Goal: Task Accomplishment & Management: Complete application form

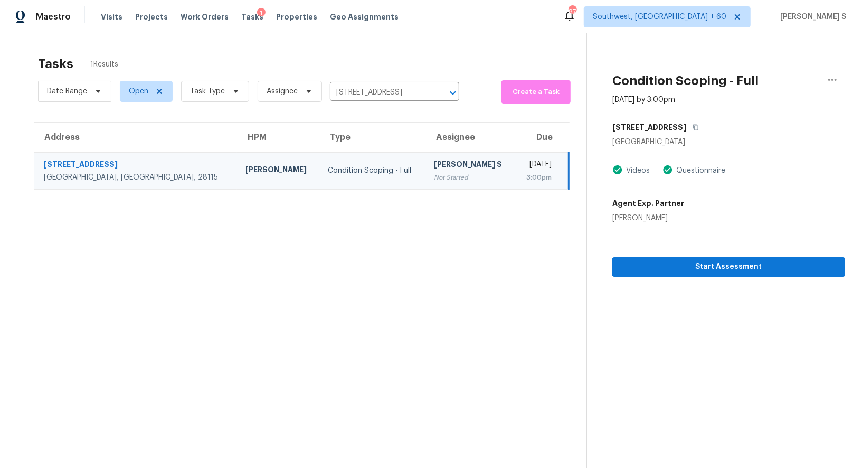
click at [434, 175] on div "Not Started" at bounding box center [470, 177] width 73 height 11
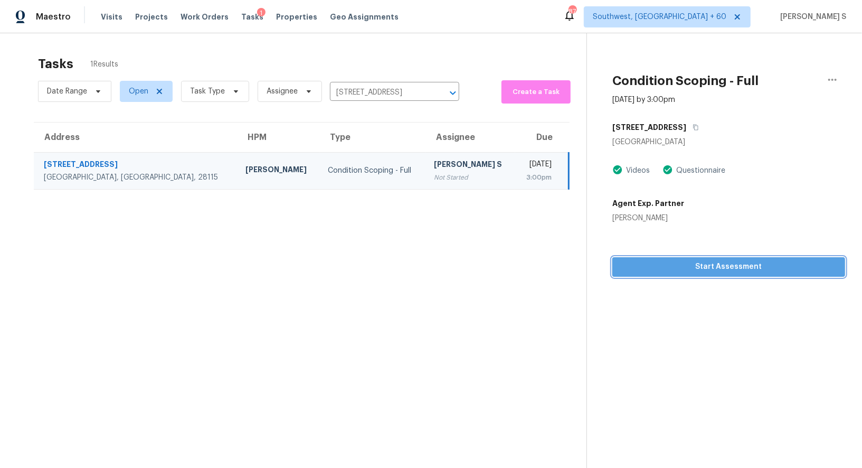
click at [665, 261] on span "Start Assessment" at bounding box center [729, 266] width 216 height 13
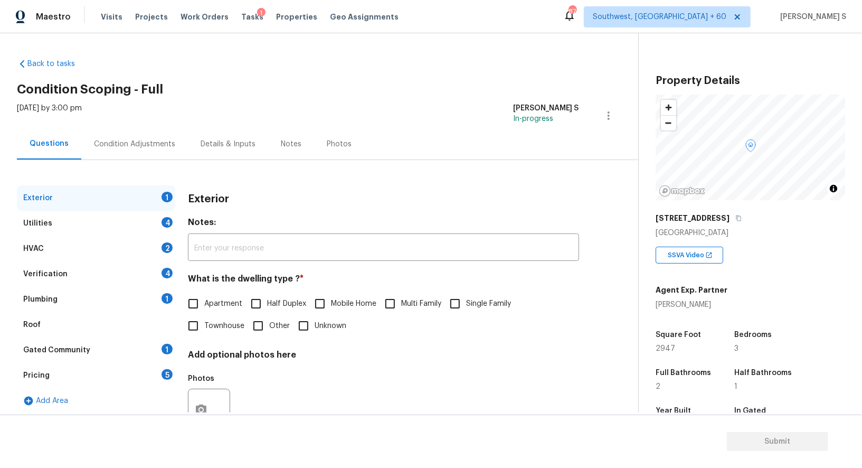
scroll to position [145, 0]
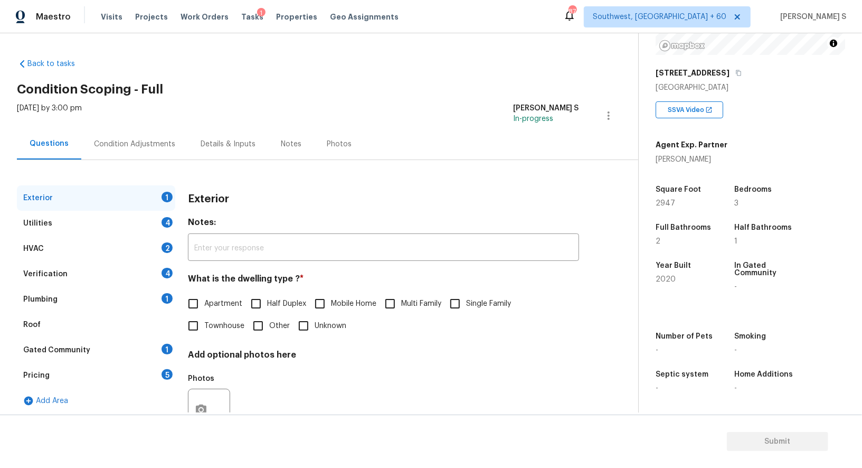
click at [462, 303] on input "Single Family" at bounding box center [455, 304] width 22 height 22
checkbox input "true"
click at [171, 225] on div "Utilities 4" at bounding box center [96, 223] width 158 height 25
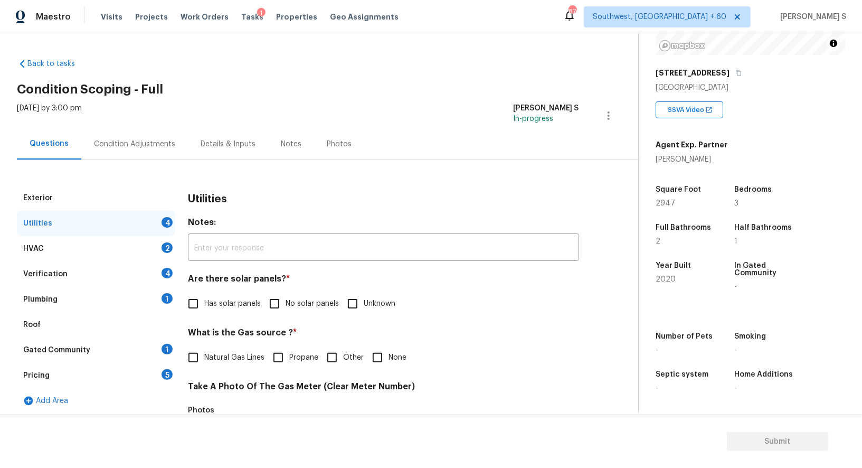
click at [287, 311] on label "No solar panels" at bounding box center [301, 304] width 76 height 22
click at [286, 311] on input "No solar panels" at bounding box center [274, 304] width 22 height 22
checkbox input "true"
click at [211, 310] on label "Has solar panels" at bounding box center [221, 304] width 79 height 22
click at [204, 310] on input "Has solar panels" at bounding box center [193, 304] width 22 height 22
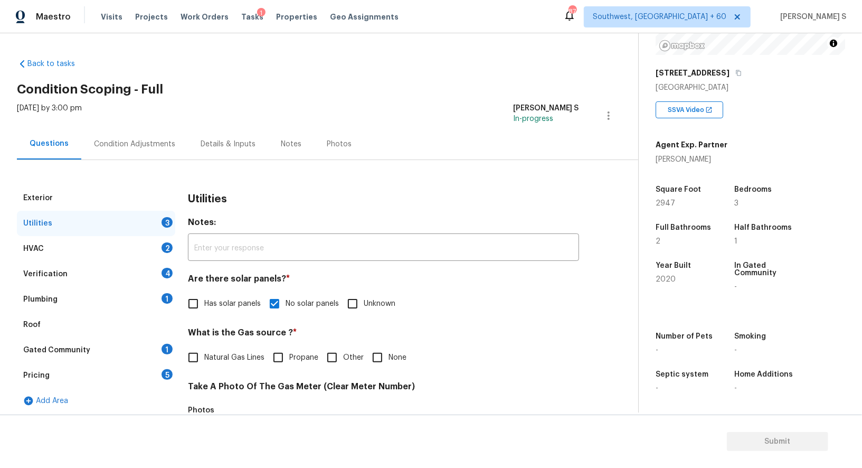
checkbox input "true"
checkbox input "false"
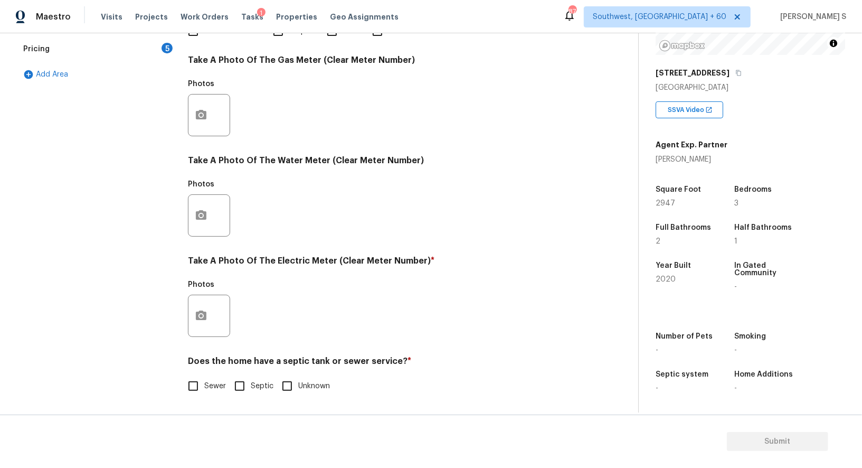
click at [190, 398] on div "Utilities Notes: ​ Are there solar panels? * Has solar panels No solar panels U…" at bounding box center [383, 134] width 391 height 551
click at [190, 375] on input "Sewer" at bounding box center [193, 386] width 22 height 22
checkbox input "true"
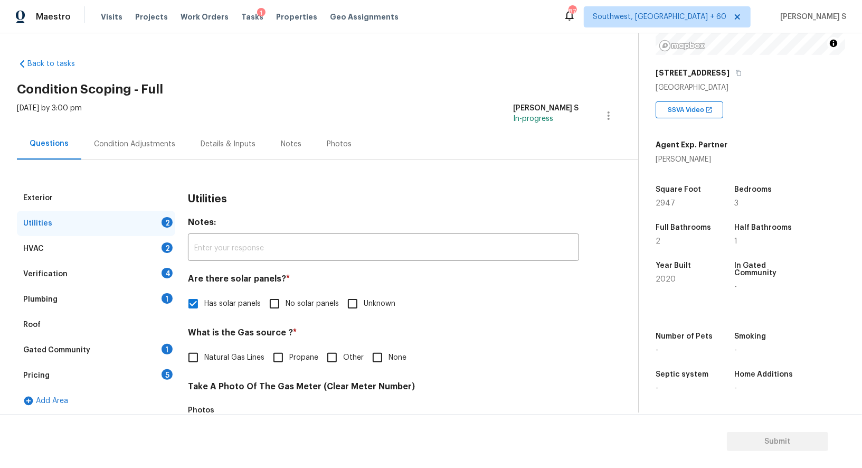
click at [166, 300] on div "1" at bounding box center [167, 298] width 11 height 11
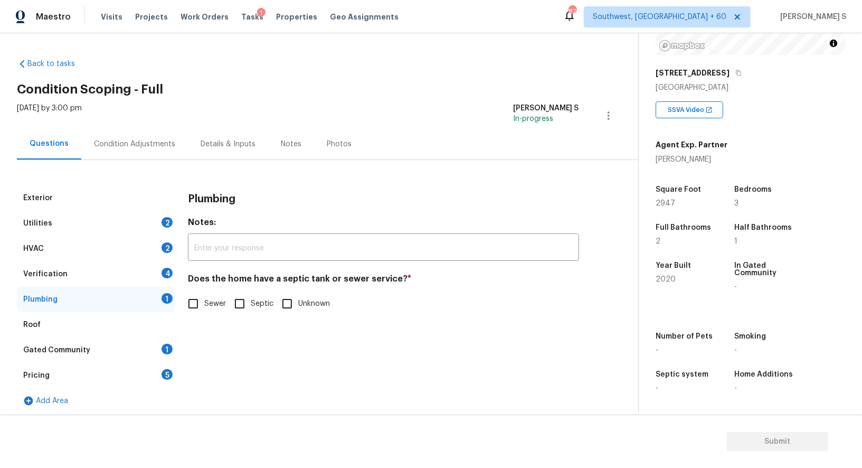
click at [192, 313] on input "Sewer" at bounding box center [193, 304] width 22 height 22
checkbox input "true"
click at [168, 347] on div "1" at bounding box center [167, 349] width 11 height 11
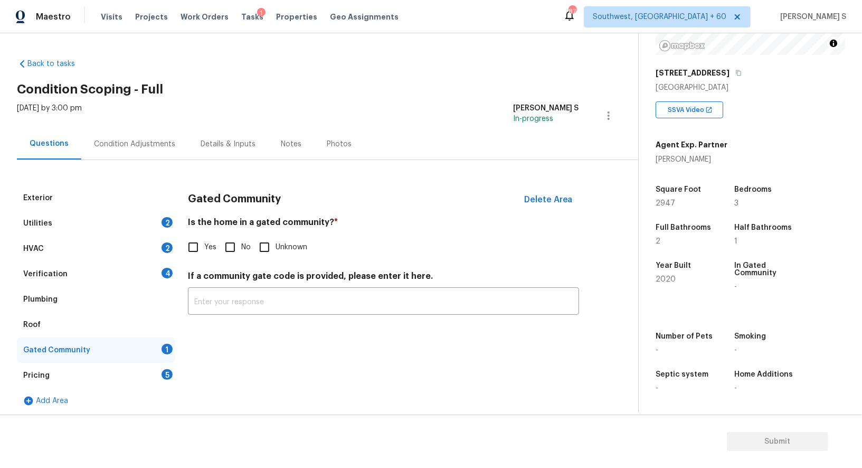
click at [230, 246] on input "No" at bounding box center [230, 247] width 22 height 22
checkbox input "true"
click at [156, 277] on div "Verification 4" at bounding box center [96, 273] width 158 height 25
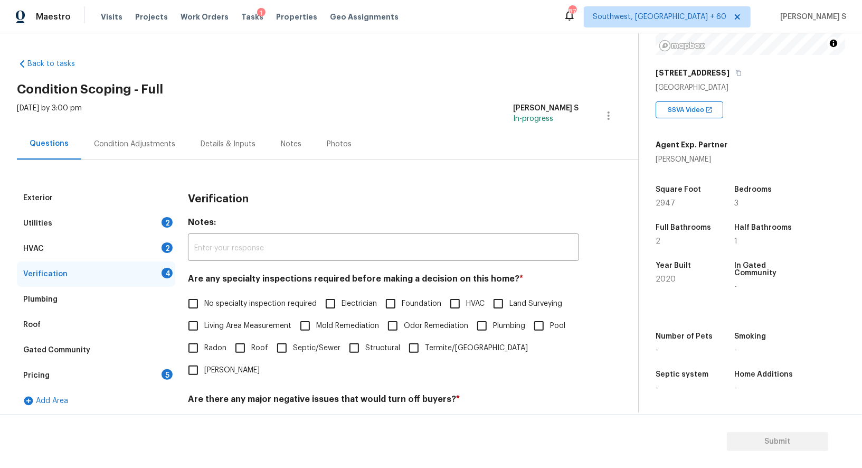
click at [199, 303] on input "No specialty inspection required" at bounding box center [193, 304] width 22 height 22
checkbox input "true"
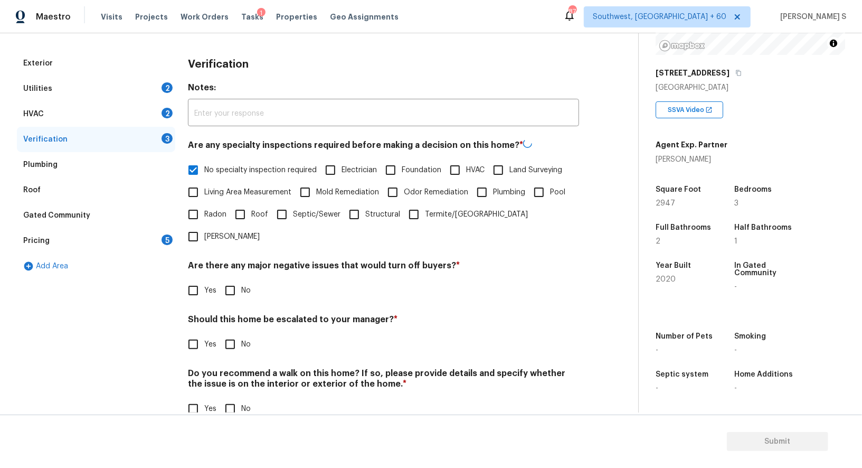
scroll to position [135, 0]
drag, startPoint x: 229, startPoint y: 268, endPoint x: 238, endPoint y: 304, distance: 36.6
click at [229, 278] on input "No" at bounding box center [230, 289] width 22 height 22
checkbox input "true"
click at [236, 397] on input "No" at bounding box center [230, 408] width 22 height 22
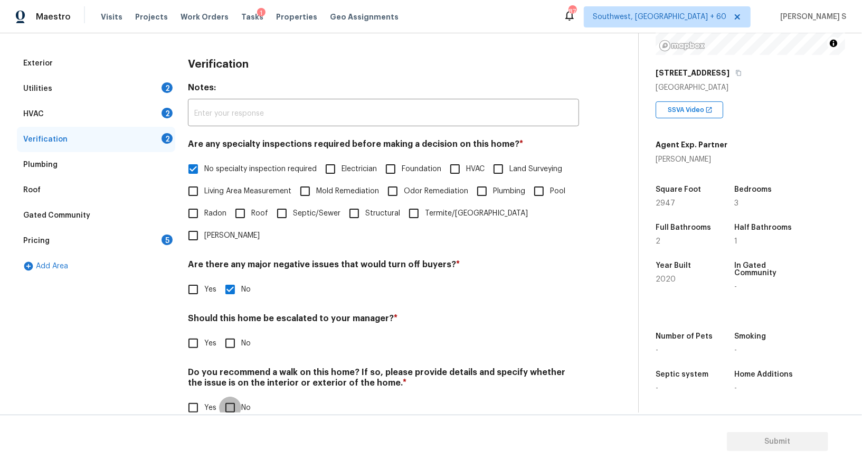
checkbox input "true"
click at [154, 114] on div "HVAC 2" at bounding box center [96, 113] width 158 height 25
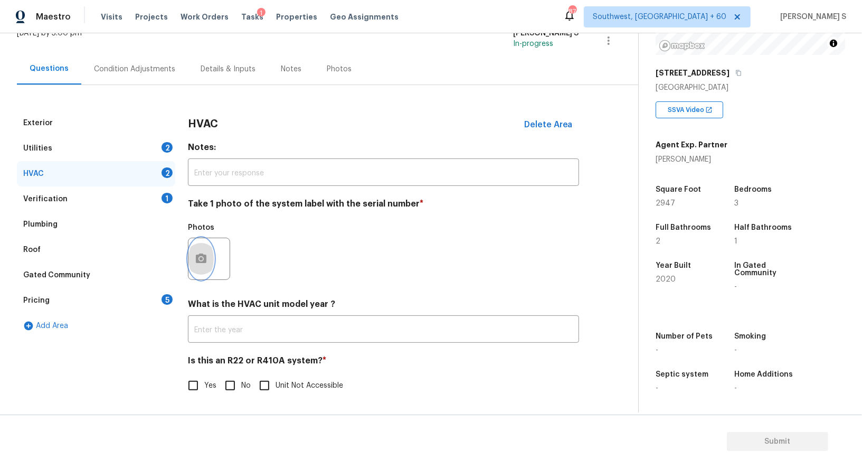
click at [200, 251] on button "button" at bounding box center [201, 258] width 25 height 41
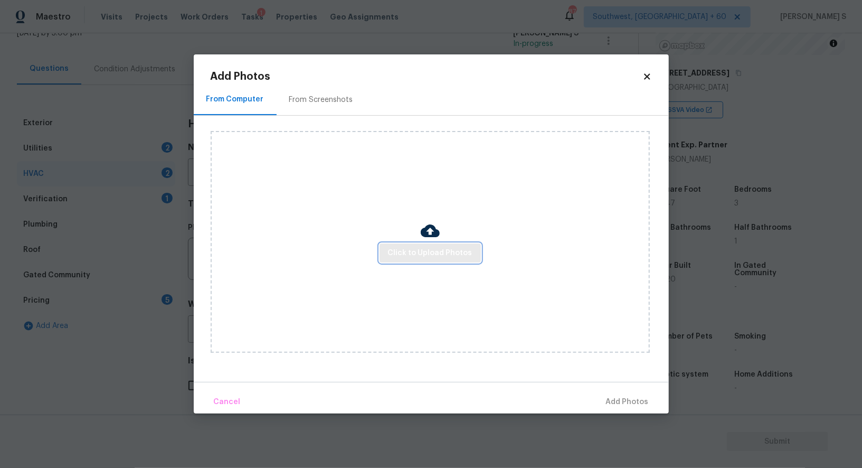
click at [435, 244] on button "Click to Upload Photos" at bounding box center [430, 253] width 101 height 20
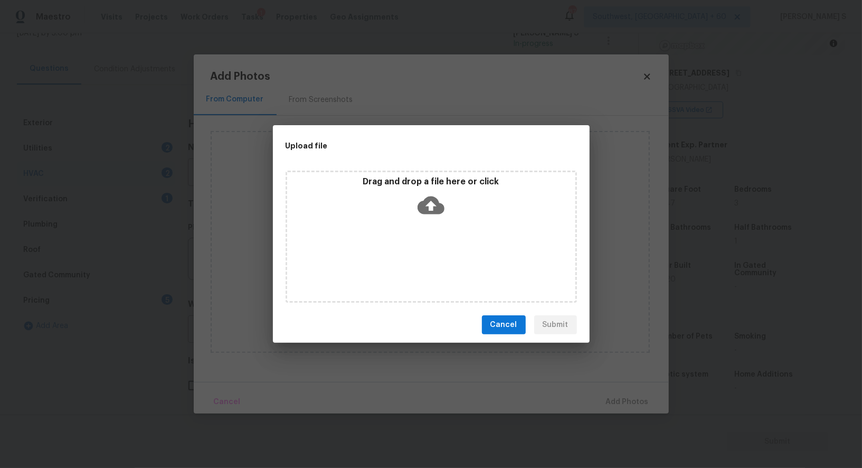
click at [435, 244] on div "Drag and drop a file here or click" at bounding box center [431, 237] width 291 height 132
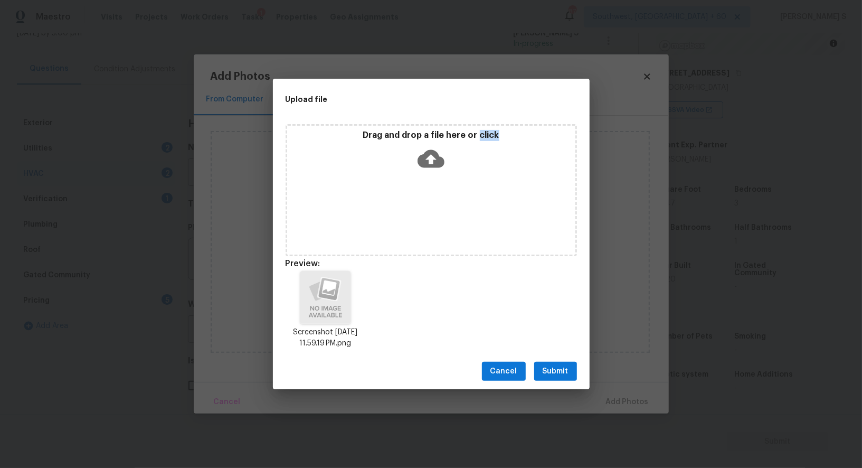
click at [564, 369] on span "Submit" at bounding box center [556, 371] width 26 height 13
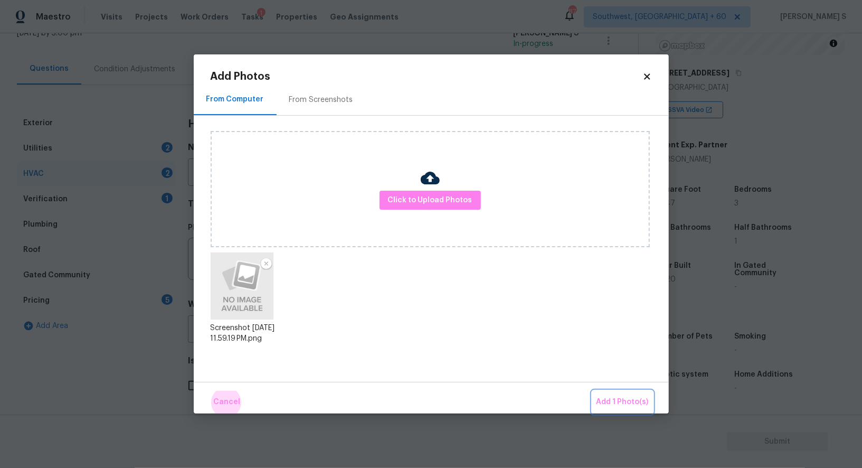
click at [592, 391] on button "Add 1 Photo(s)" at bounding box center [622, 402] width 61 height 23
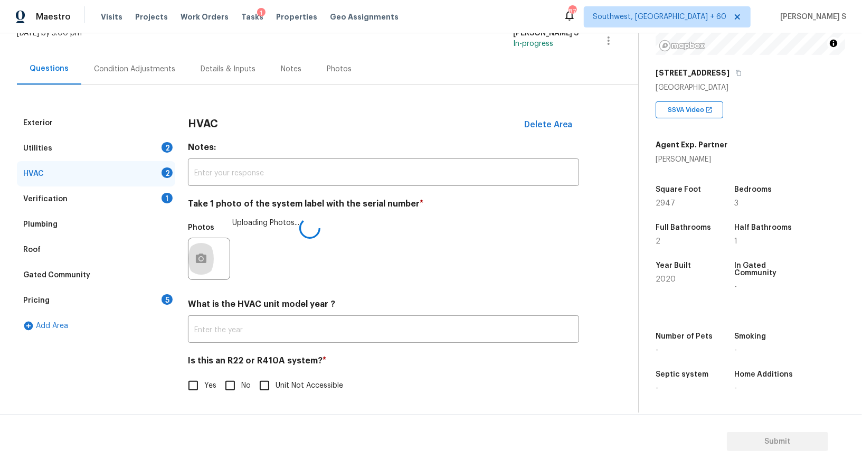
click at [219, 386] on input "No" at bounding box center [230, 385] width 22 height 22
checkbox input "true"
click at [163, 151] on div "Utilities 2" at bounding box center [96, 148] width 158 height 25
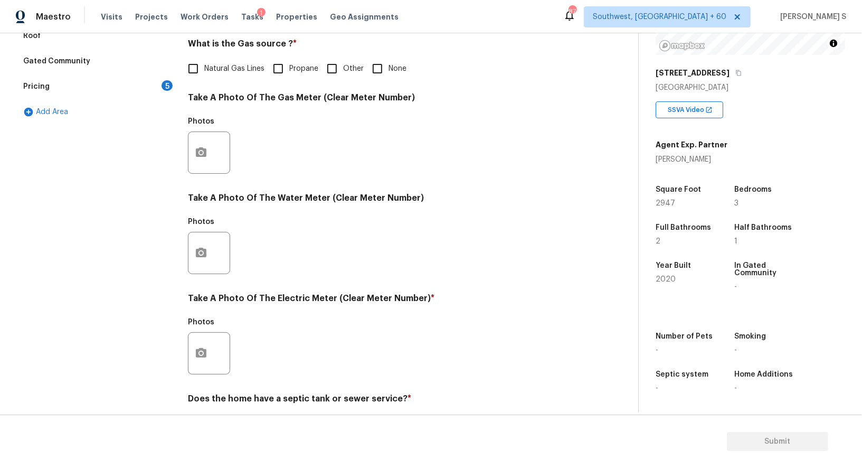
scroll to position [326, 0]
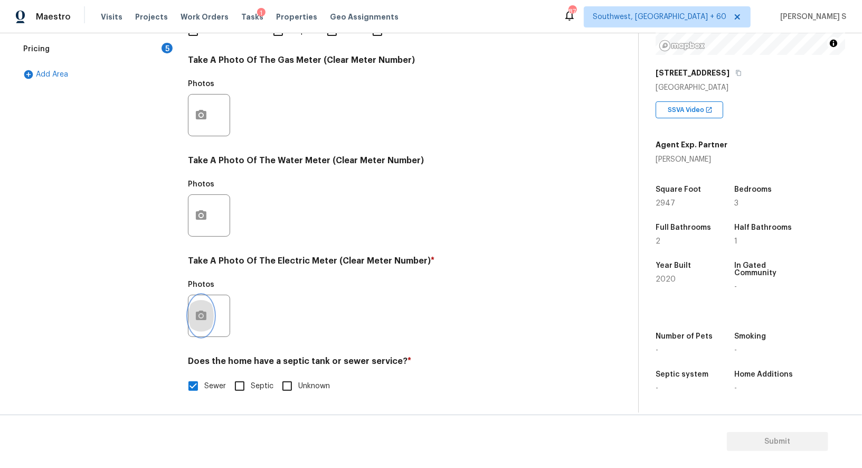
click at [200, 317] on icon "button" at bounding box center [201, 315] width 13 height 13
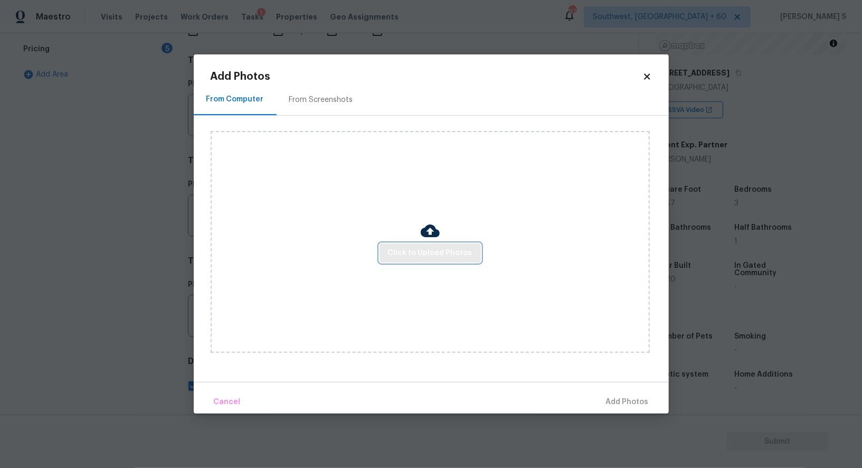
click at [414, 252] on span "Click to Upload Photos" at bounding box center [430, 253] width 84 height 13
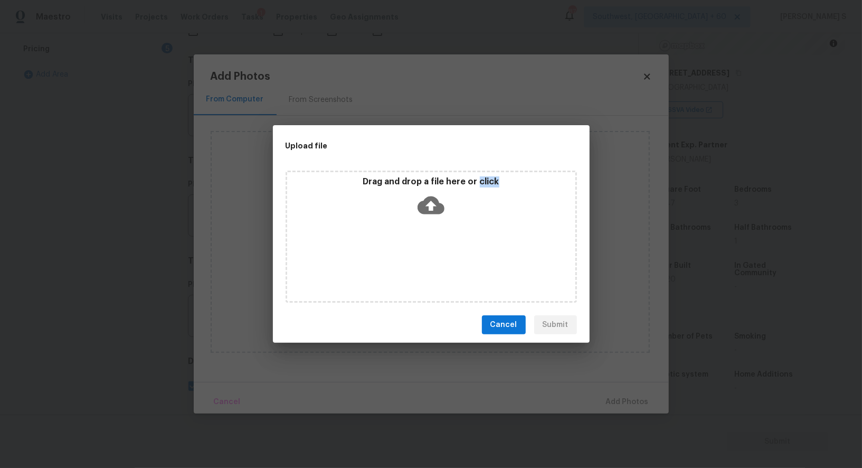
click at [414, 252] on div "Drag and drop a file here or click" at bounding box center [431, 237] width 291 height 132
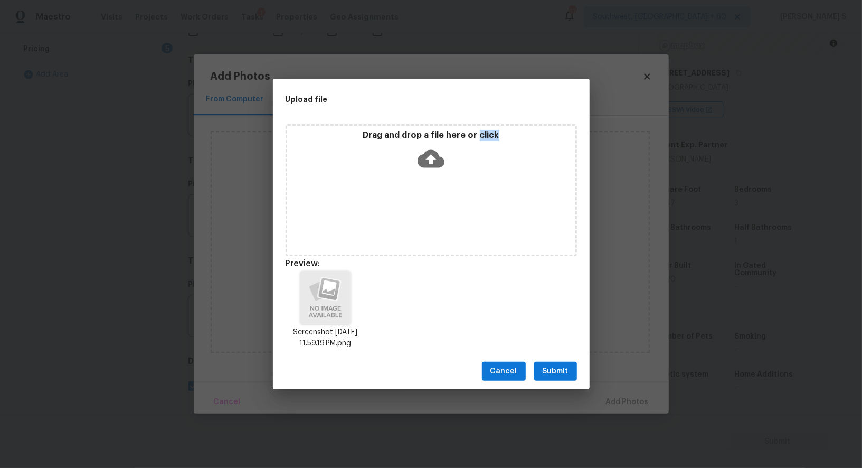
click at [563, 368] on span "Submit" at bounding box center [556, 371] width 26 height 13
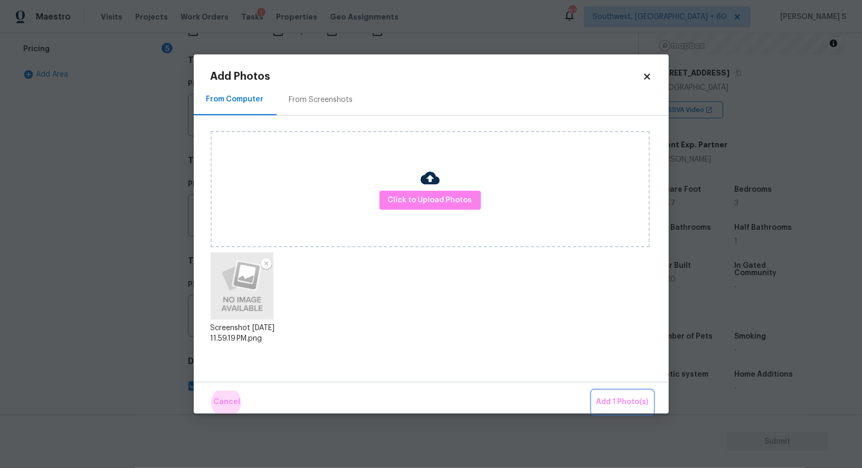
click at [592, 391] on button "Add 1 Photo(s)" at bounding box center [622, 402] width 61 height 23
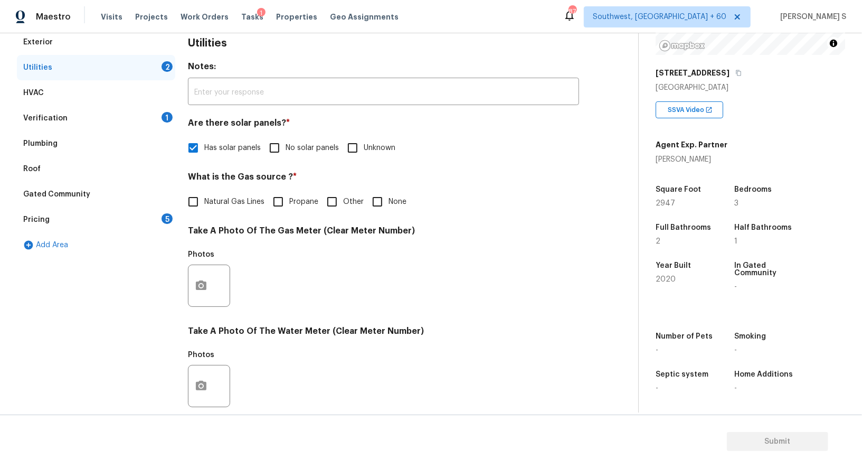
scroll to position [0, 0]
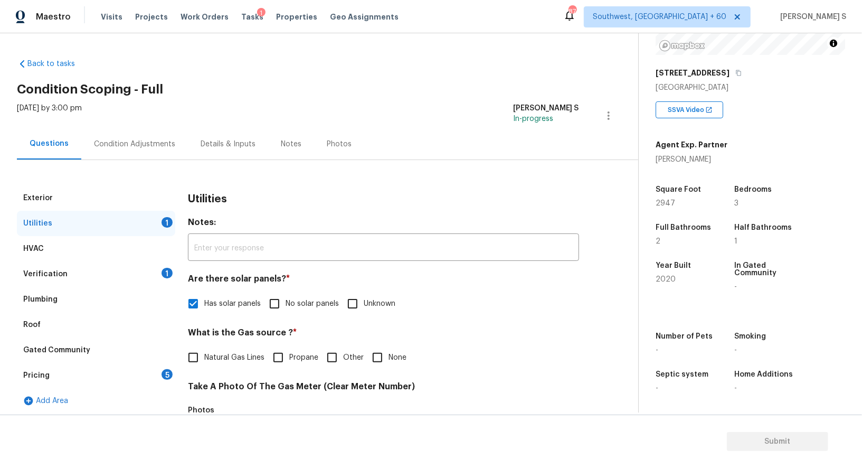
click at [92, 197] on div "Exterior" at bounding box center [96, 197] width 158 height 25
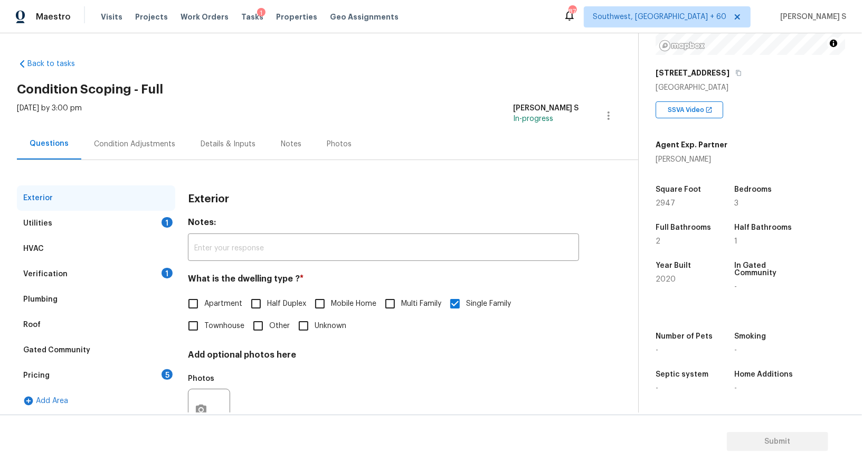
click at [92, 197] on div "Exterior" at bounding box center [96, 197] width 158 height 25
click at [145, 137] on div "Condition Adjustments" at bounding box center [134, 143] width 107 height 31
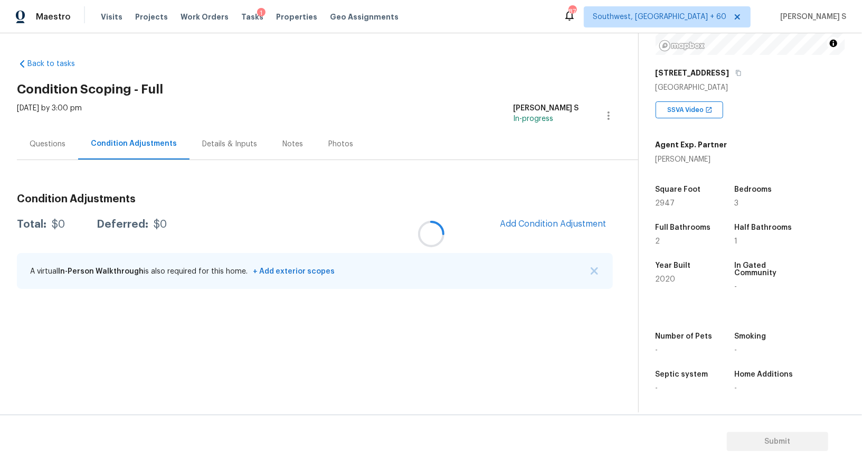
click at [145, 137] on div at bounding box center [431, 234] width 862 height 468
click at [549, 227] on div at bounding box center [431, 234] width 862 height 468
click at [539, 224] on div at bounding box center [431, 234] width 862 height 468
click at [410, 246] on div at bounding box center [431, 234] width 862 height 468
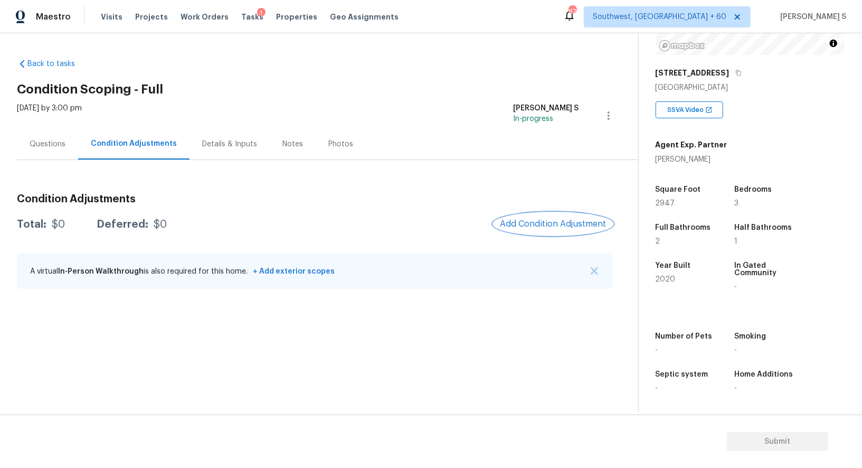
click at [532, 217] on button "Add Condition Adjustment" at bounding box center [553, 224] width 119 height 22
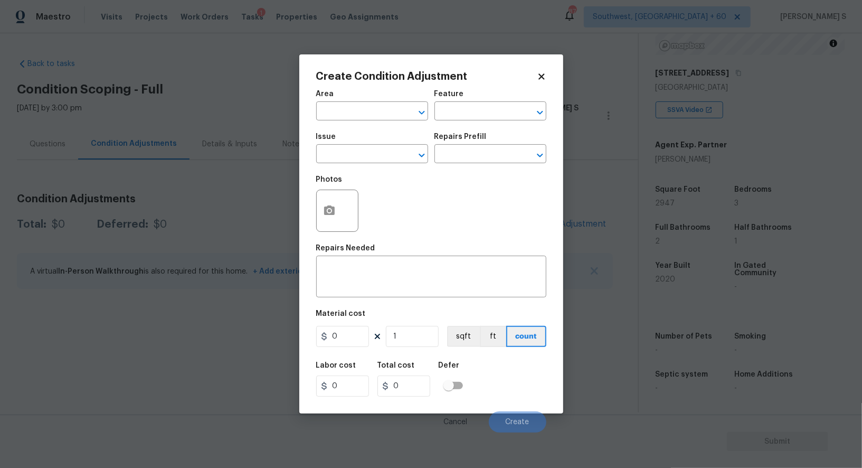
click at [251, 210] on body "Maestro Visits Projects Work Orders Tasks 1 Properties Geo Assignments 874 Sout…" at bounding box center [431, 234] width 862 height 468
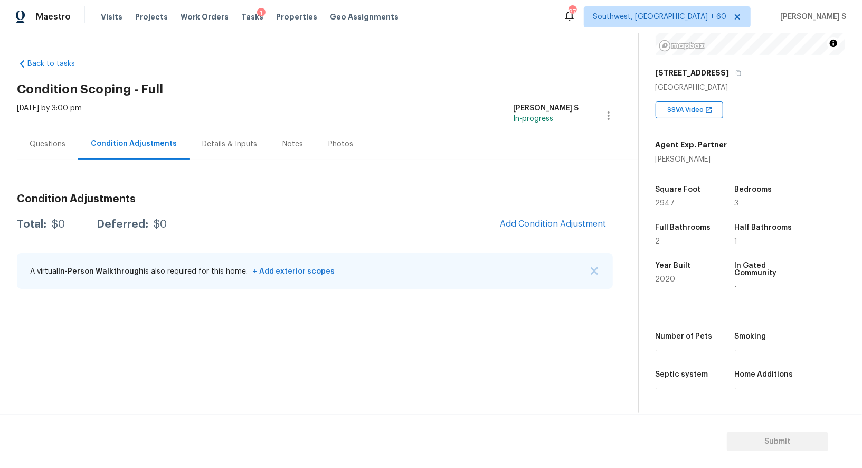
click at [543, 209] on div "Condition Adjustments Total: $0 Deferred: $0 Add Condition Adjustment A virtual…" at bounding box center [315, 241] width 596 height 113
click at [545, 225] on span "Add Condition Adjustment" at bounding box center [553, 224] width 107 height 10
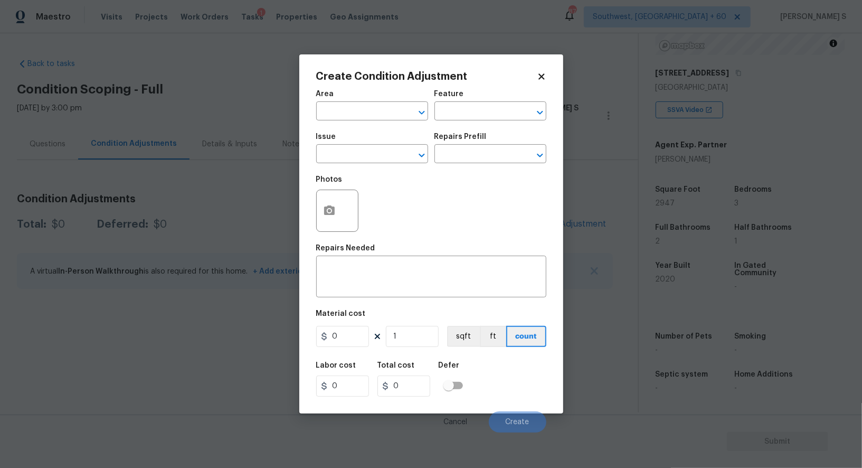
click at [382, 165] on span "Issue ​" at bounding box center [372, 148] width 112 height 43
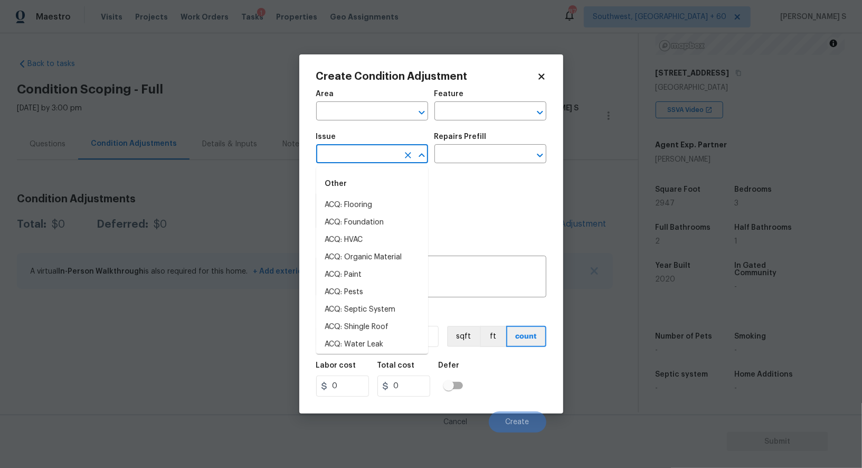
click at [381, 148] on input "text" at bounding box center [357, 155] width 82 height 16
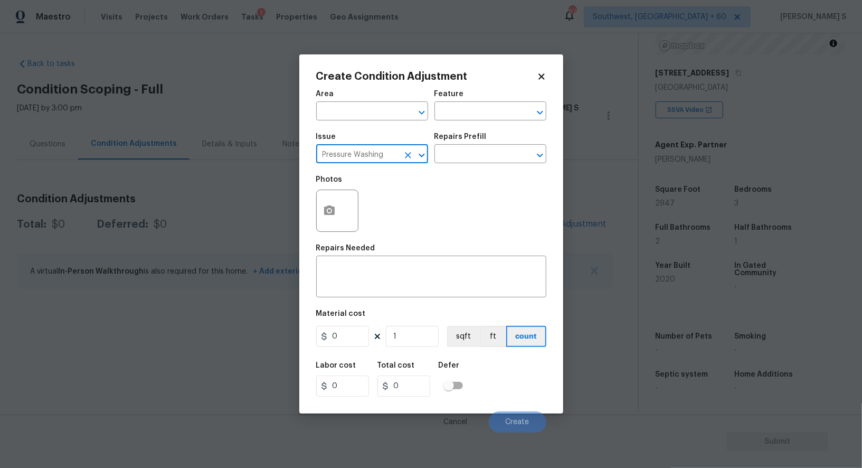
type input "Pressure Washing"
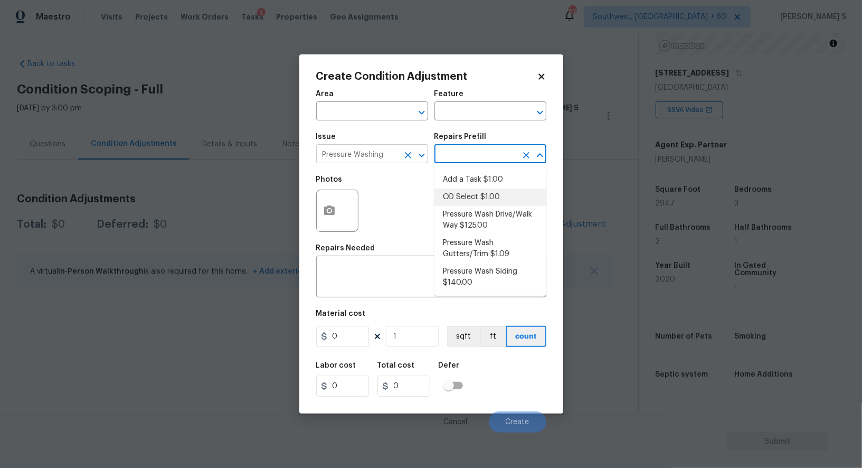
type input "Siding"
type textarea "Pressure wash the driveways/walkways as directed by the PM. Ensure that all deb…"
type input "125"
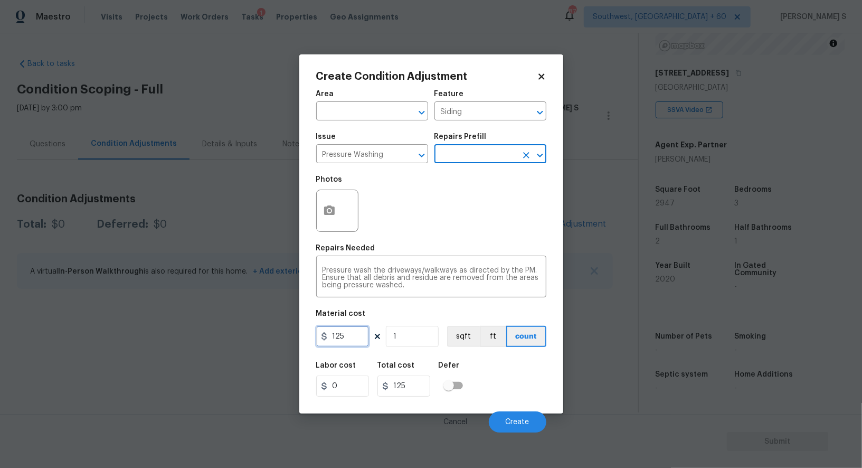
click at [346, 344] on input "125" at bounding box center [342, 336] width 53 height 21
type input "200"
click at [522, 400] on div "Labor cost 0 Total cost 200 Defer" at bounding box center [431, 379] width 230 height 48
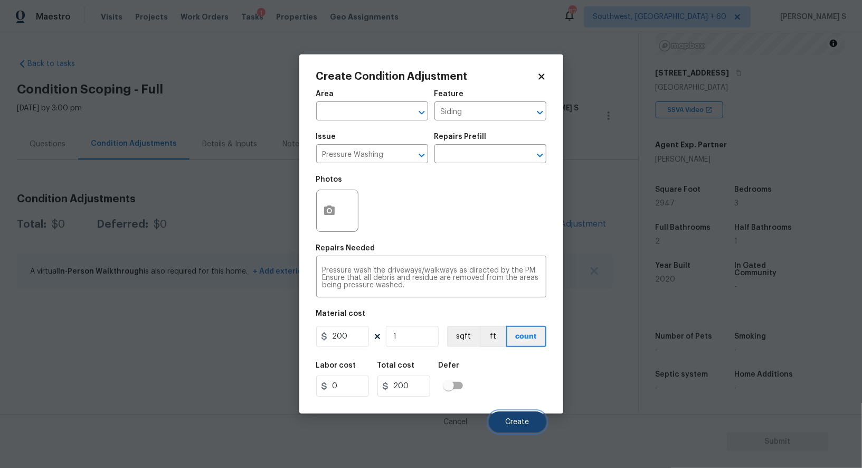
click at [533, 430] on button "Create" at bounding box center [518, 421] width 58 height 21
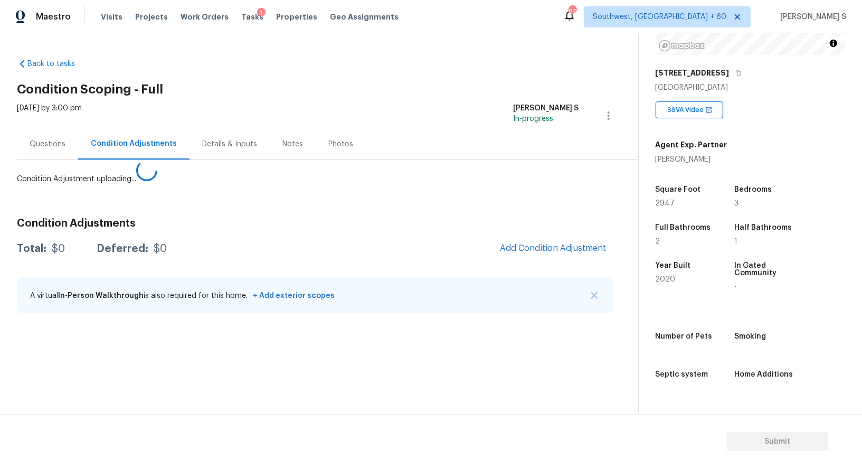
click at [183, 373] on body "Maestro Visits Projects Work Orders Tasks 1 Properties Geo Assignments 874 Sout…" at bounding box center [431, 234] width 862 height 468
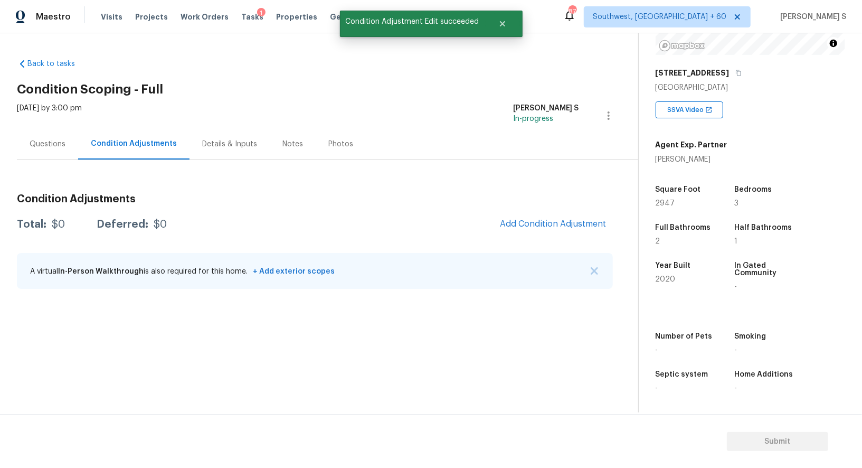
click at [557, 236] on div "Condition Adjustments Total: $0 Deferred: $0 Add Condition Adjustment A virtual…" at bounding box center [315, 241] width 596 height 113
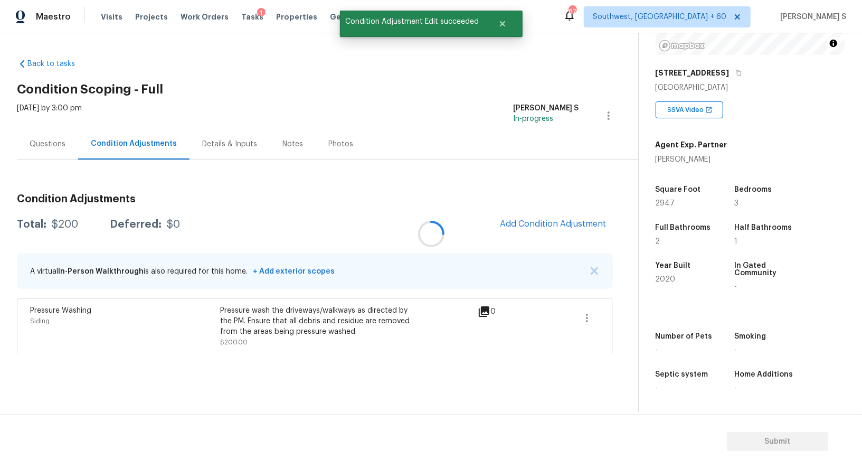
click at [557, 211] on div at bounding box center [431, 234] width 862 height 468
click at [591, 212] on div at bounding box center [431, 234] width 862 height 468
click at [601, 216] on span "Add Condition Adjustment" at bounding box center [553, 224] width 119 height 23
click at [554, 225] on span "Add Condition Adjustment" at bounding box center [553, 224] width 107 height 10
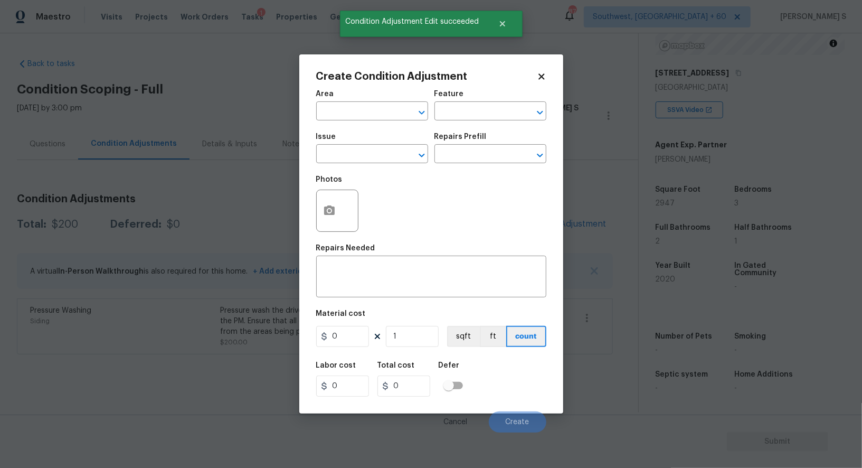
click at [316, 213] on div at bounding box center [338, 211] width 44 height 42
click at [321, 213] on button "button" at bounding box center [329, 210] width 25 height 41
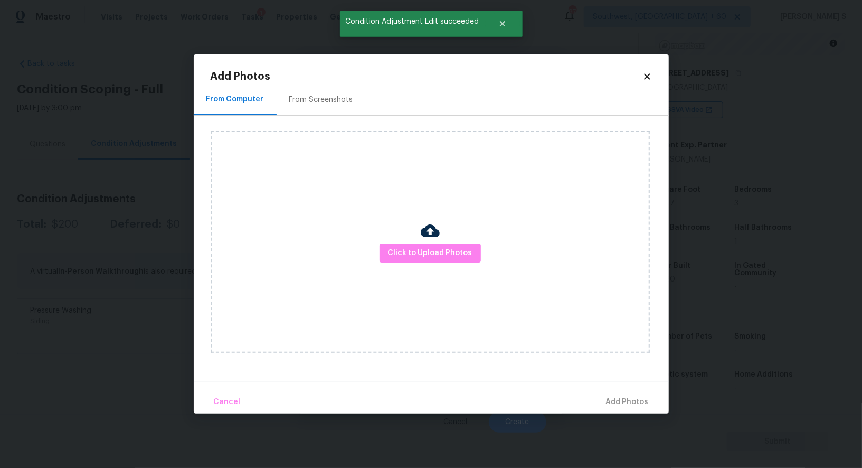
click at [322, 90] on div "From Screenshots" at bounding box center [321, 99] width 89 height 31
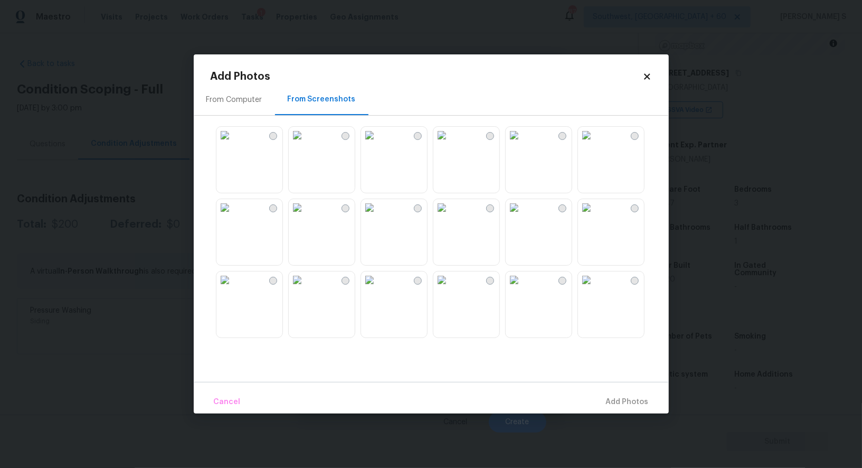
drag, startPoint x: 476, startPoint y: 157, endPoint x: 633, endPoint y: 160, distance: 157.4
click at [450, 144] on img at bounding box center [442, 135] width 17 height 17
click at [592, 144] on img at bounding box center [586, 135] width 17 height 17
click at [378, 288] on img at bounding box center [369, 279] width 17 height 17
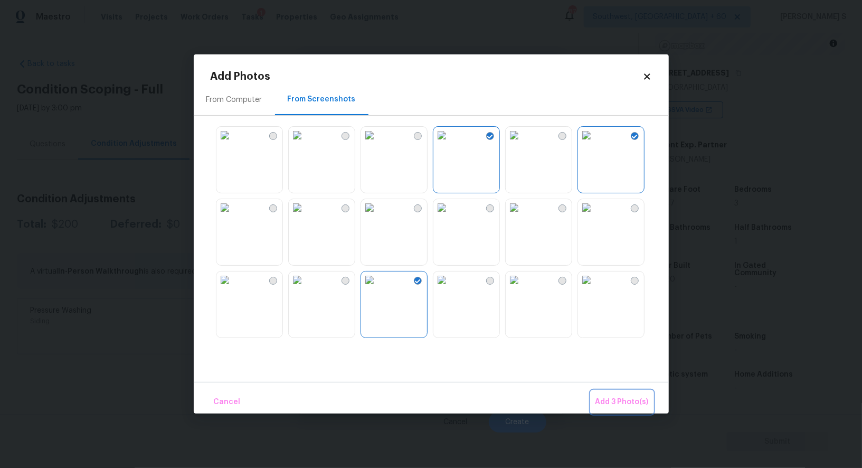
click at [604, 403] on span "Add 3 Photo(s)" at bounding box center [622, 401] width 53 height 13
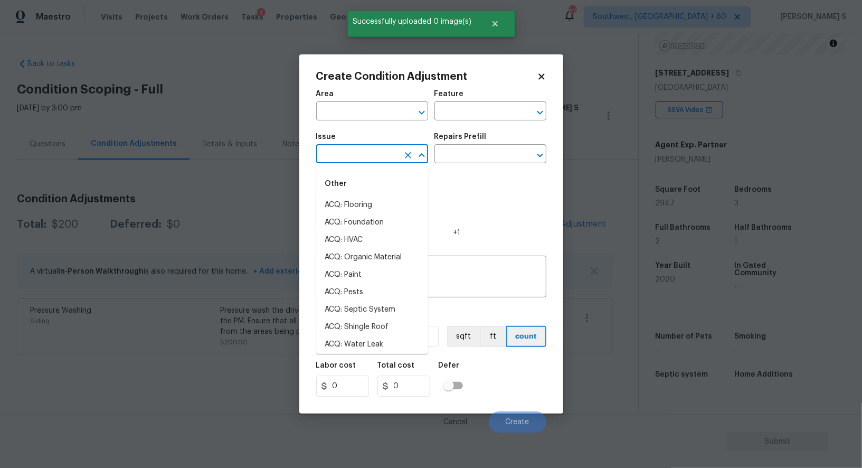
click at [380, 148] on input "text" at bounding box center [357, 155] width 82 height 16
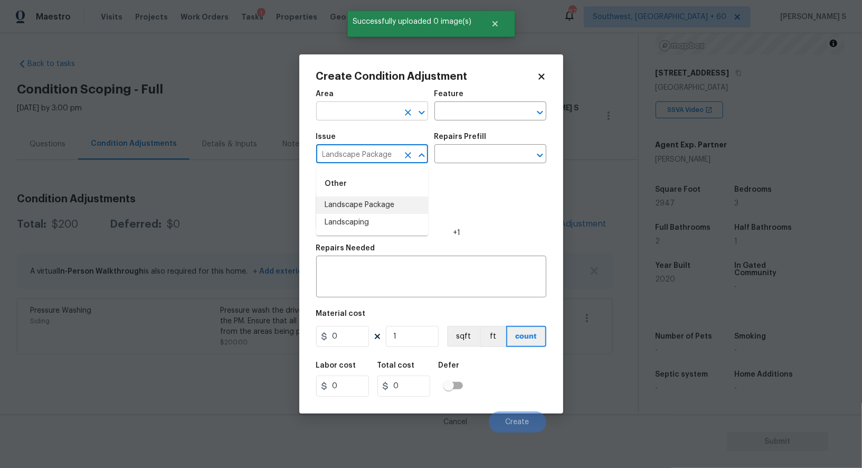
type input "Landscape Package"
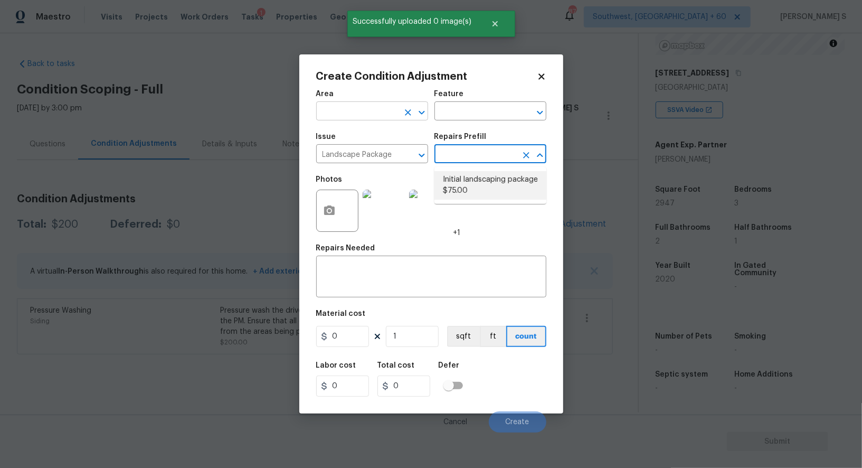
type input "Home Readiness Packages"
type textarea "Mowing of grass up to 6" in height. Mow, edge along driveways & sidewalks, trim…"
type input "75"
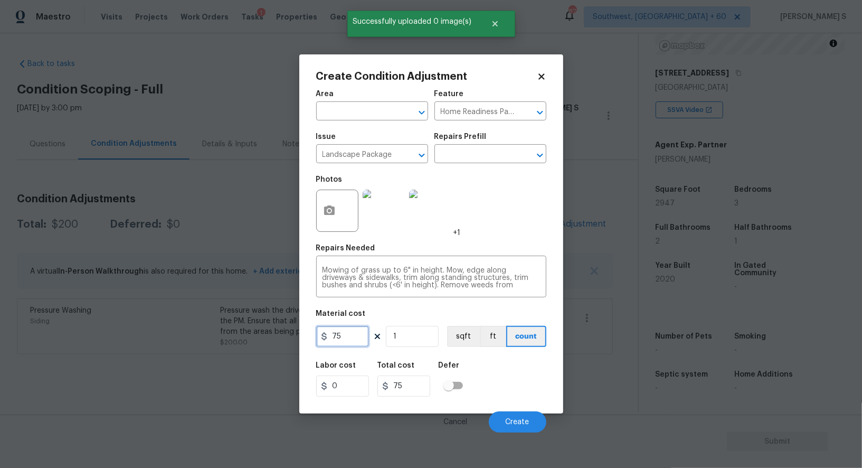
click at [358, 336] on input "75" at bounding box center [342, 336] width 53 height 21
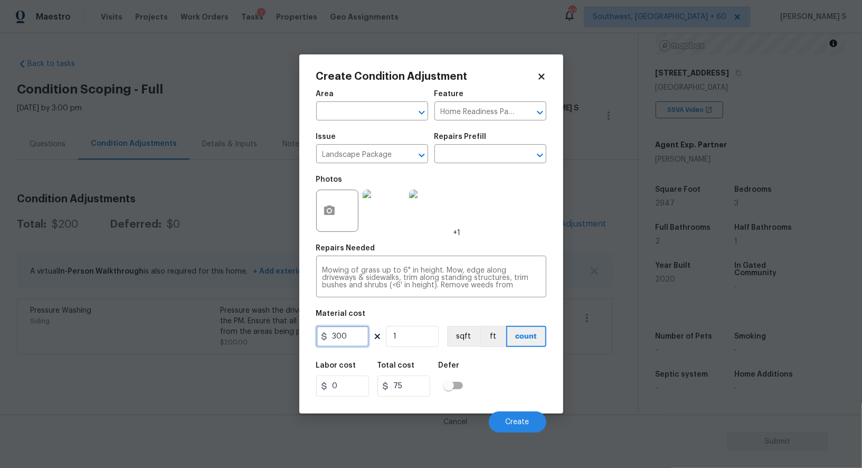
type input "300"
click at [531, 389] on div "Labor cost 0 Total cost 300 Defer" at bounding box center [431, 379] width 230 height 48
click at [538, 417] on button "Create" at bounding box center [518, 421] width 58 height 21
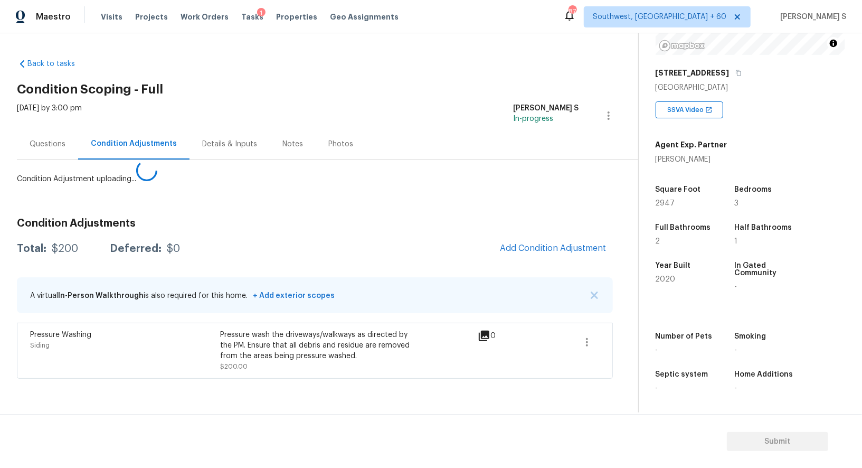
click at [96, 418] on body "Maestro Visits Projects Work Orders Tasks 1 Properties Geo Assignments 874 Sout…" at bounding box center [431, 234] width 862 height 468
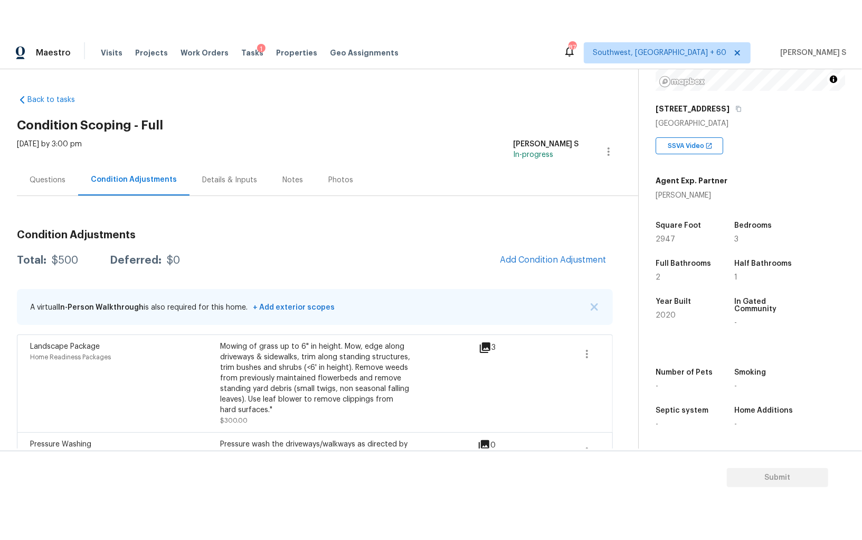
scroll to position [42, 0]
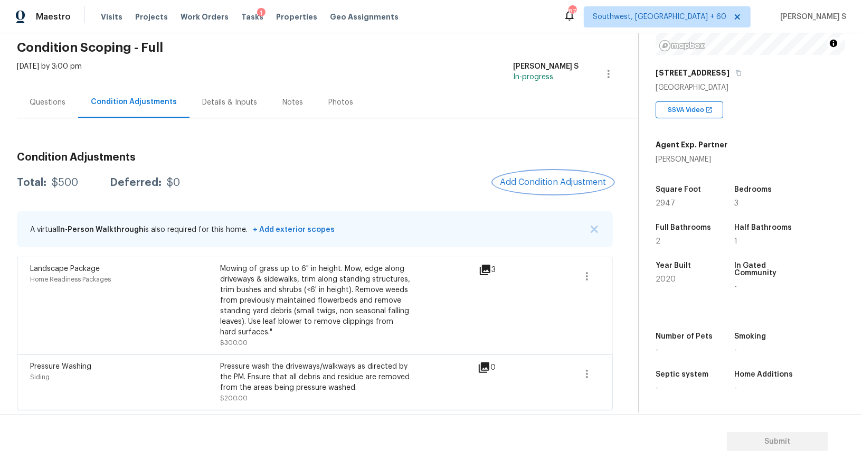
click at [542, 174] on button "Add Condition Adjustment" at bounding box center [553, 182] width 119 height 22
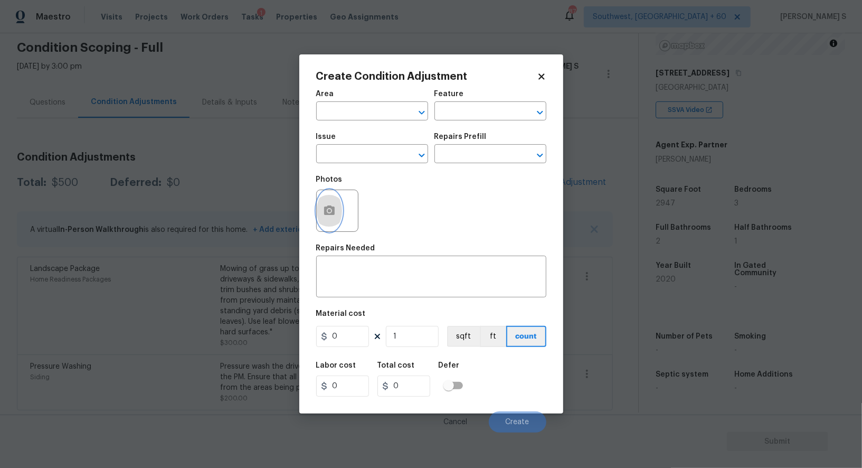
click at [327, 212] on circle "button" at bounding box center [328, 210] width 3 height 3
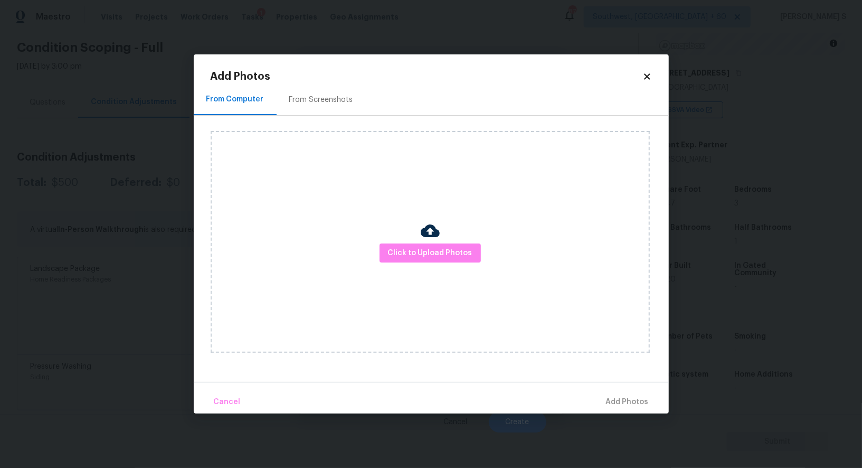
click at [306, 109] on div "From Screenshots" at bounding box center [321, 99] width 89 height 31
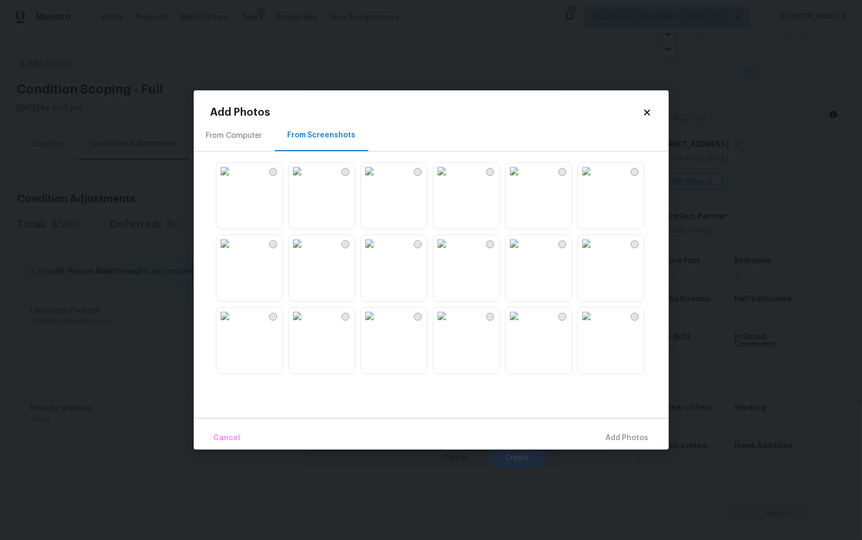
scroll to position [0, 0]
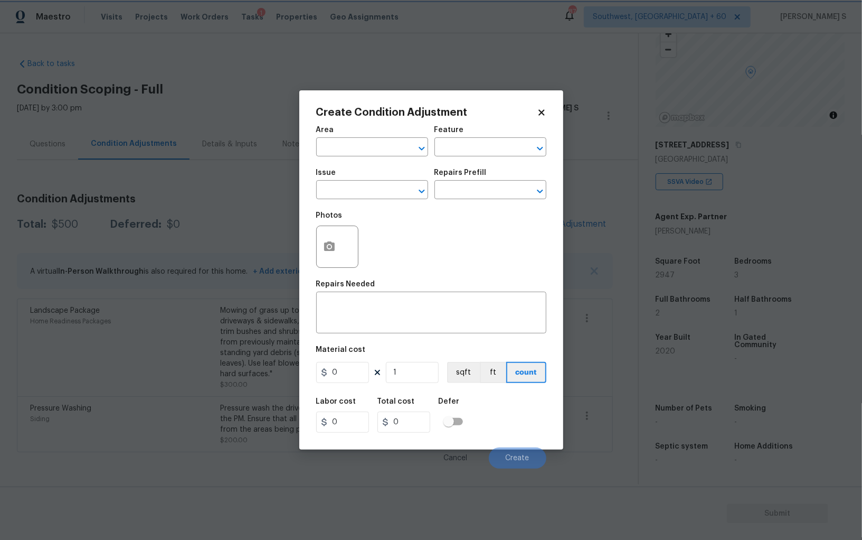
click at [93, 324] on body "Maestro Visits Projects Work Orders Tasks 1 Properties Geo Assignments 874 Sout…" at bounding box center [431, 270] width 862 height 540
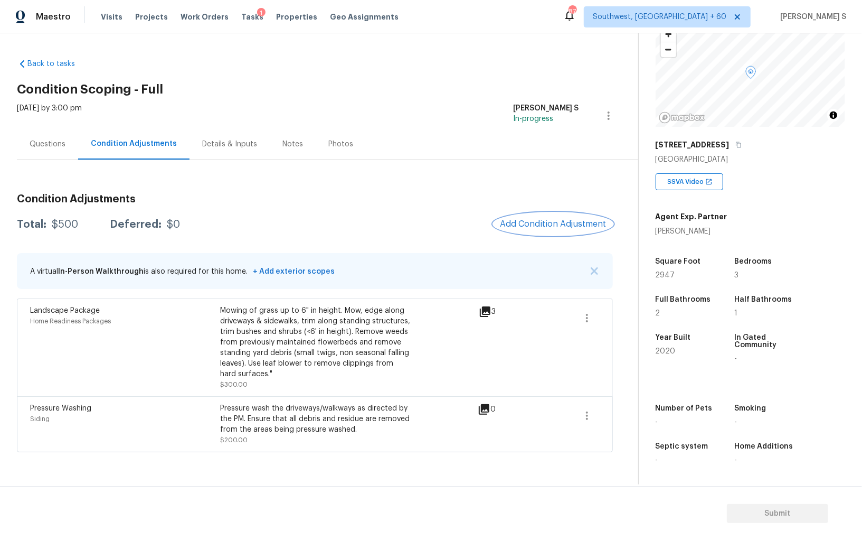
click at [533, 223] on span "Add Condition Adjustment" at bounding box center [553, 224] width 107 height 10
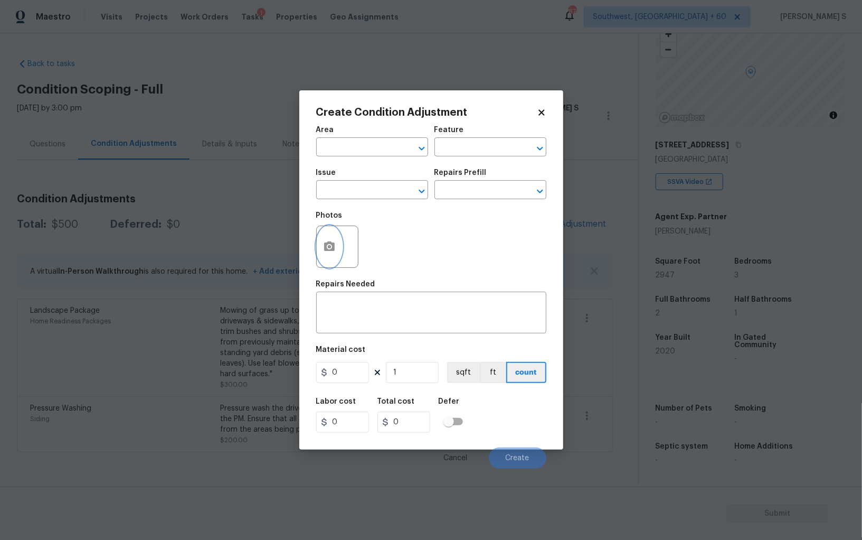
click at [330, 246] on circle "button" at bounding box center [328, 246] width 3 height 3
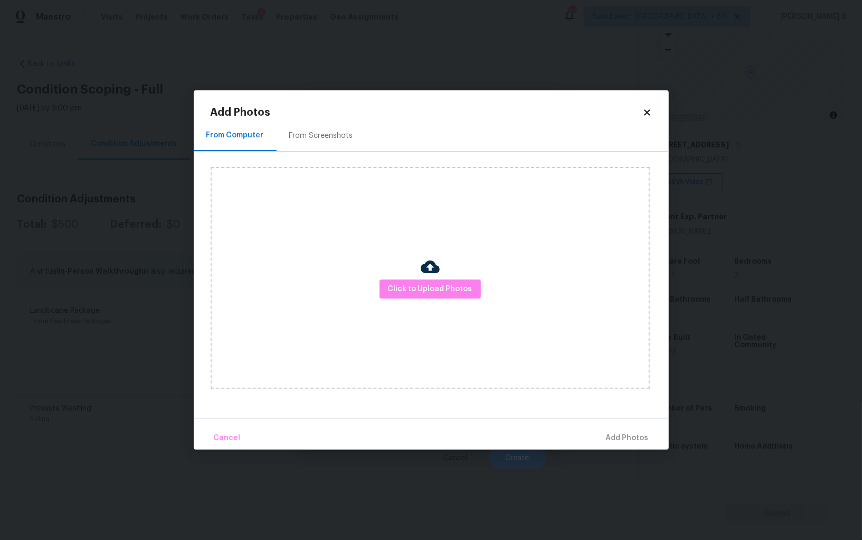
click at [314, 140] on div "From Screenshots" at bounding box center [321, 135] width 64 height 11
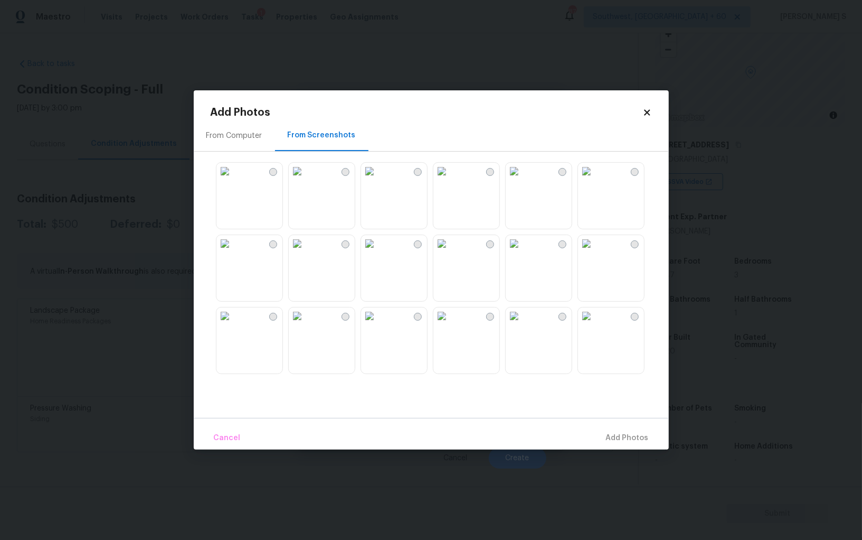
drag, startPoint x: 484, startPoint y: 265, endPoint x: 536, endPoint y: 265, distance: 51.7
click at [450, 252] on img at bounding box center [442, 243] width 17 height 17
click at [523, 252] on img at bounding box center [514, 243] width 17 height 17
click at [523, 324] on img at bounding box center [514, 315] width 17 height 17
click at [506, 324] on img at bounding box center [514, 315] width 17 height 17
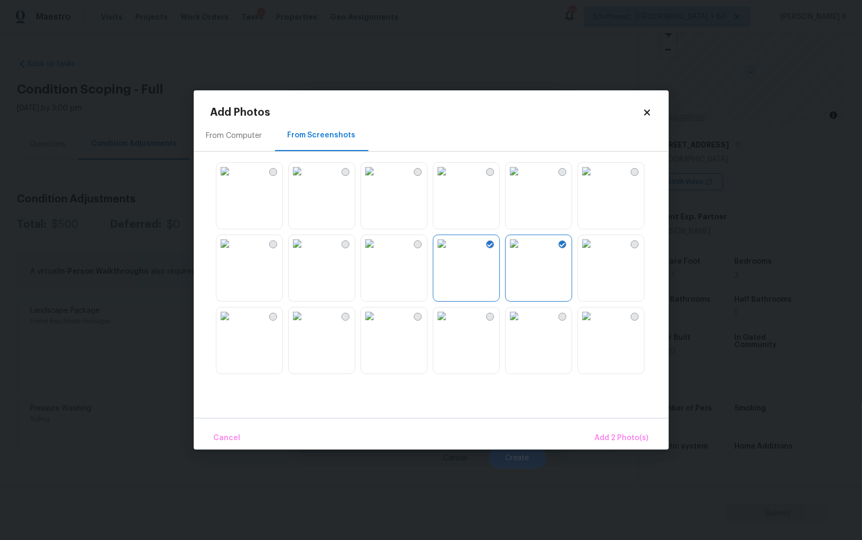
click at [595, 324] on img at bounding box center [586, 315] width 17 height 17
click at [595, 252] on img at bounding box center [586, 243] width 17 height 17
click at [523, 324] on img at bounding box center [514, 315] width 17 height 17
click at [450, 324] on img at bounding box center [442, 315] width 17 height 17
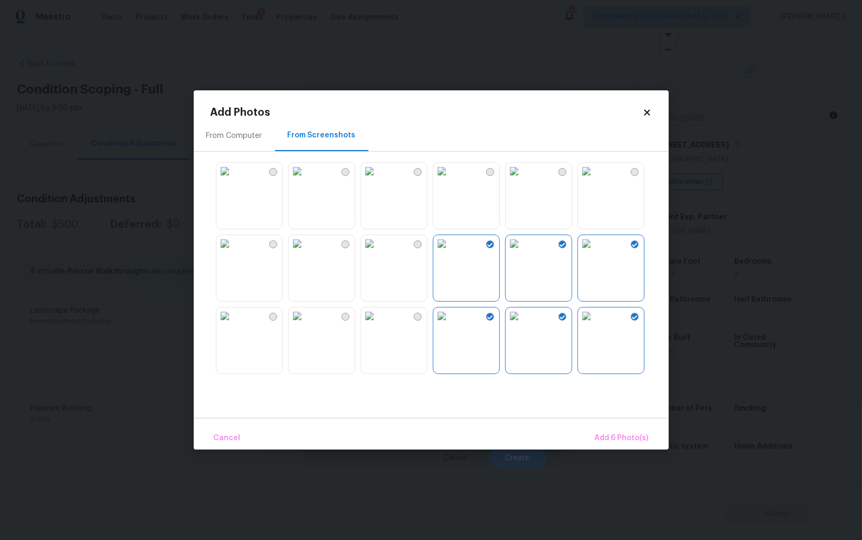
scroll to position [318, 0]
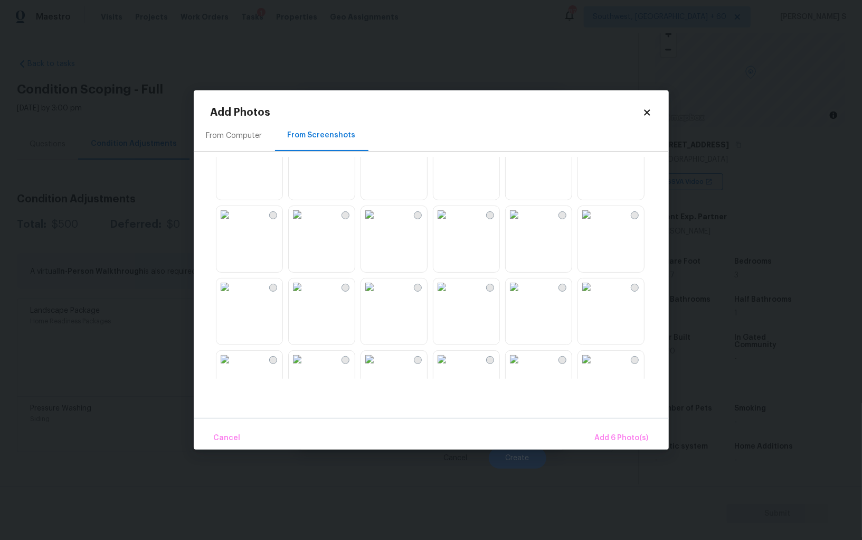
click at [450, 223] on img at bounding box center [442, 214] width 17 height 17
click at [523, 223] on img at bounding box center [514, 214] width 17 height 17
click at [523, 295] on img at bounding box center [514, 286] width 17 height 17
click at [448, 295] on img at bounding box center [442, 286] width 17 height 17
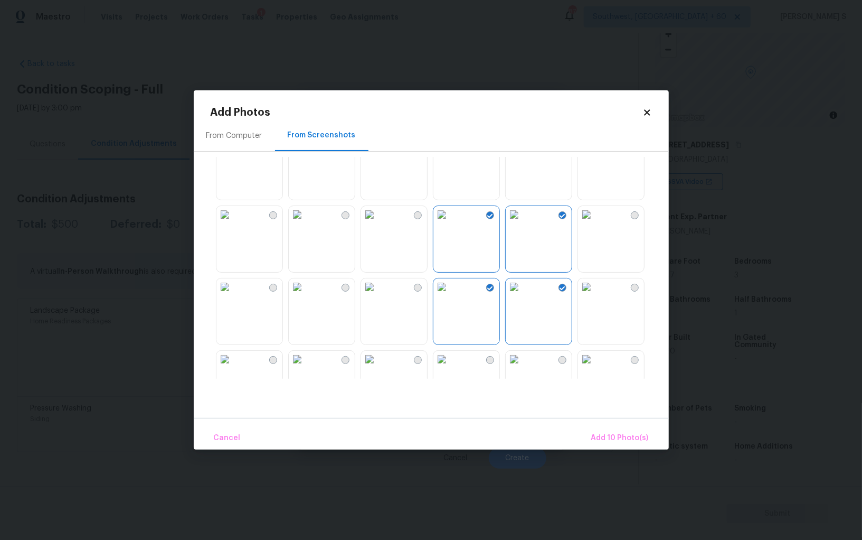
click at [228, 288] on img at bounding box center [224, 286] width 17 height 17
click at [228, 221] on img at bounding box center [224, 214] width 17 height 17
click at [615, 433] on span "Add 12 Photo(s)" at bounding box center [620, 437] width 57 height 13
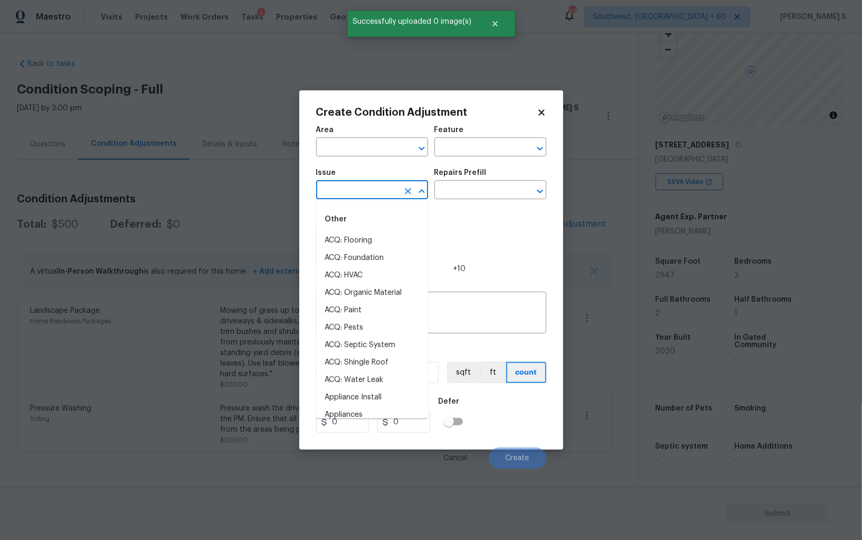
click at [364, 195] on input "text" at bounding box center [357, 191] width 82 height 16
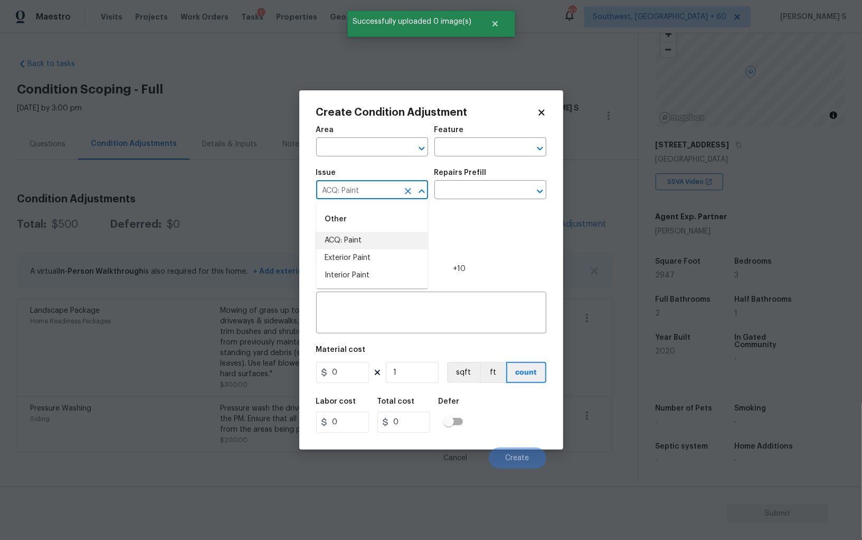
type input "ACQ: Paint"
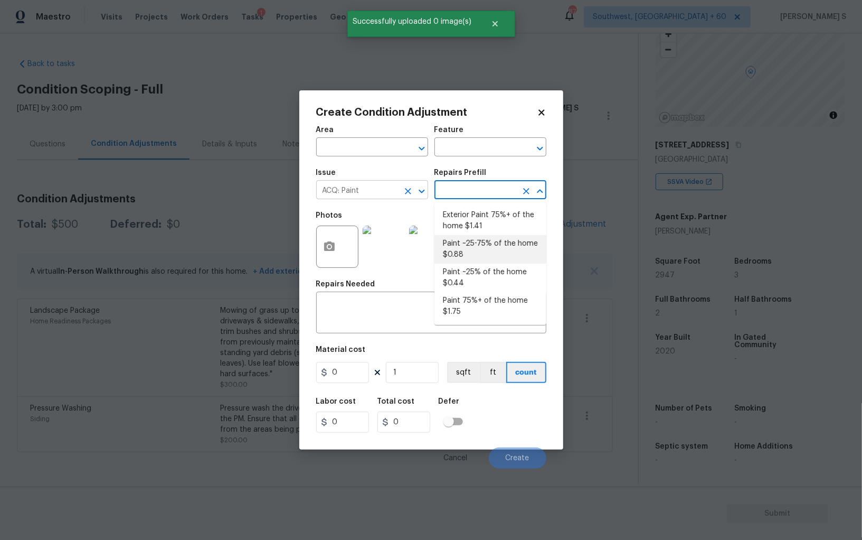
type input "Acquisition"
type textarea "Acquisition Scope: ~25 - 75% of the home needs interior paint"
type input "0.88"
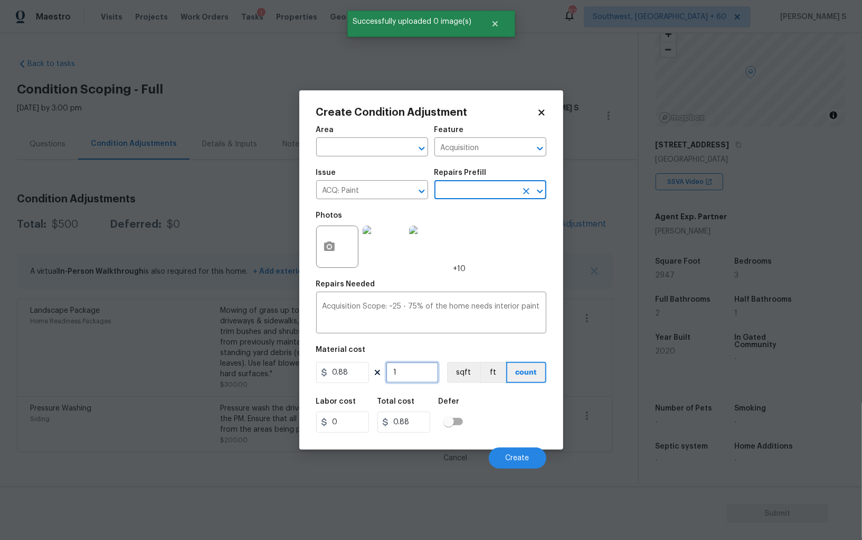
click at [404, 369] on input "1" at bounding box center [412, 372] width 53 height 21
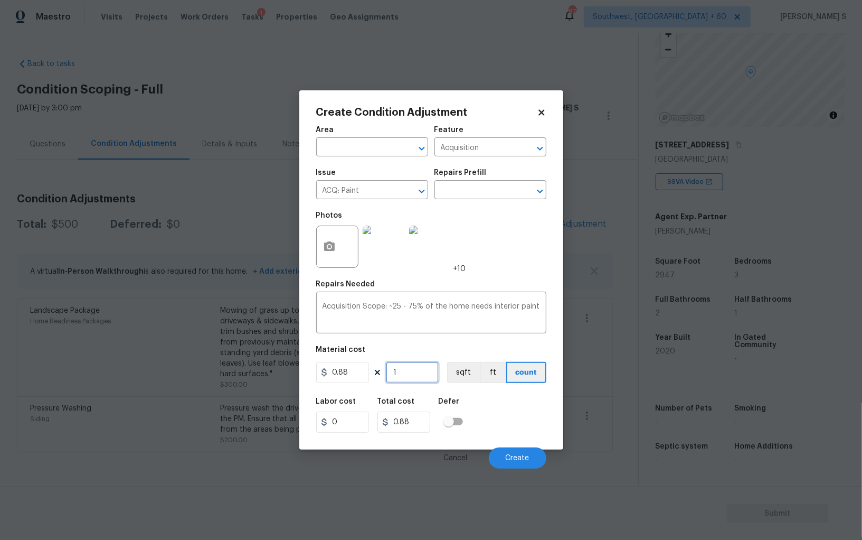
type input "2"
type input "1.76"
type input "29"
type input "25.52"
type input "294"
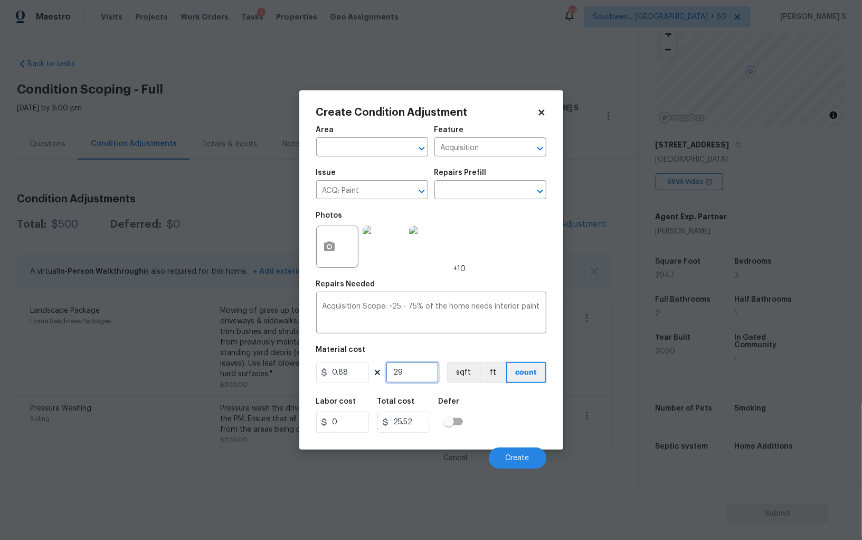
type input "258.72"
type input "2947"
type input "2593.36"
type input "2947"
click at [459, 376] on button "sqft" at bounding box center [463, 372] width 33 height 21
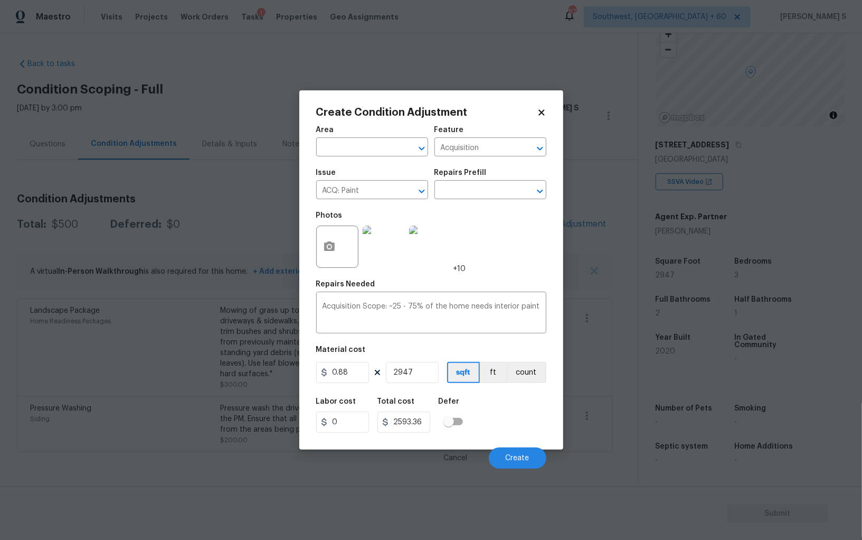
click at [508, 417] on div "Labor cost 0 Total cost 2593.36 Defer" at bounding box center [431, 415] width 230 height 48
click at [532, 462] on button "Create" at bounding box center [518, 457] width 58 height 21
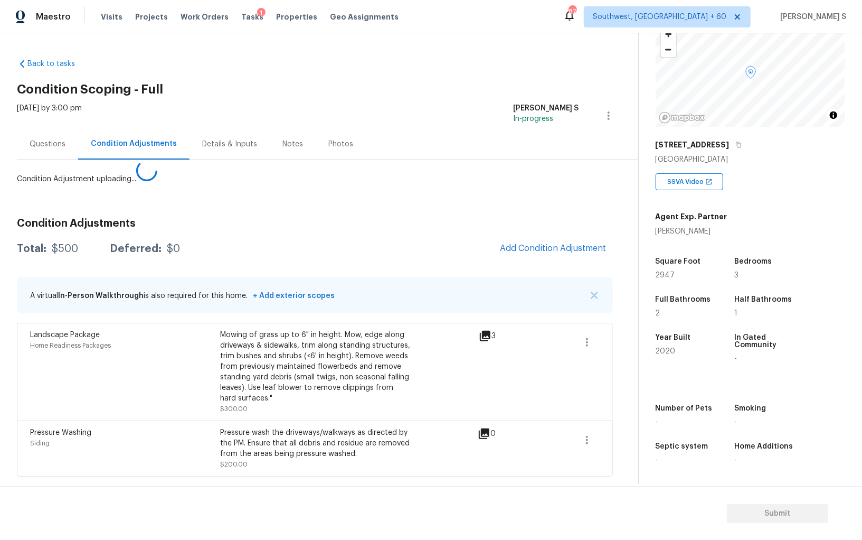
click at [19, 394] on body "Maestro Visits Projects Work Orders Tasks 1 Properties Geo Assignments 874 Sout…" at bounding box center [431, 270] width 862 height 540
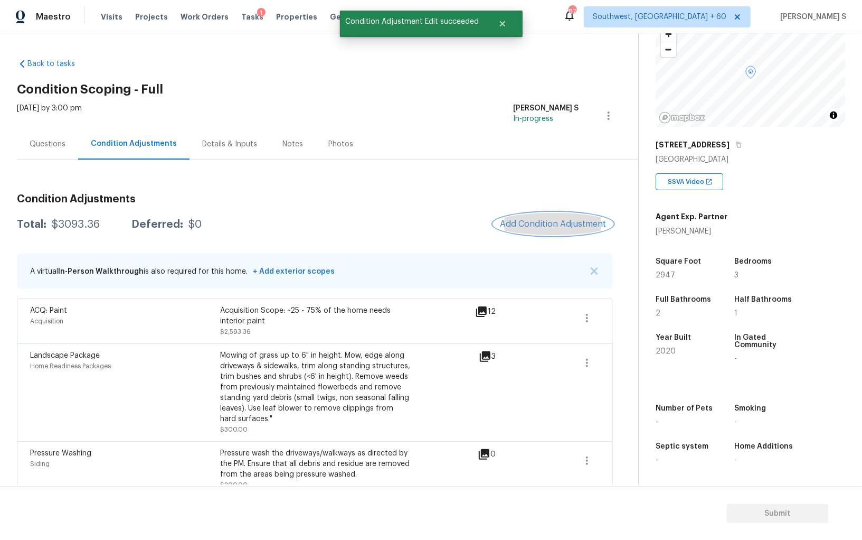
click at [530, 222] on span "Add Condition Adjustment" at bounding box center [553, 224] width 107 height 10
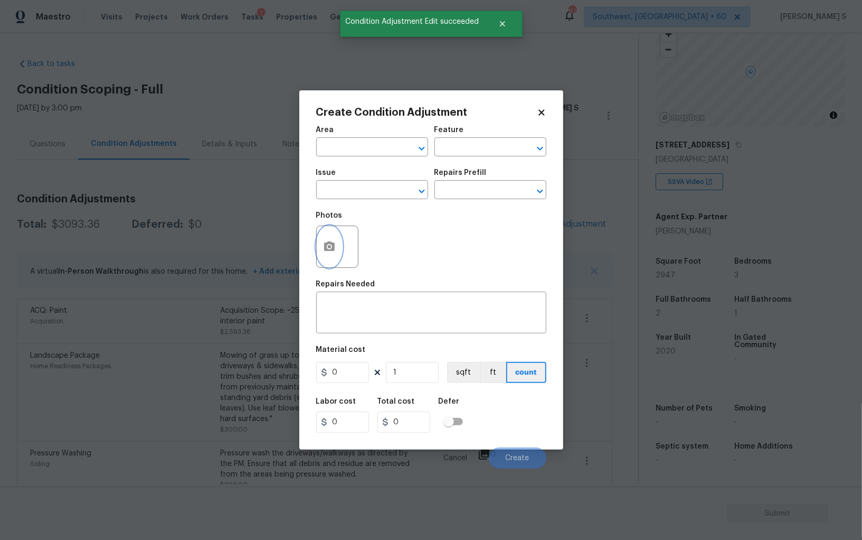
click at [324, 240] on button "button" at bounding box center [329, 246] width 25 height 41
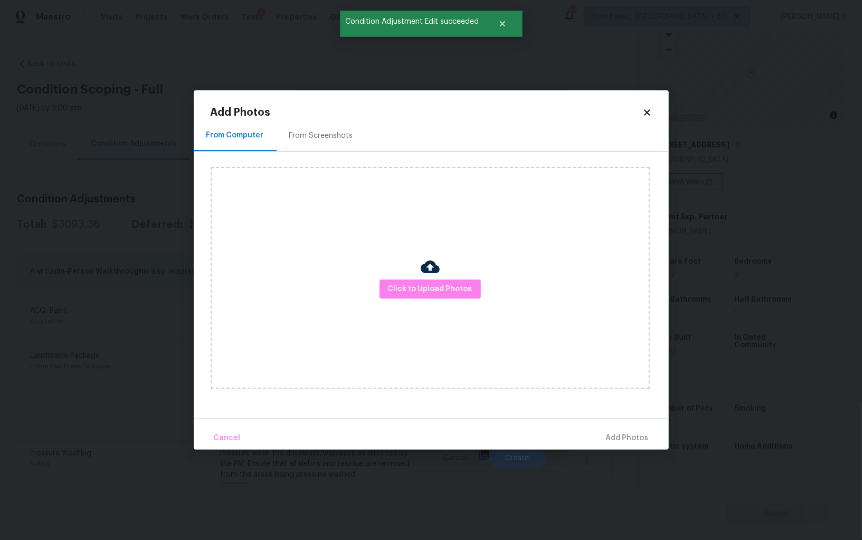
click at [328, 125] on div "From Screenshots" at bounding box center [321, 135] width 89 height 31
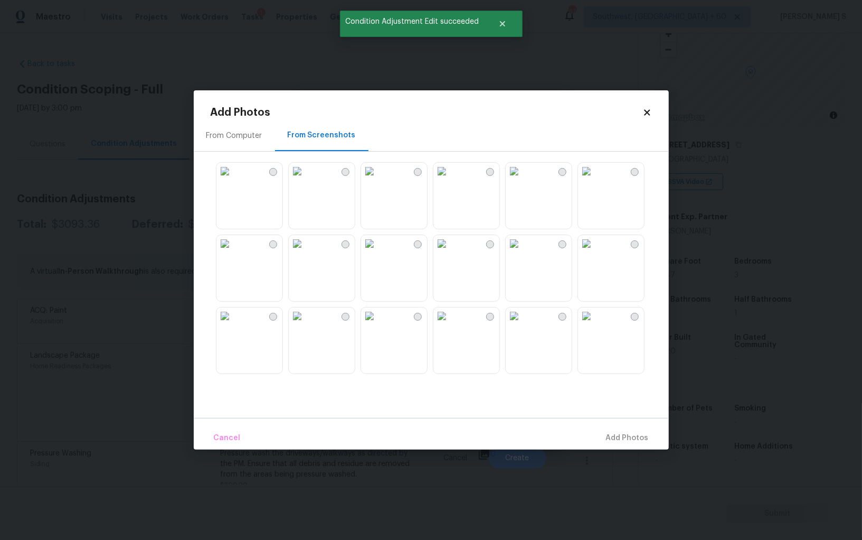
click at [450, 252] on img at bounding box center [442, 243] width 17 height 17
click at [523, 252] on img at bounding box center [514, 243] width 17 height 17
drag, startPoint x: 626, startPoint y: 270, endPoint x: 626, endPoint y: 329, distance: 59.1
click at [595, 252] on img at bounding box center [586, 243] width 17 height 17
click at [595, 324] on img at bounding box center [586, 315] width 17 height 17
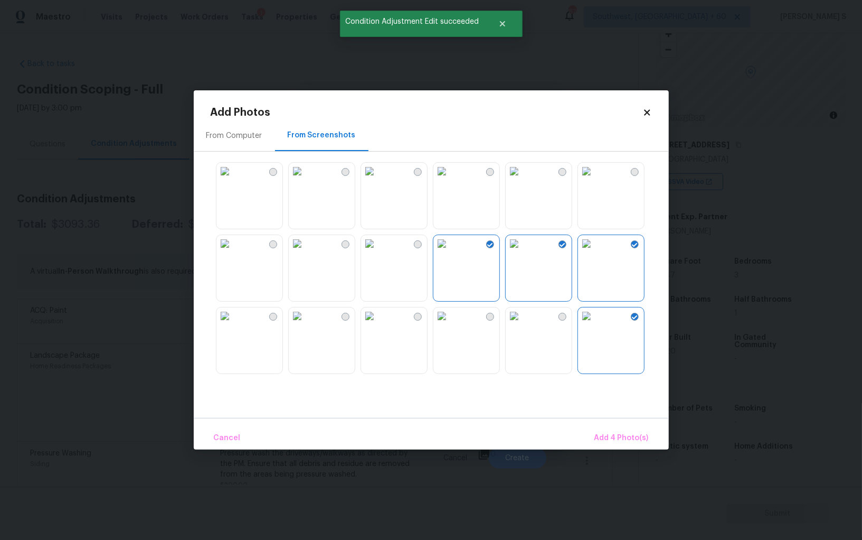
click at [523, 324] on img at bounding box center [514, 315] width 17 height 17
click at [502, 343] on div at bounding box center [440, 268] width 458 height 222
click at [450, 324] on img at bounding box center [442, 315] width 17 height 17
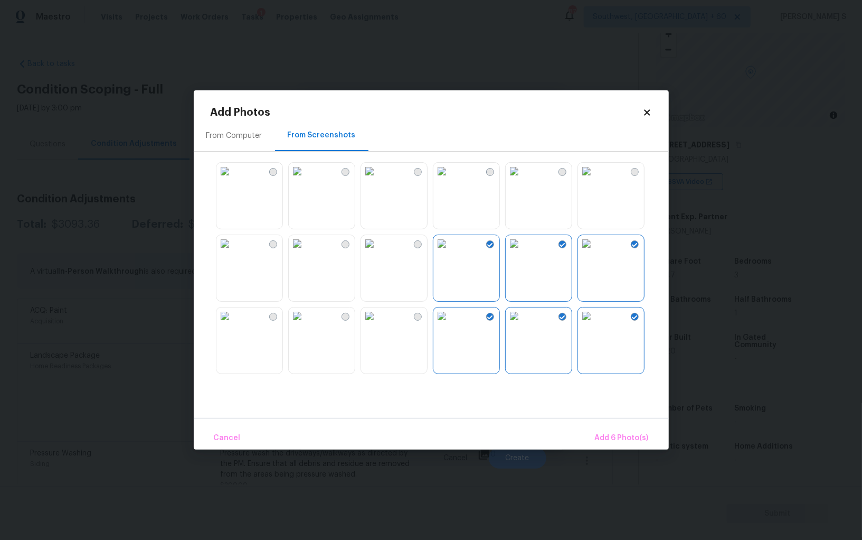
click at [287, 335] on div at bounding box center [440, 268] width 458 height 222
click at [233, 324] on img at bounding box center [224, 315] width 17 height 17
click at [293, 324] on img at bounding box center [297, 315] width 17 height 17
click at [290, 252] on img at bounding box center [297, 243] width 17 height 17
click at [233, 252] on img at bounding box center [224, 243] width 17 height 17
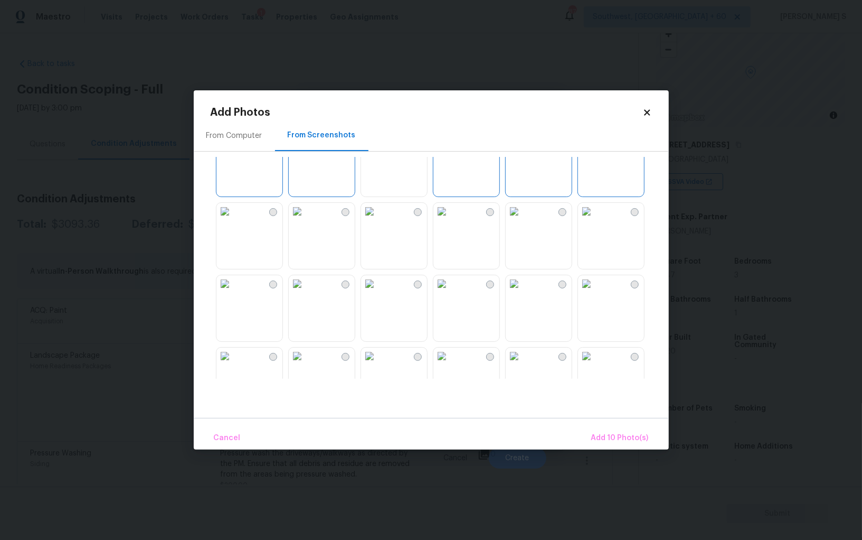
scroll to position [182, 0]
click at [378, 214] on img at bounding box center [369, 205] width 17 height 17
click at [378, 287] on img at bounding box center [369, 278] width 17 height 17
click at [450, 287] on img at bounding box center [442, 278] width 17 height 17
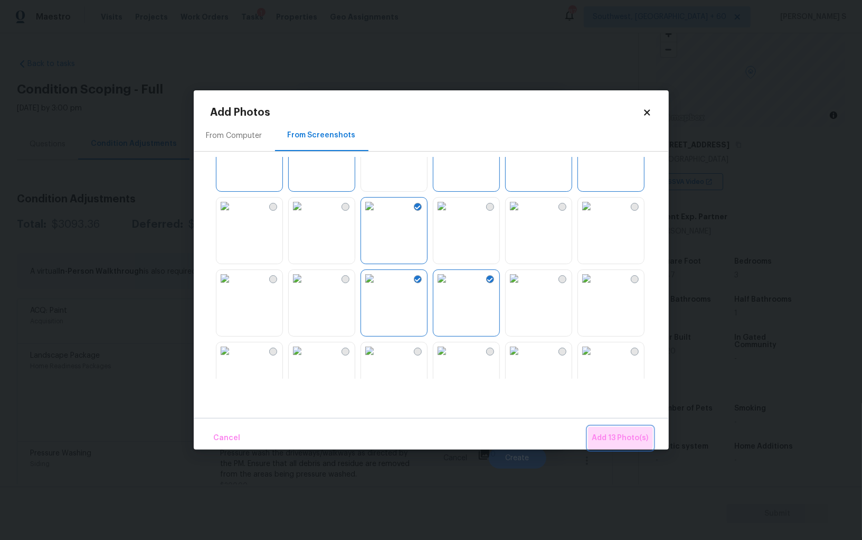
click at [609, 434] on span "Add 13 Photo(s)" at bounding box center [620, 437] width 56 height 13
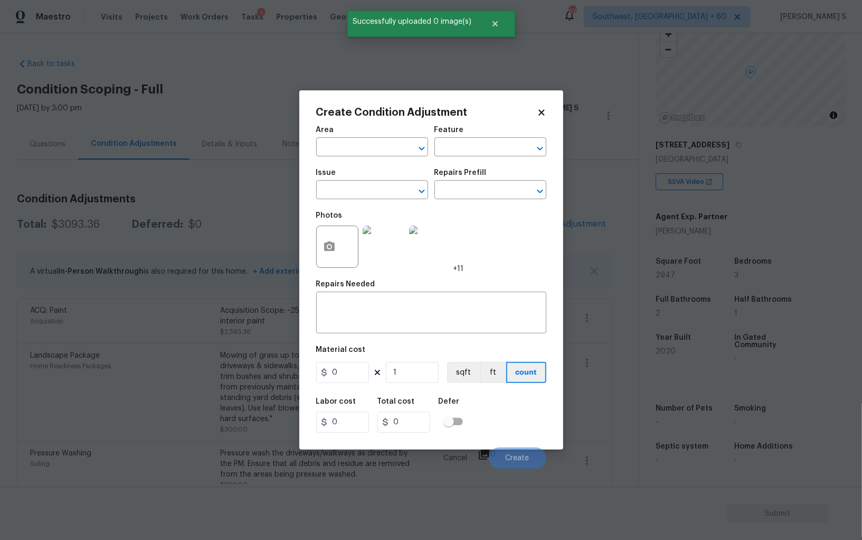
click at [361, 203] on span "Issue ​" at bounding box center [372, 184] width 112 height 43
click at [360, 197] on input "text" at bounding box center [357, 191] width 82 height 16
type input "ACQ: Flooring"
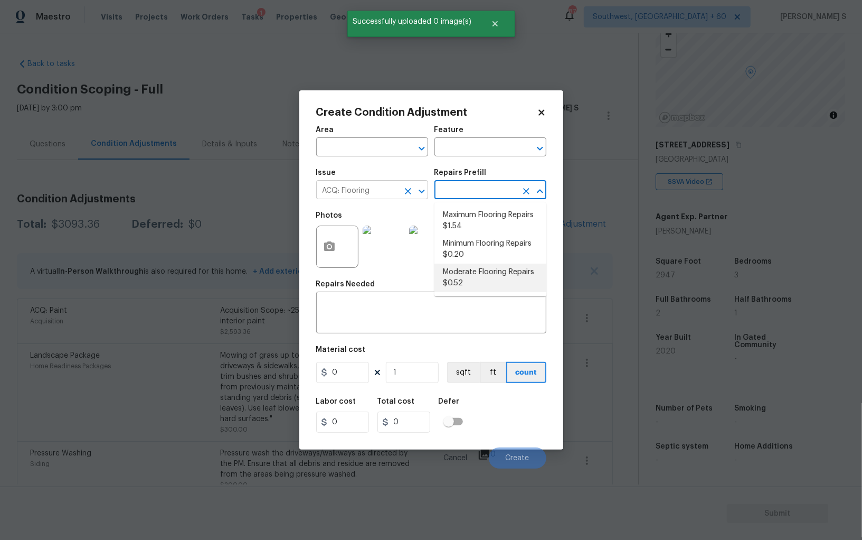
type input "Acquisition"
type textarea "Acquisition Scope: Moderate flooring repairs"
type input "0.52"
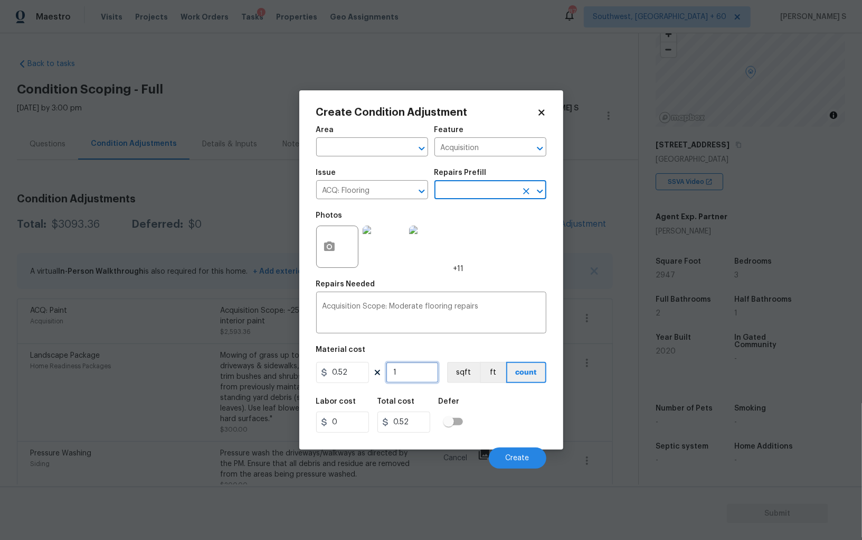
click at [407, 381] on input "1" at bounding box center [412, 372] width 53 height 21
paste input "2947"
type input "2947"
type input "1532.44"
type input "2947"
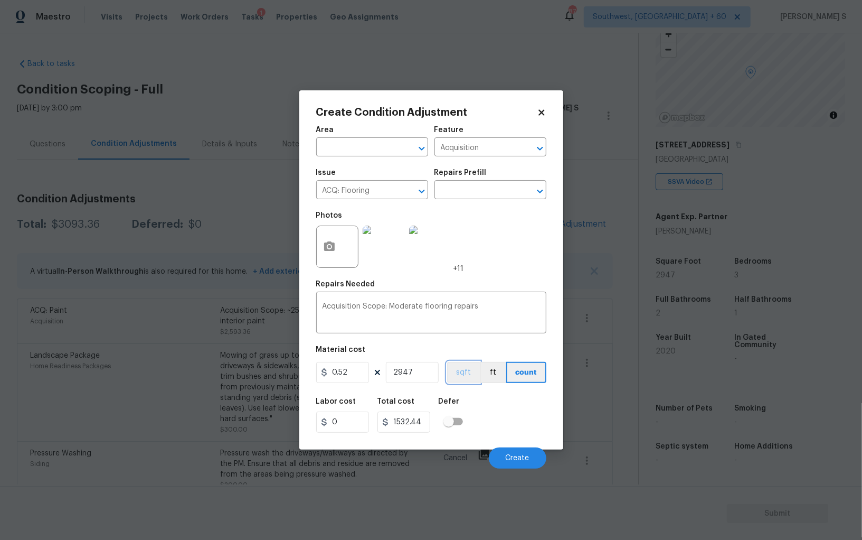
click at [474, 369] on button "sqft" at bounding box center [463, 372] width 33 height 21
click at [484, 395] on div "Labor cost 0 Total cost 1532.44 Defer" at bounding box center [431, 415] width 230 height 48
click at [521, 452] on button "Create" at bounding box center [518, 457] width 58 height 21
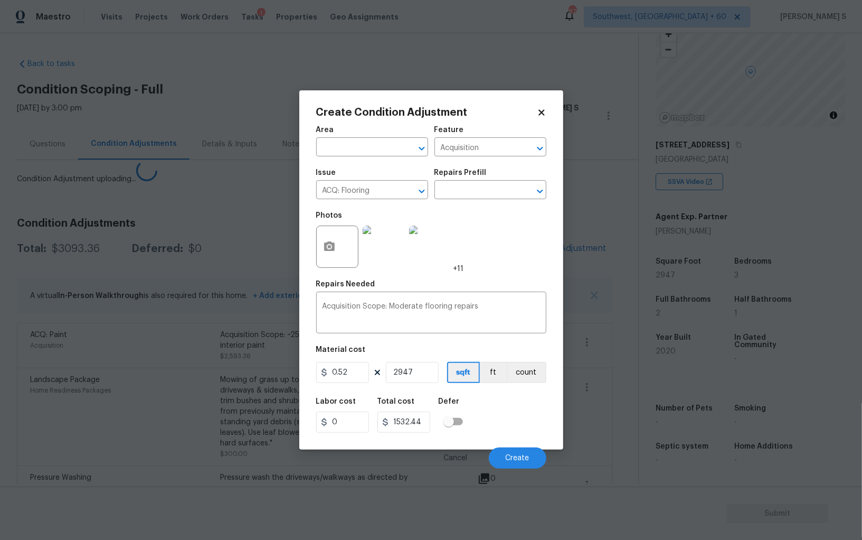
click at [172, 407] on body "Maestro Visits Projects Work Orders Tasks 1 Properties Geo Assignments 874 Sout…" at bounding box center [431, 270] width 862 height 540
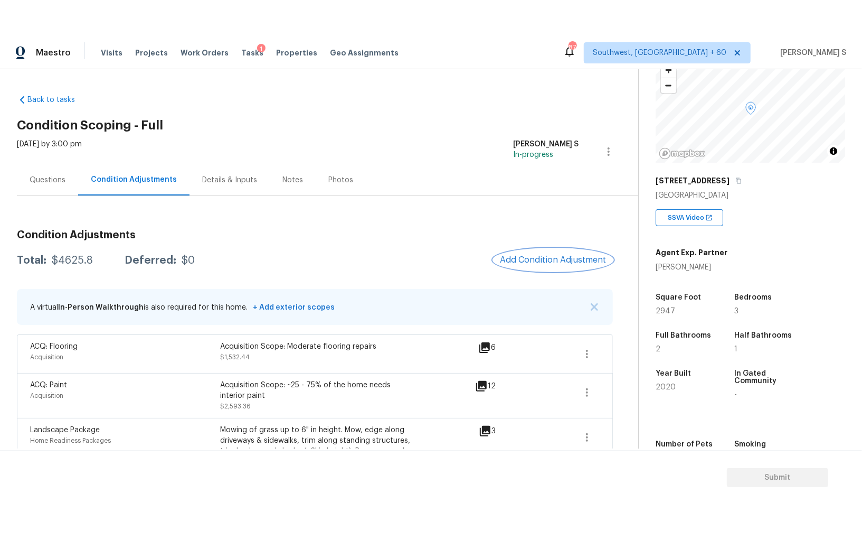
scroll to position [73, 0]
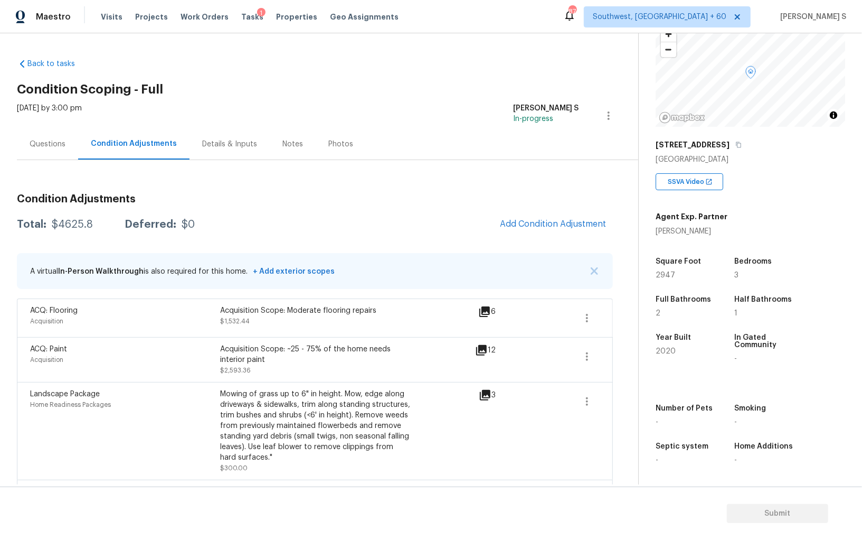
click at [60, 152] on div "Questions" at bounding box center [47, 143] width 61 height 31
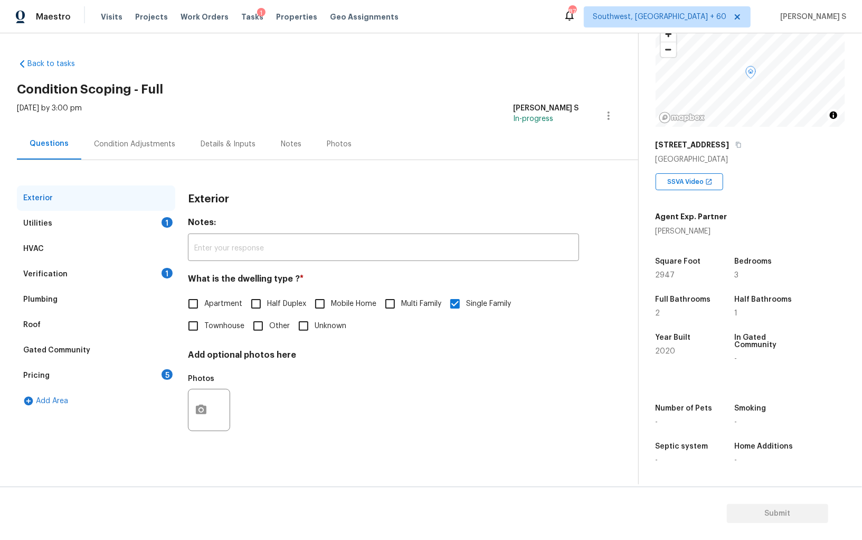
click at [30, 230] on div "Utilities 1" at bounding box center [96, 223] width 158 height 25
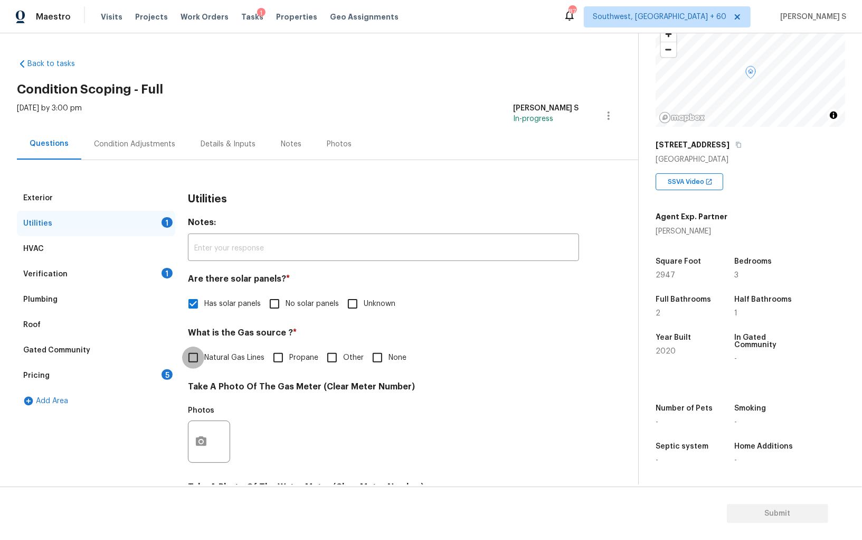
click at [203, 357] on input "Natural Gas Lines" at bounding box center [193, 357] width 22 height 22
checkbox input "true"
click at [174, 272] on div "Verification 1" at bounding box center [96, 273] width 158 height 25
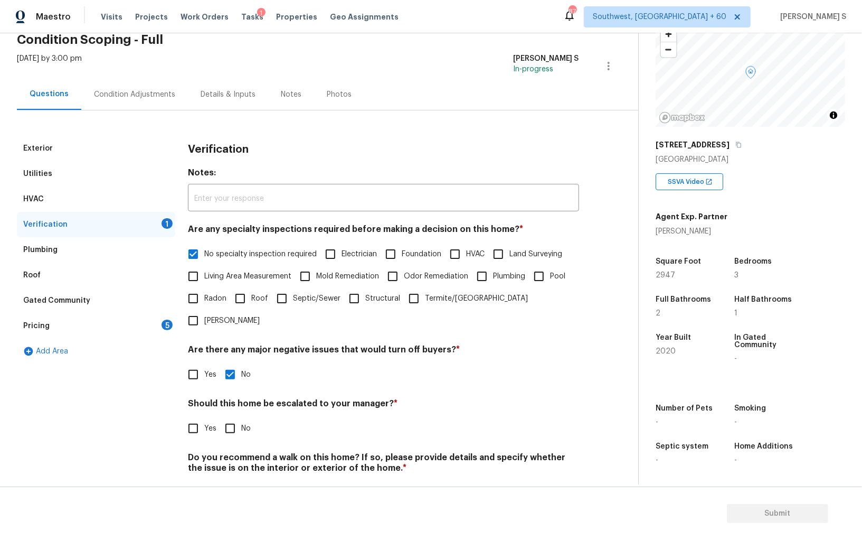
scroll to position [63, 0]
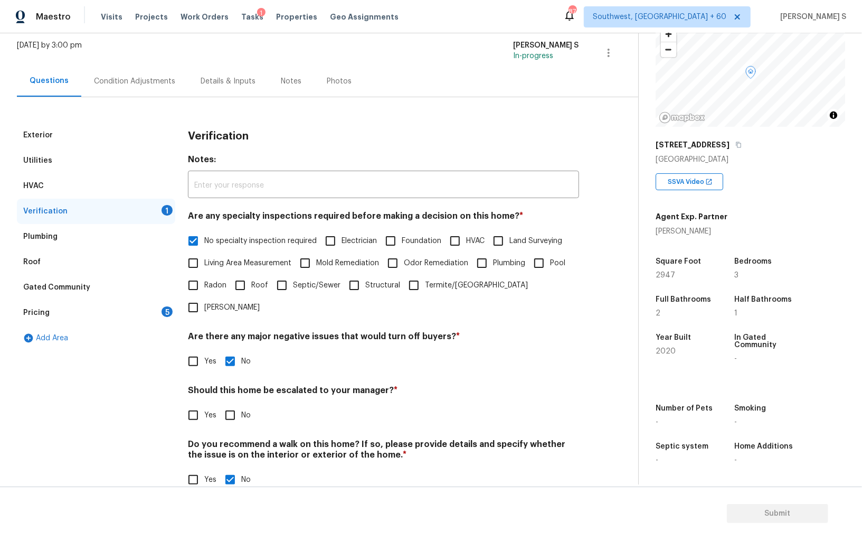
click at [202, 404] on input "Yes" at bounding box center [193, 415] width 22 height 22
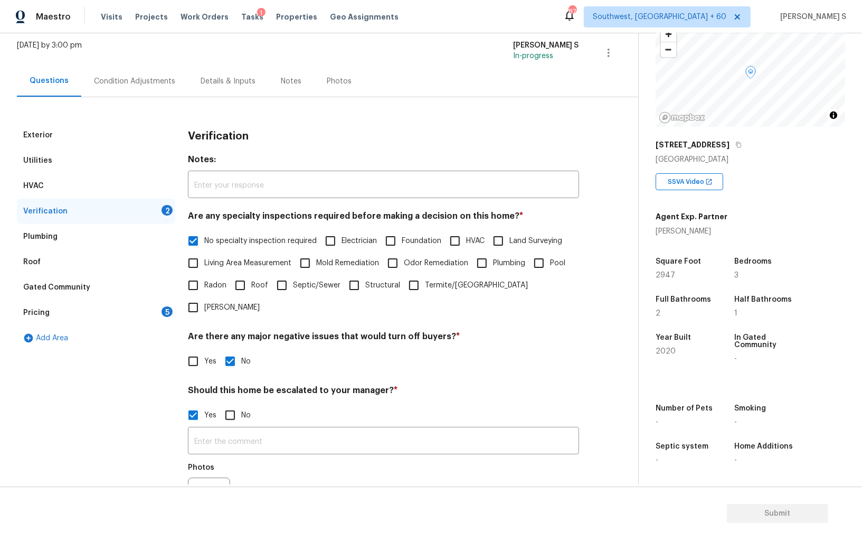
click at [210, 410] on span "Yes" at bounding box center [210, 415] width 12 height 11
click at [204, 404] on input "Yes" at bounding box center [193, 415] width 22 height 22
checkbox input "false"
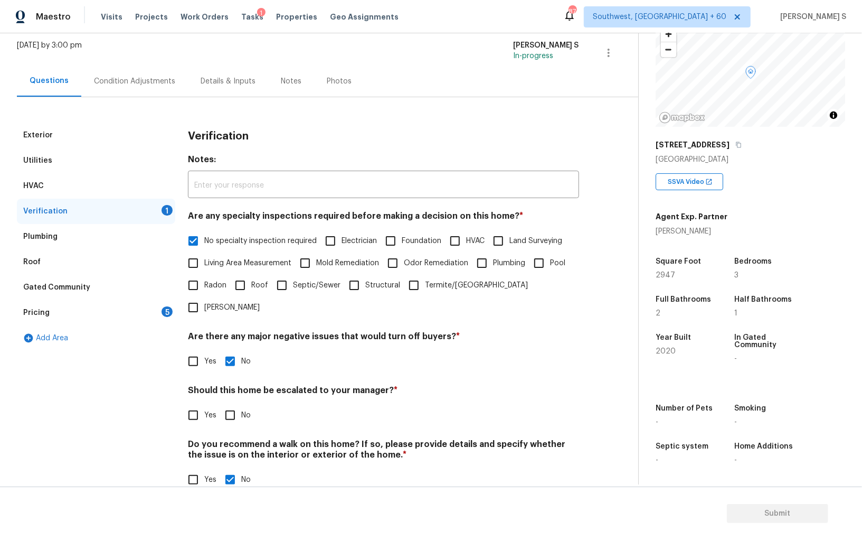
click at [169, 305] on div "Pricing 5" at bounding box center [96, 312] width 158 height 25
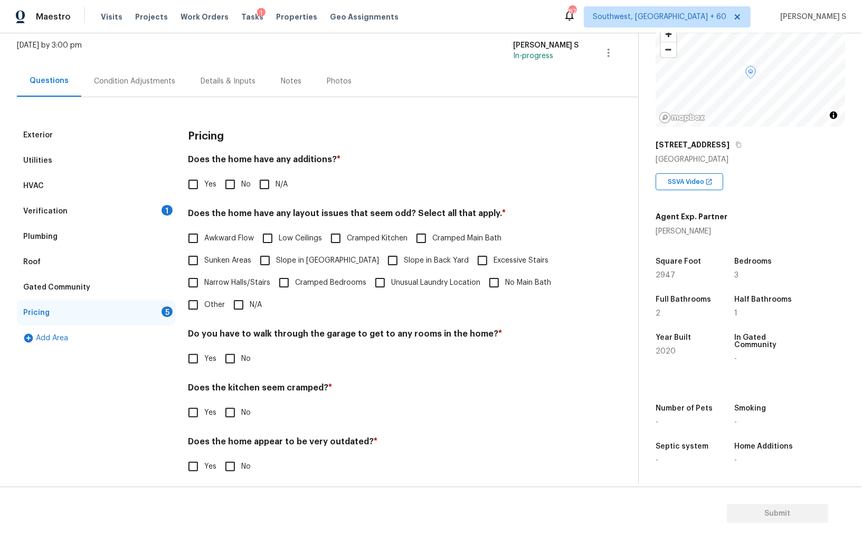
click at [226, 199] on div "Pricing Does the home have any additions? * Yes No N/A Does the home have any l…" at bounding box center [383, 307] width 391 height 368
click at [226, 193] on input "No" at bounding box center [230, 184] width 22 height 22
checkbox input "true"
click at [237, 358] on input "No" at bounding box center [230, 358] width 22 height 22
checkbox input "true"
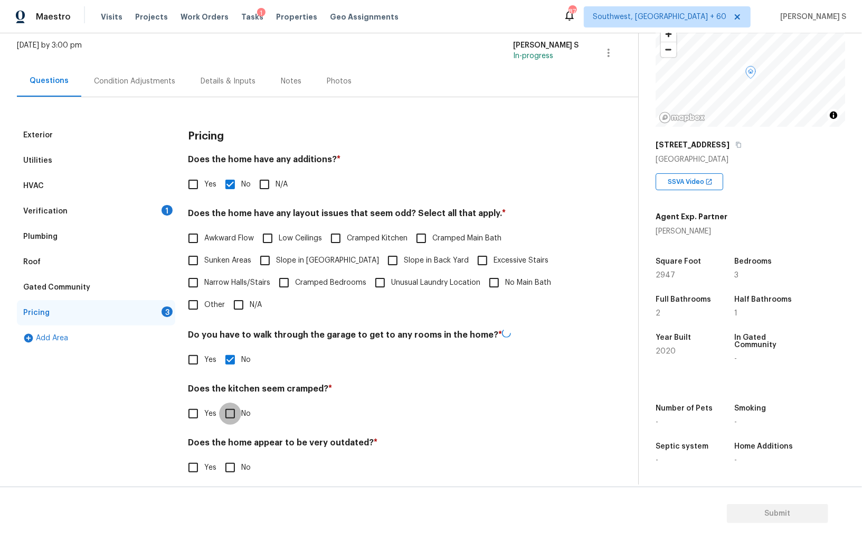
click at [219, 402] on input "No" at bounding box center [230, 413] width 22 height 22
checkbox input "true"
click at [219, 456] on input "No" at bounding box center [230, 467] width 22 height 22
checkbox input "true"
click at [291, 257] on span "Slope in [GEOGRAPHIC_DATA]" at bounding box center [327, 260] width 103 height 11
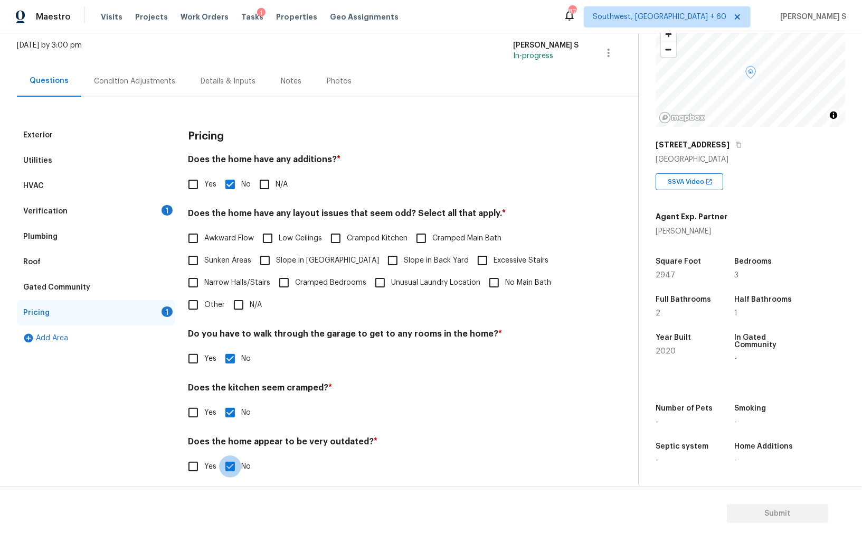
click at [276, 257] on input "Slope in [GEOGRAPHIC_DATA]" at bounding box center [265, 260] width 22 height 22
checkbox input "true"
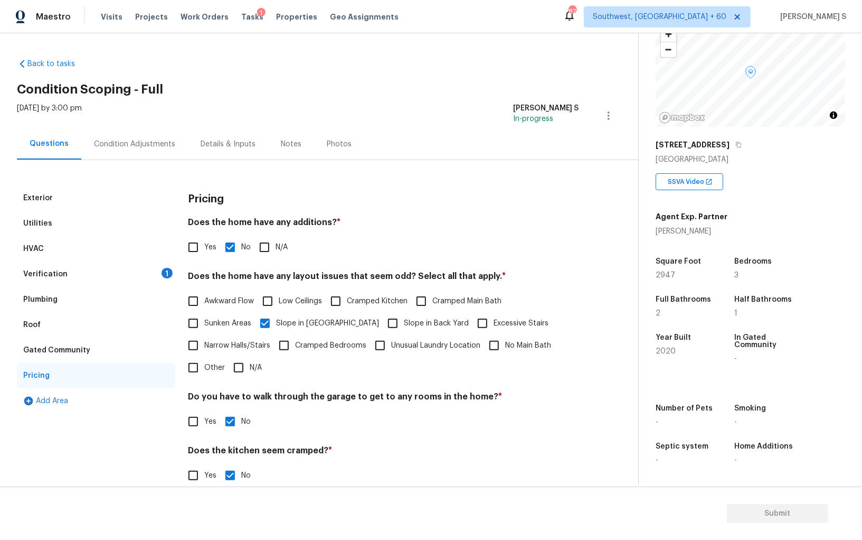
click at [164, 267] on div "Verification 1" at bounding box center [96, 273] width 158 height 25
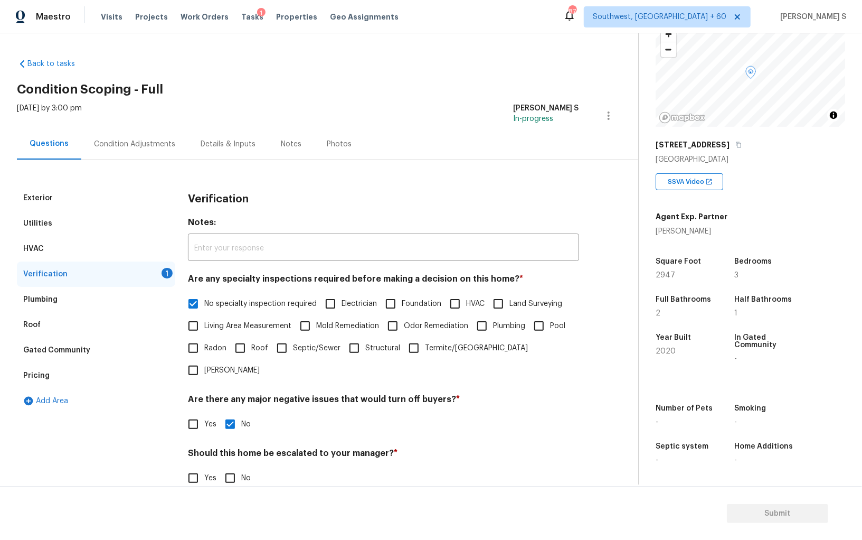
scroll to position [63, 0]
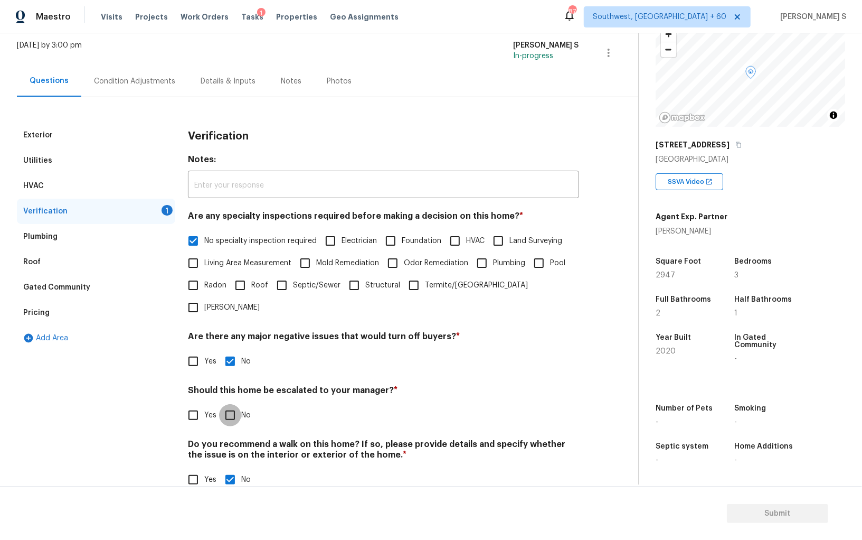
click at [228, 404] on input "No" at bounding box center [230, 415] width 22 height 22
checkbox input "true"
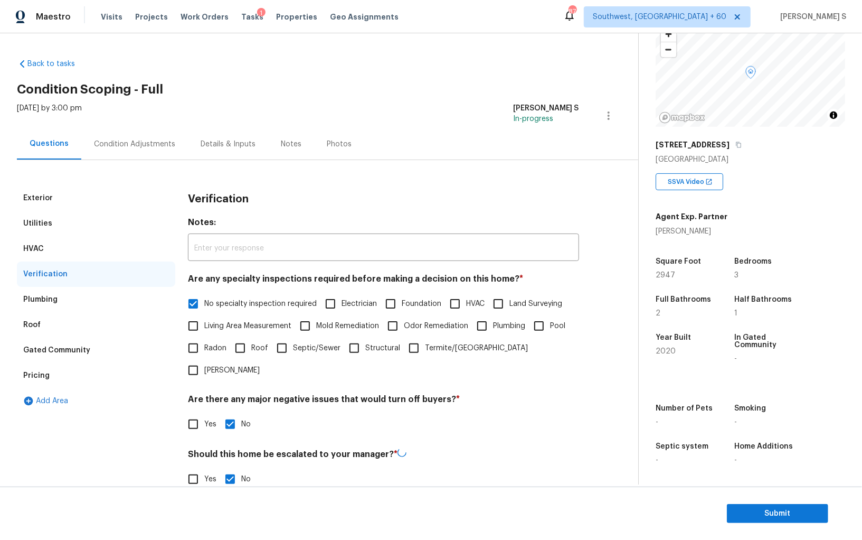
click at [153, 137] on div "Condition Adjustments" at bounding box center [134, 143] width 107 height 31
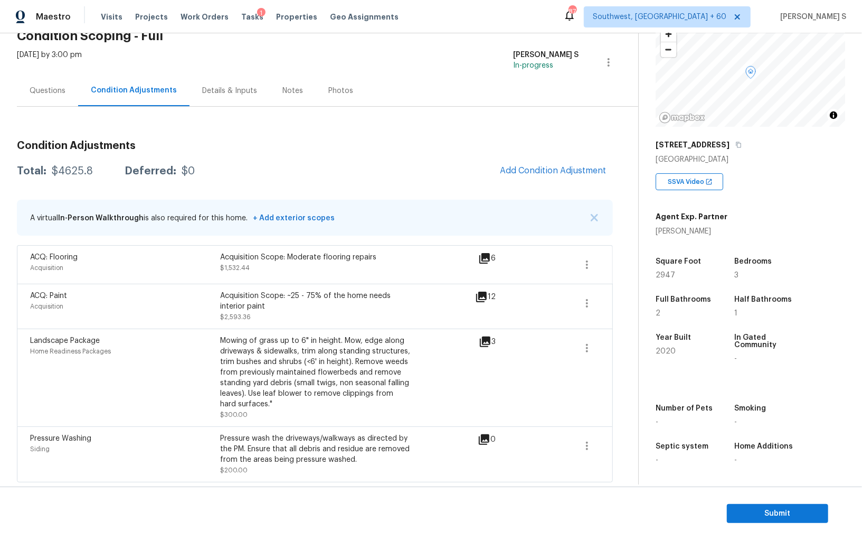
scroll to position [73, 0]
click at [81, 165] on div "Total: $4625.8 Deferred: $0 Add Condition Adjustment" at bounding box center [315, 170] width 596 height 23
click at [81, 166] on div "$4625.8" at bounding box center [72, 171] width 41 height 11
copy div "$"
click at [83, 171] on div "$4625.8" at bounding box center [72, 171] width 41 height 11
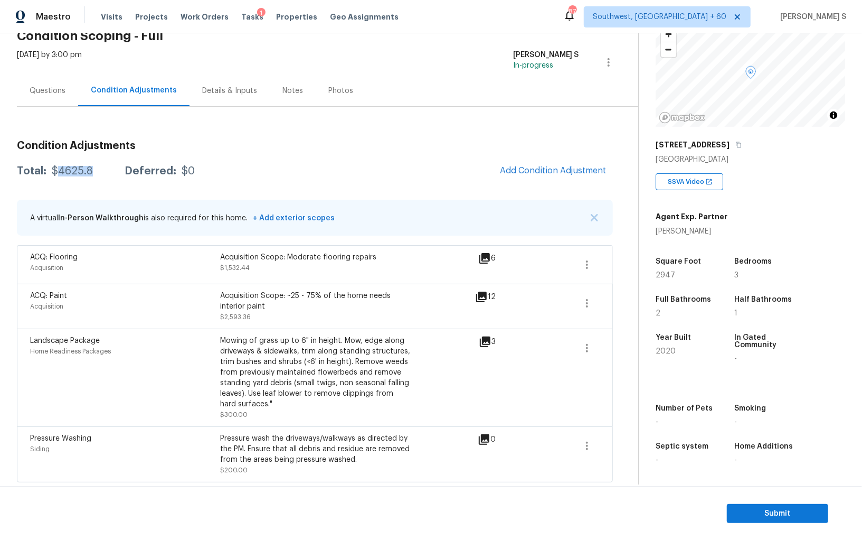
click at [83, 171] on div "$4625.8" at bounding box center [72, 171] width 41 height 11
copy div "$4625.8"
click at [303, 36] on h2 "Condition Scoping - Full" at bounding box center [327, 36] width 621 height 11
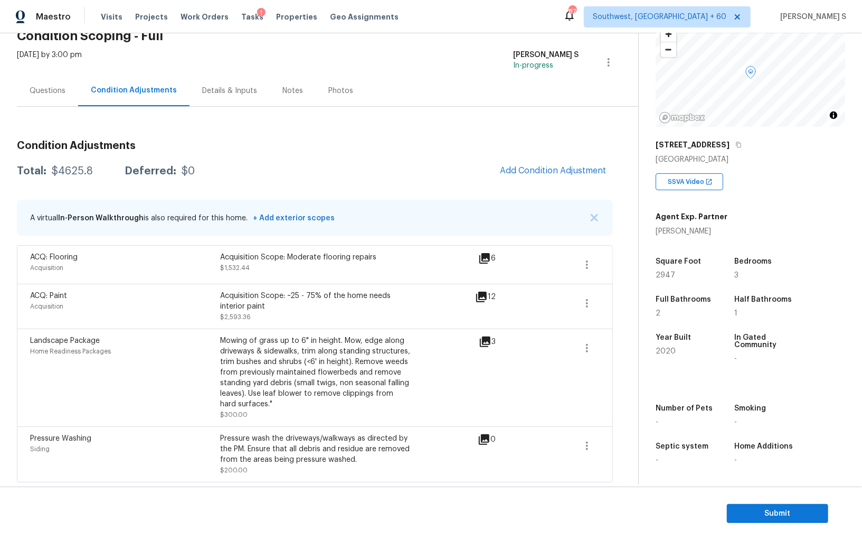
click at [53, 86] on div "Questions" at bounding box center [48, 91] width 36 height 11
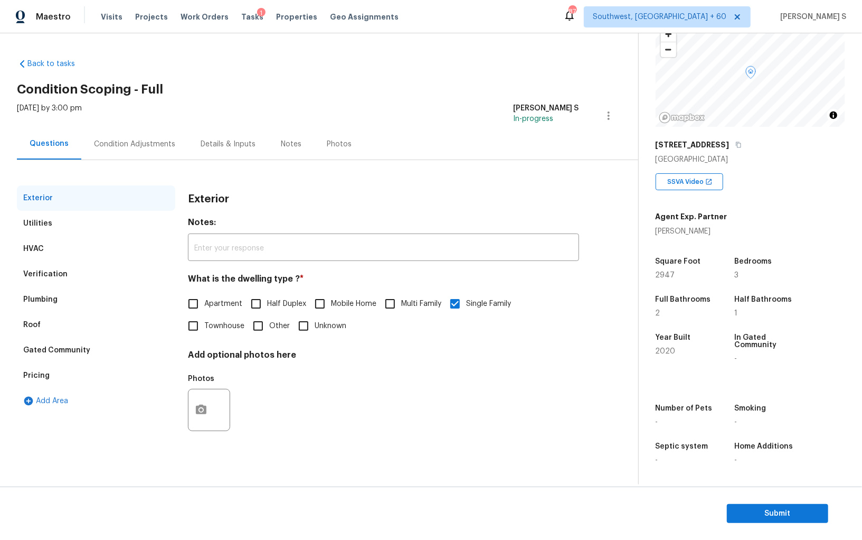
click at [36, 274] on div "Verification" at bounding box center [45, 274] width 44 height 11
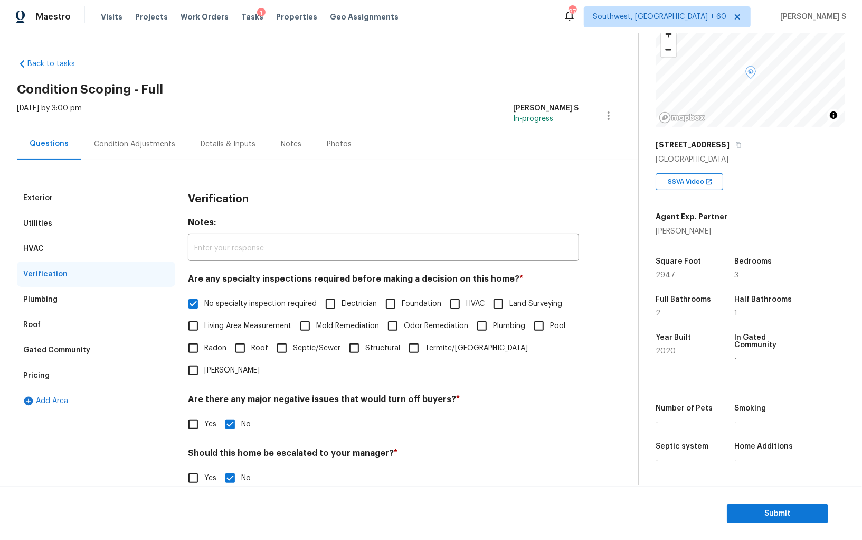
click at [9, 379] on div "Back to tasks Condition Scoping - Full Mon, Aug 25 2025 by 3:00 pm Anbu Jebakum…" at bounding box center [431, 258] width 862 height 451
click at [38, 379] on div "Pricing" at bounding box center [36, 375] width 26 height 11
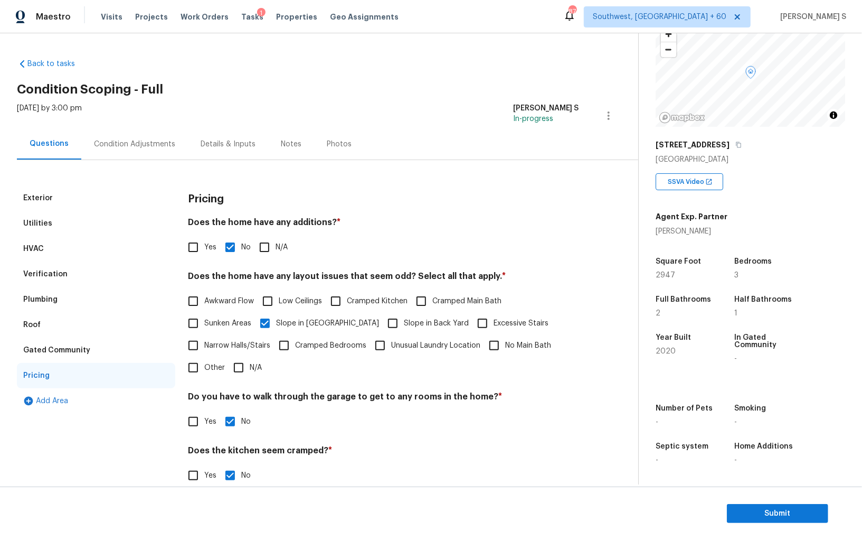
click at [155, 146] on div "Condition Adjustments" at bounding box center [134, 144] width 81 height 11
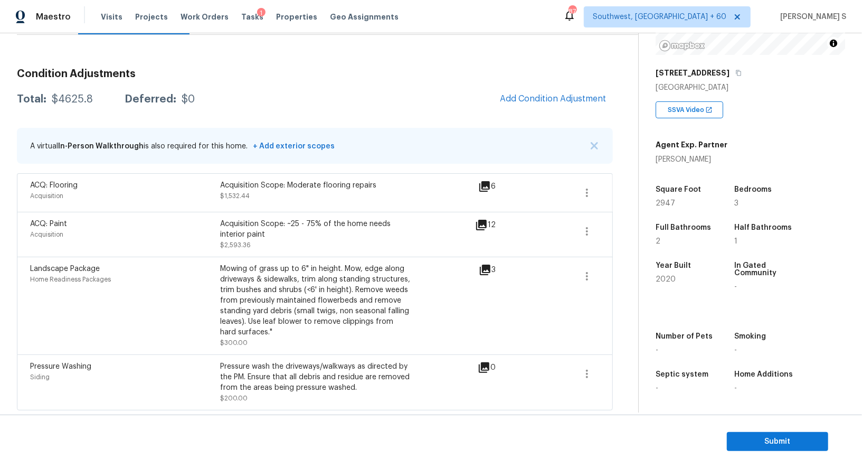
scroll to position [125, 0]
click at [766, 446] on span "Submit" at bounding box center [778, 441] width 84 height 13
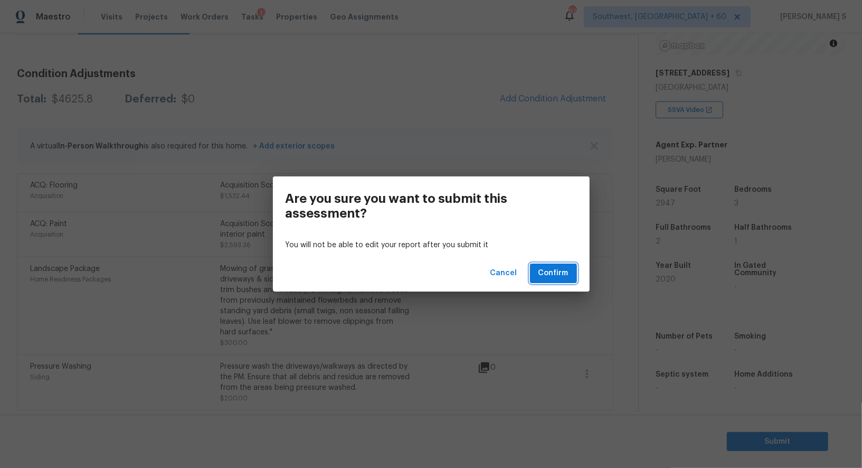
click at [557, 270] on span "Confirm" at bounding box center [554, 273] width 30 height 13
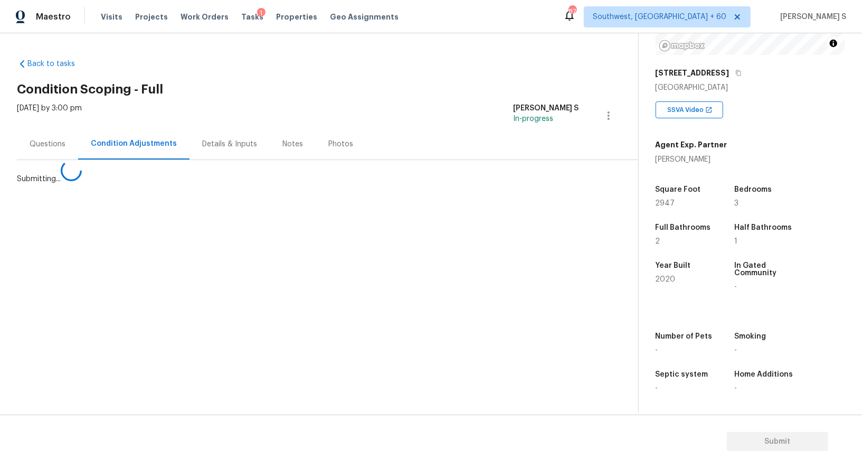
scroll to position [0, 0]
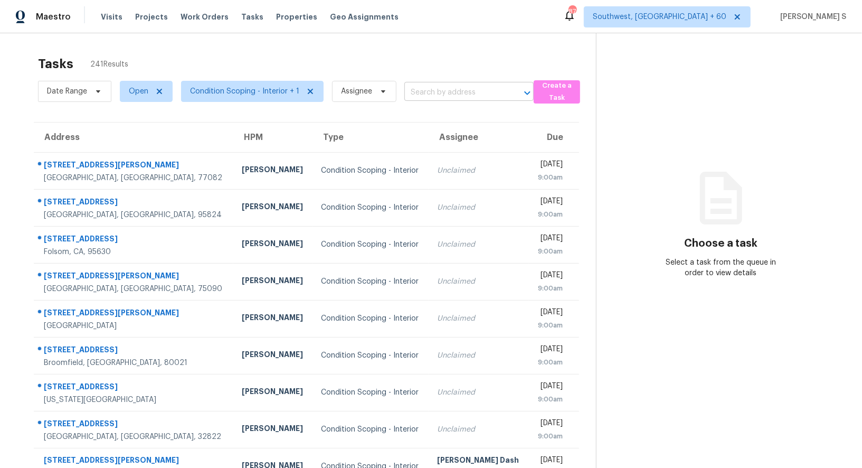
click at [453, 95] on input "text" at bounding box center [454, 92] width 100 height 16
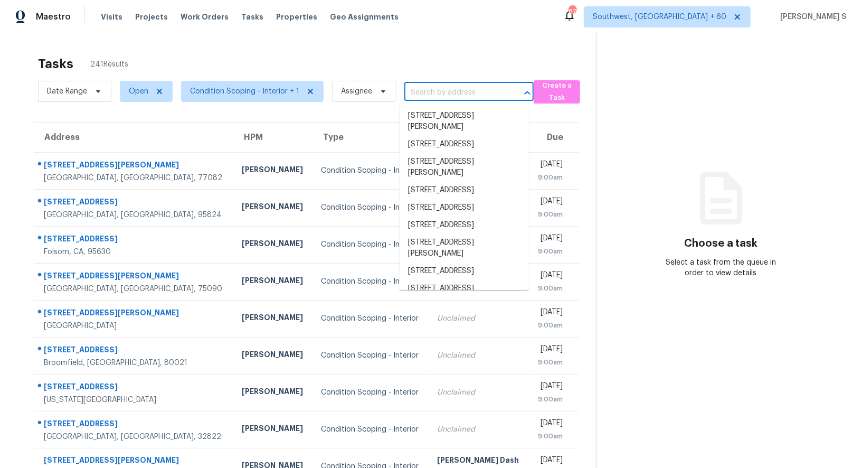
paste input "[STREET_ADDRESS][PERSON_NAME]"
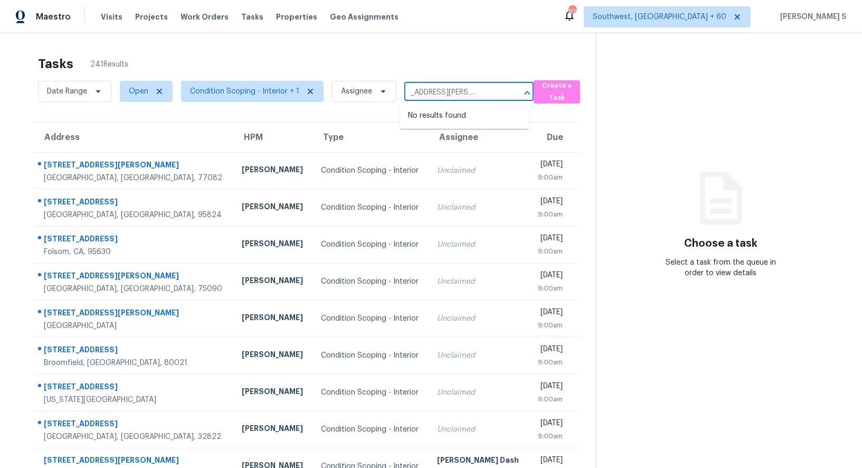
type input "4815 Chadwick Dr, Concord, NC, 28025"
click at [457, 95] on input "text" at bounding box center [454, 92] width 100 height 16
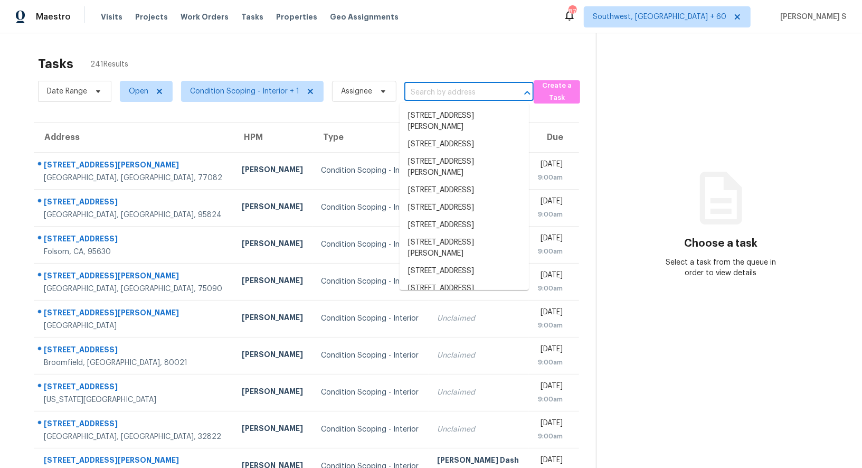
paste input "4815 Chadwick Dr, Concord, NC 28025"
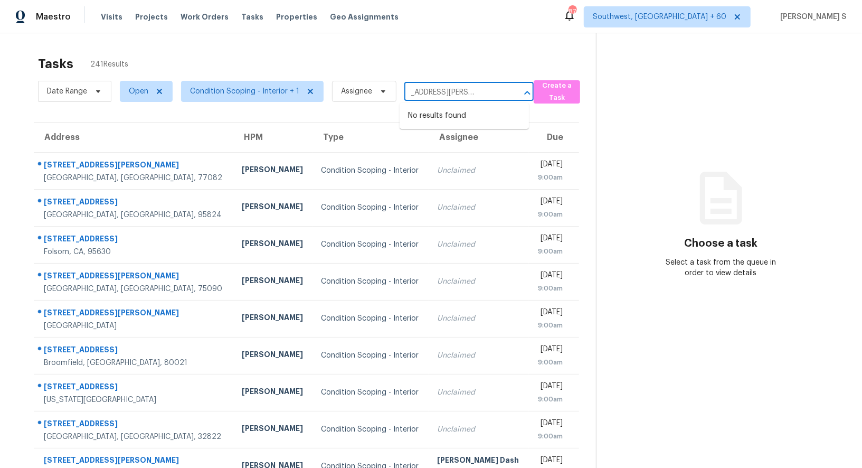
click at [423, 91] on input "4815 Chadwick Dr, Concord, NC 28025" at bounding box center [454, 92] width 100 height 16
type input "4815 Chadwick"
click at [457, 119] on li "4815 Chadwick Dr, Concord, NC 28025" at bounding box center [464, 121] width 129 height 29
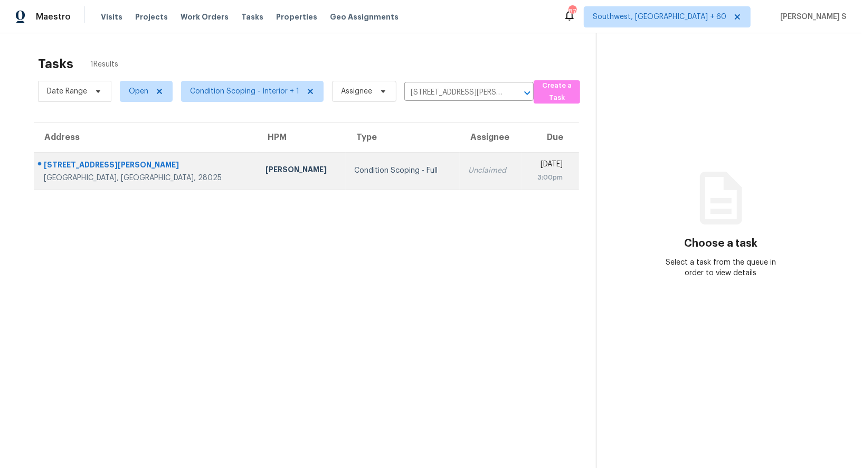
click at [460, 153] on td "Unclaimed" at bounding box center [491, 170] width 62 height 37
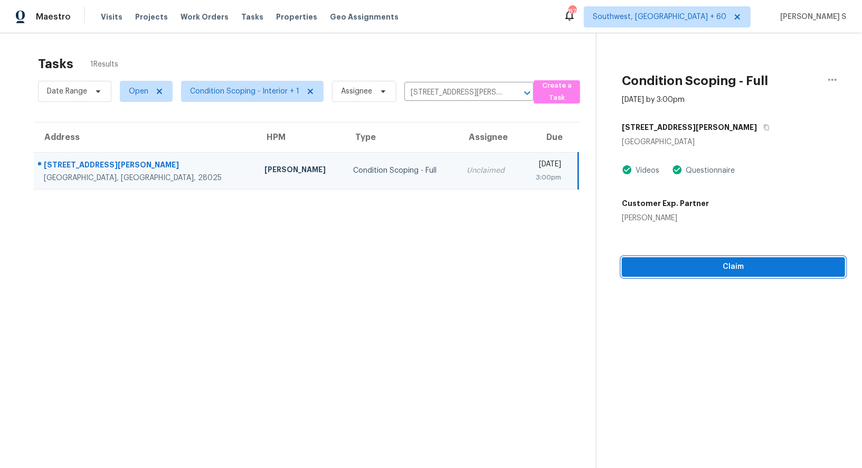
click at [694, 272] on span "Claim" at bounding box center [733, 266] width 206 height 13
click at [434, 291] on section "Tasks 1 Results Date Range Open Condition Scoping - Interior + 1 Assignee 4815 …" at bounding box center [306, 275] width 579 height 451
click at [667, 262] on span "Start Assessment" at bounding box center [733, 266] width 206 height 13
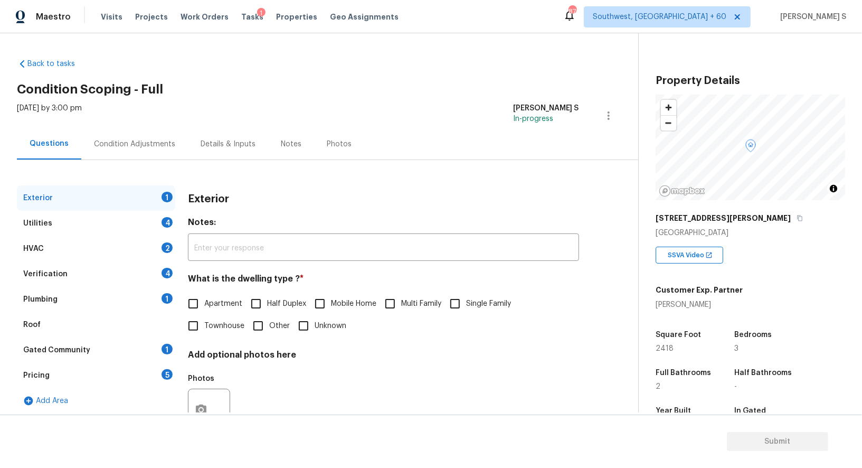
scroll to position [128, 0]
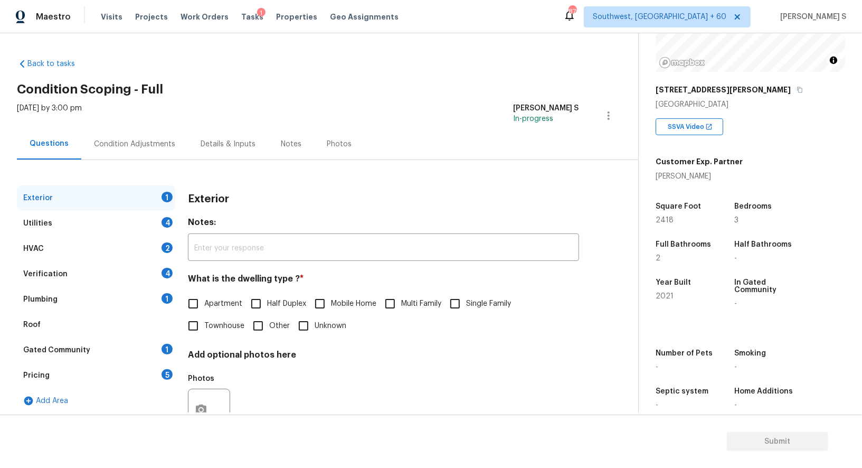
click at [455, 303] on input "Single Family" at bounding box center [455, 304] width 22 height 22
checkbox input "true"
click at [158, 229] on div "Utilities 4" at bounding box center [96, 223] width 158 height 25
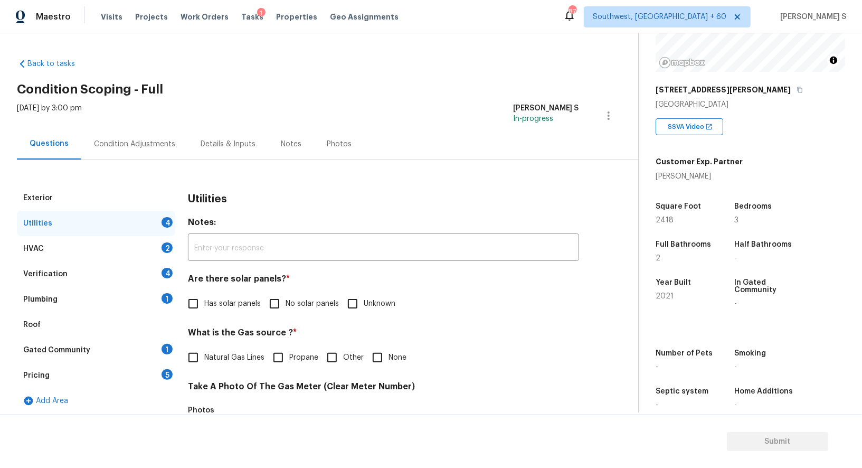
click at [285, 304] on input "No solar panels" at bounding box center [274, 304] width 22 height 22
checkbox input "true"
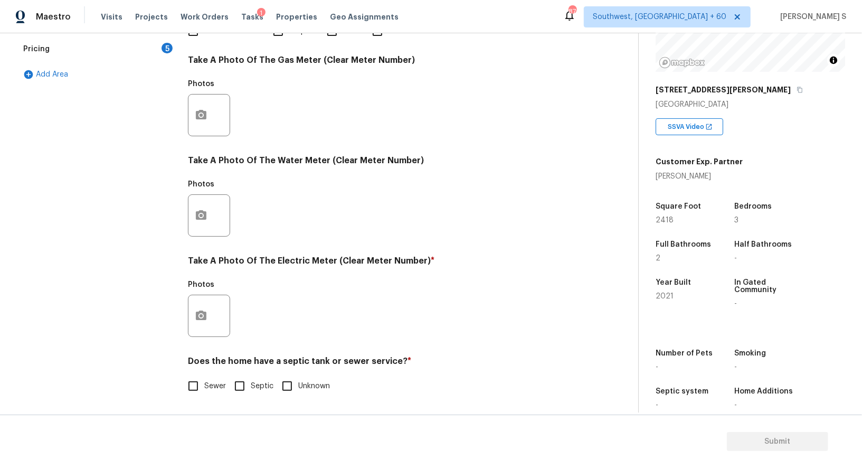
click at [233, 391] on input "Septic" at bounding box center [240, 386] width 22 height 22
checkbox input "true"
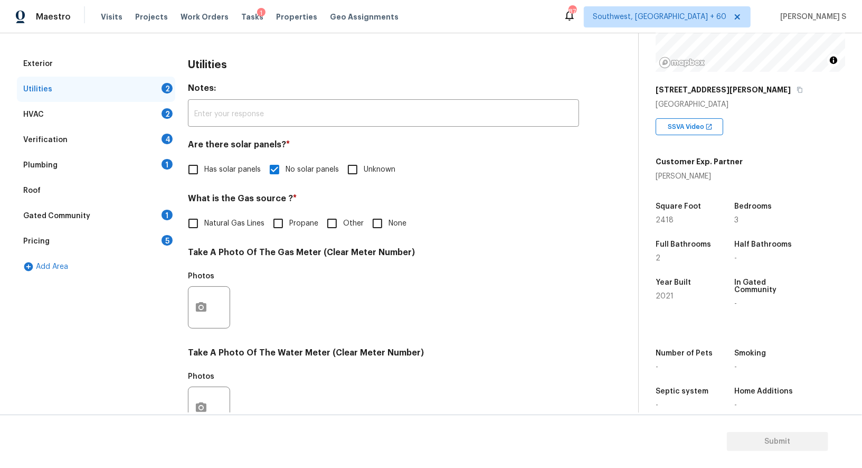
scroll to position [60, 0]
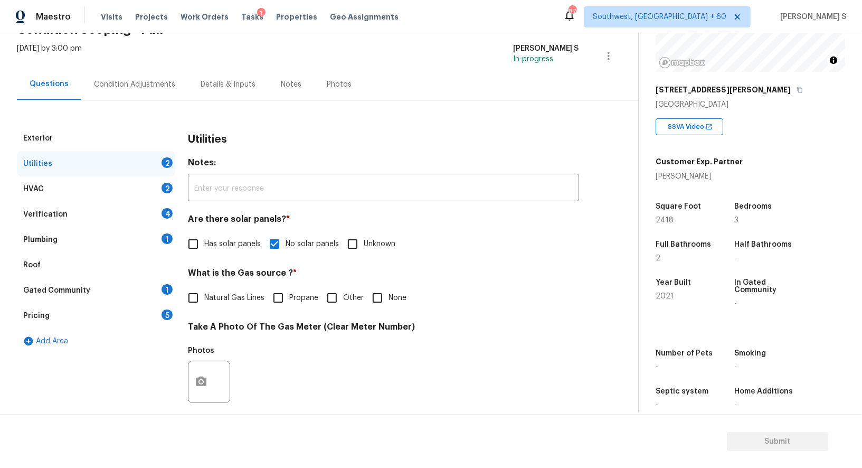
click at [176, 231] on div "Exterior Utilities 2 HVAC 2 Verification 4 Plumbing 1 Roof Gated Community 1 Pr…" at bounding box center [315, 401] width 596 height 551
click at [173, 231] on div "Plumbing 1" at bounding box center [96, 239] width 158 height 25
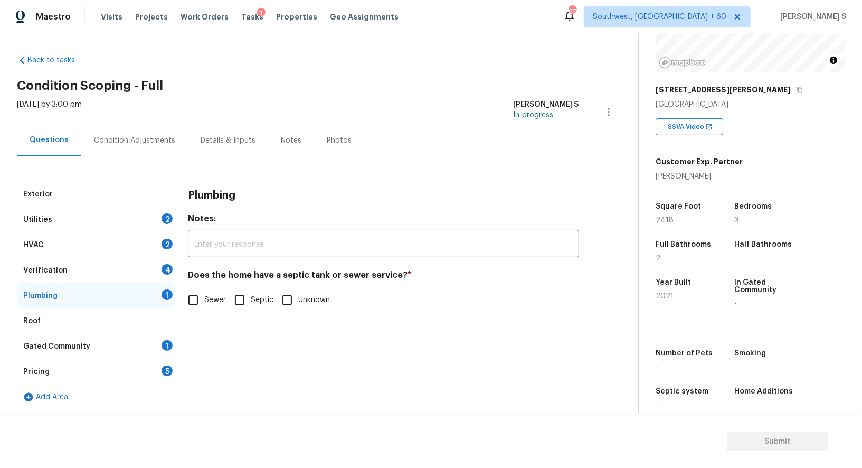
click at [242, 297] on input "Septic" at bounding box center [240, 300] width 22 height 22
checkbox input "true"
click at [145, 348] on div "Gated Community 1" at bounding box center [96, 346] width 158 height 25
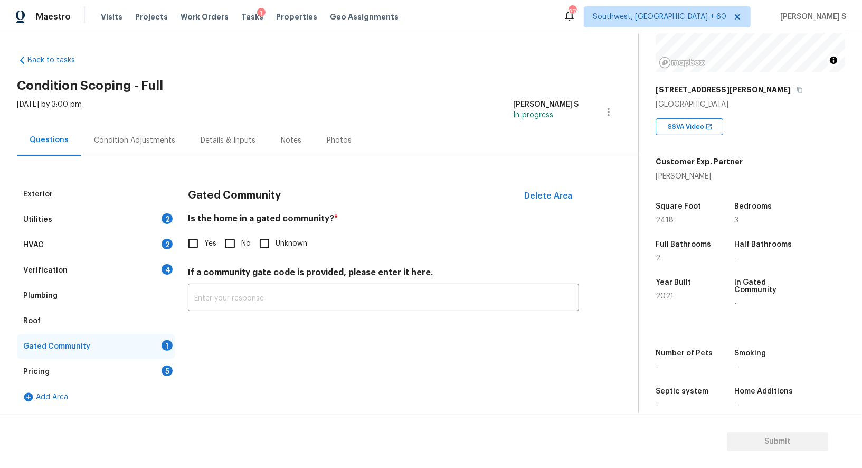
click at [220, 247] on input "No" at bounding box center [230, 243] width 22 height 22
checkbox input "true"
click at [166, 269] on div "4" at bounding box center [167, 269] width 11 height 11
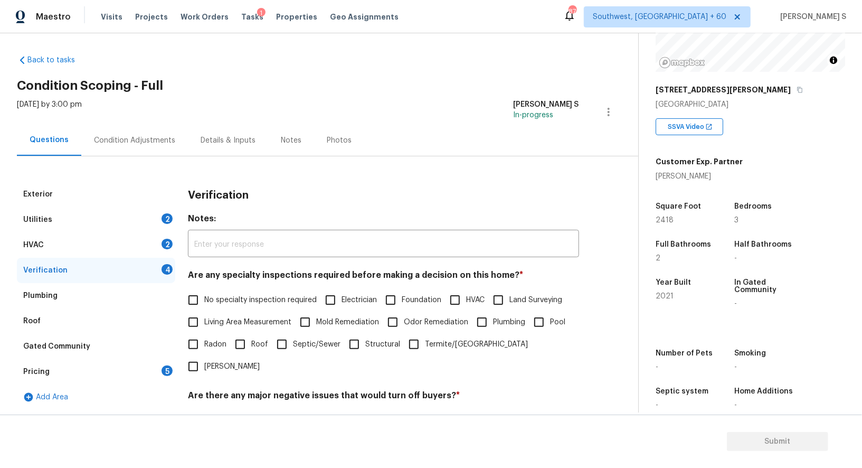
click at [198, 287] on div "Are any specialty inspections required before making a decision on this home? *…" at bounding box center [383, 324] width 391 height 108
drag, startPoint x: 219, startPoint y: 300, endPoint x: 228, endPoint y: 300, distance: 9.0
click at [219, 300] on span "No specialty inspection required" at bounding box center [260, 300] width 112 height 11
click at [204, 300] on input "No specialty inspection required" at bounding box center [193, 300] width 22 height 22
checkbox input "true"
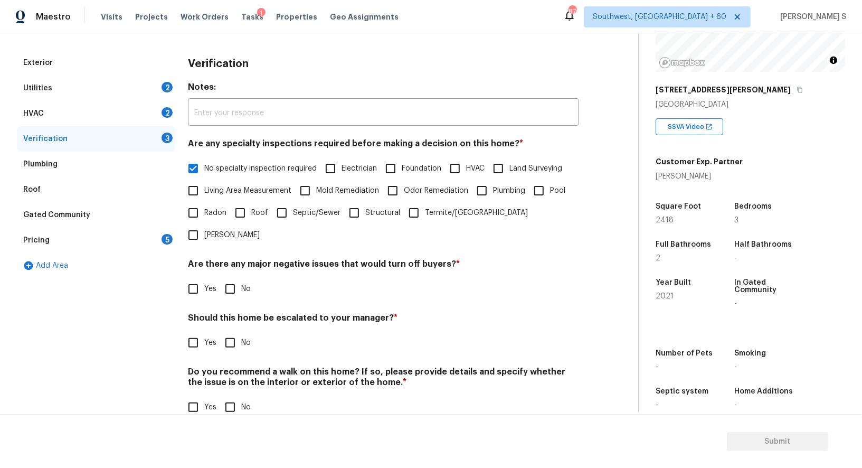
scroll to position [135, 0]
click at [234, 278] on input "No" at bounding box center [230, 289] width 22 height 22
checkbox input "true"
click at [232, 398] on input "No" at bounding box center [230, 409] width 22 height 22
checkbox input "true"
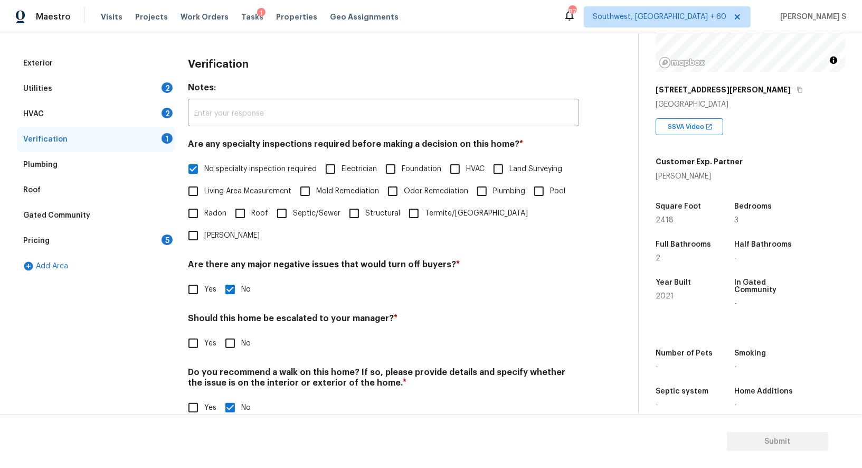
click at [161, 118] on div "HVAC 2" at bounding box center [96, 113] width 158 height 25
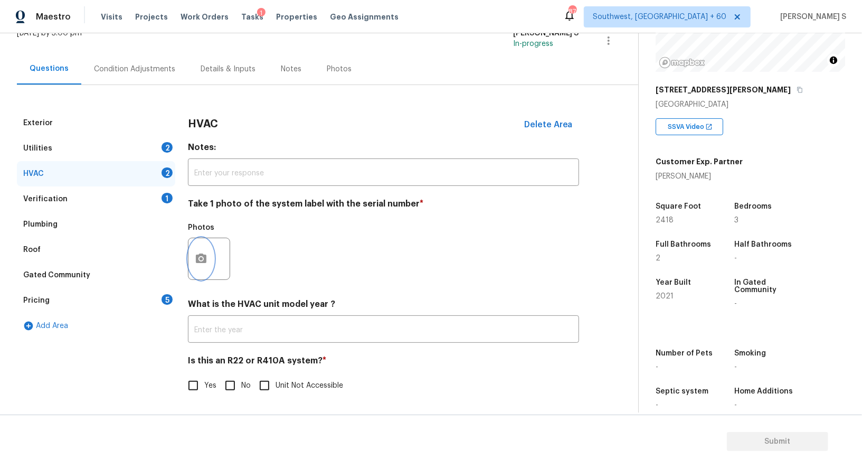
click at [200, 259] on circle "button" at bounding box center [201, 258] width 3 height 3
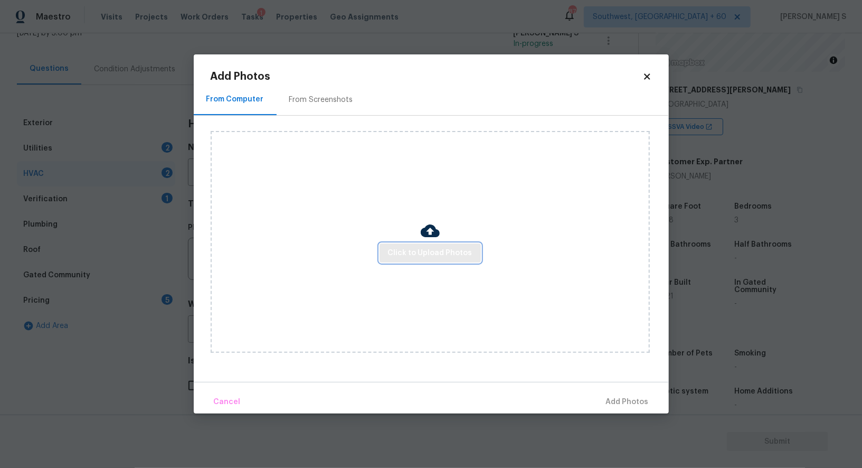
click at [439, 253] on span "Click to Upload Photos" at bounding box center [430, 253] width 84 height 13
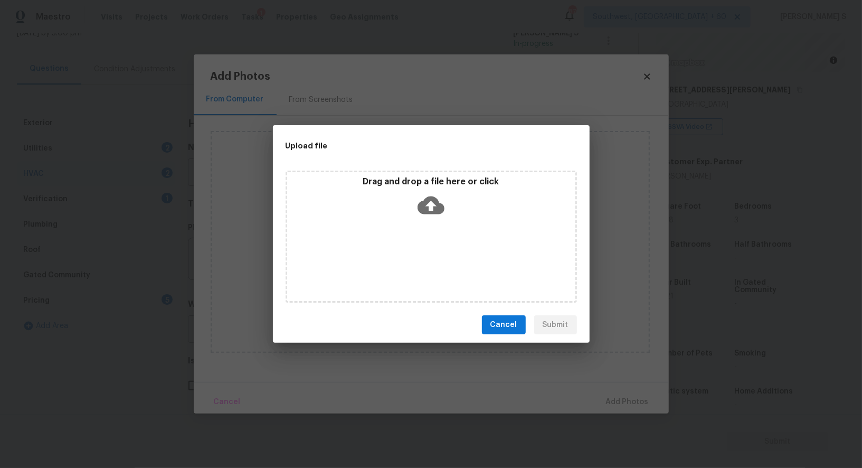
click at [439, 253] on div "Drag and drop a file here or click" at bounding box center [431, 237] width 291 height 132
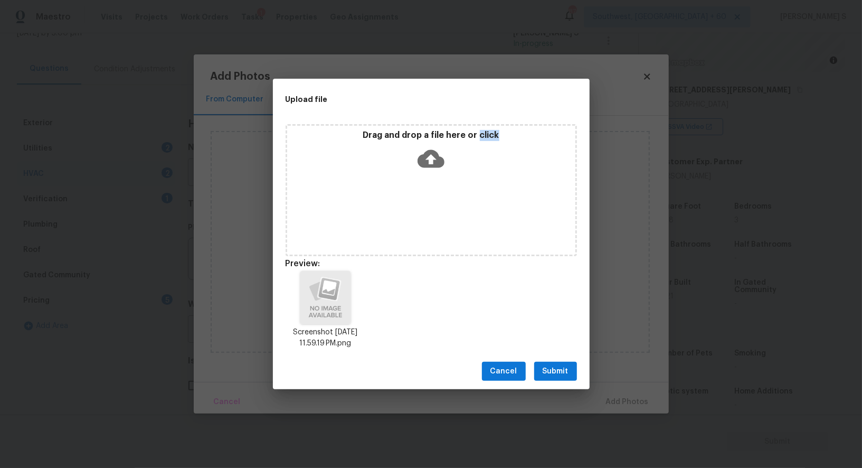
click at [560, 376] on span "Submit" at bounding box center [556, 371] width 26 height 13
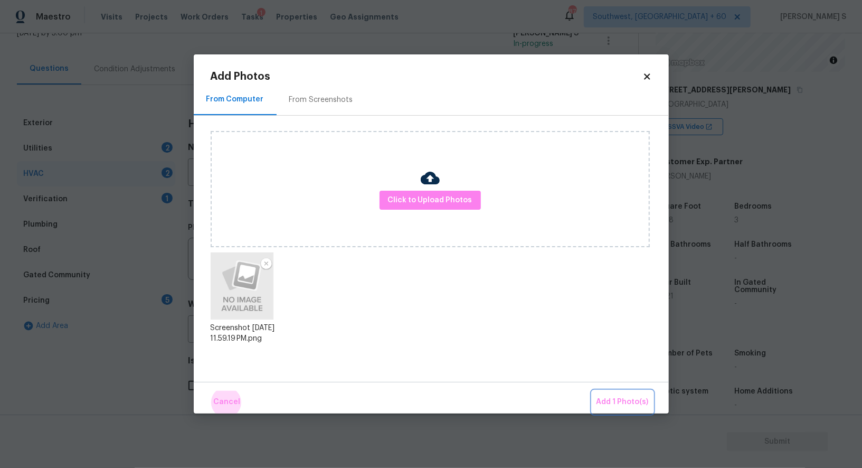
click at [592, 391] on button "Add 1 Photo(s)" at bounding box center [622, 402] width 61 height 23
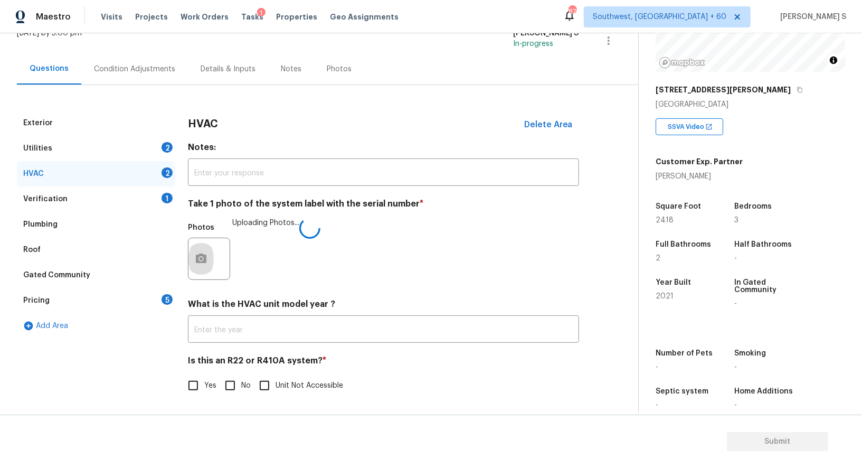
click at [224, 388] on input "No" at bounding box center [230, 385] width 22 height 22
checkbox input "true"
click at [169, 138] on div "Utilities 2" at bounding box center [96, 148] width 158 height 25
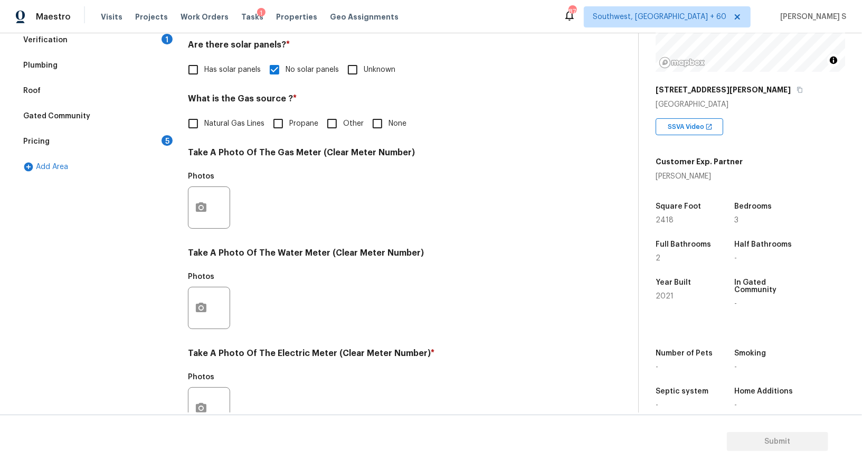
scroll to position [326, 0]
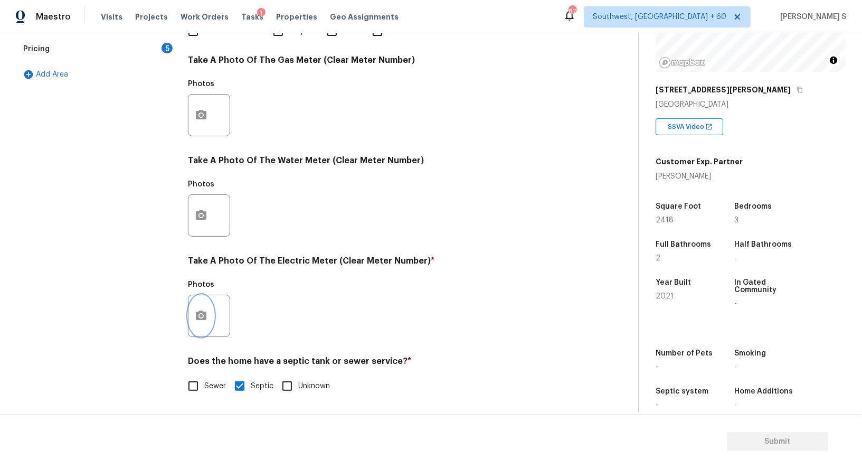
click at [208, 306] on button "button" at bounding box center [201, 315] width 25 height 41
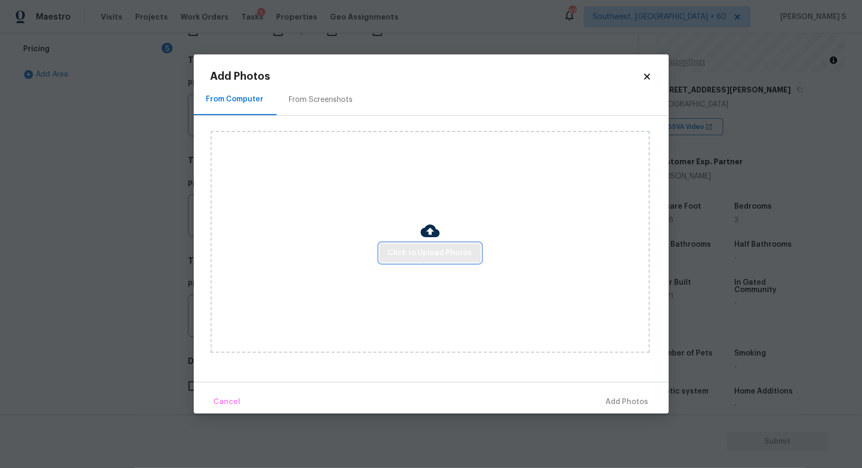
click at [424, 252] on span "Click to Upload Photos" at bounding box center [430, 253] width 84 height 13
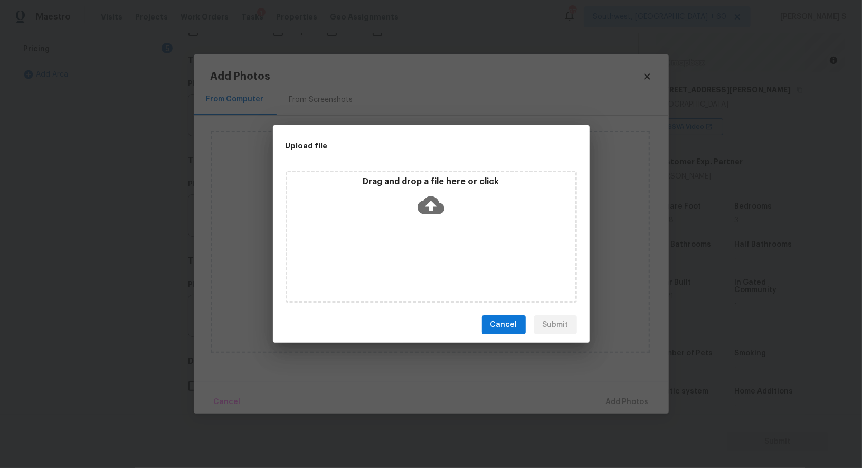
click at [424, 252] on div "Drag and drop a file here or click" at bounding box center [431, 237] width 291 height 132
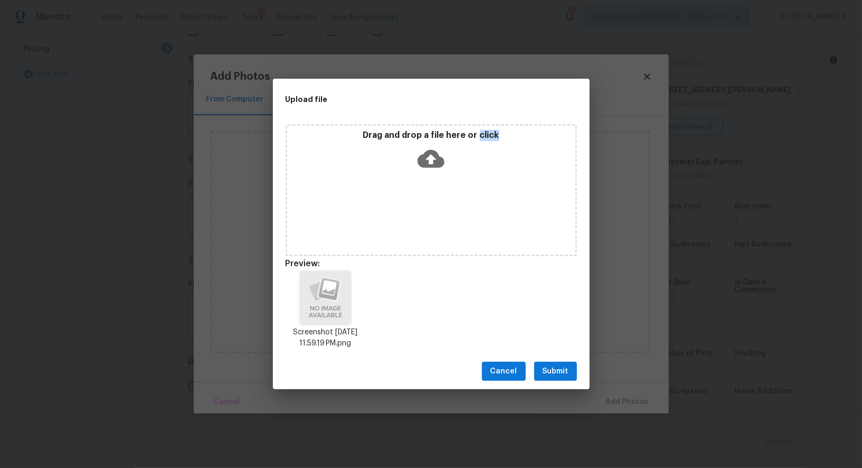
click at [567, 374] on span "Submit" at bounding box center [556, 371] width 26 height 13
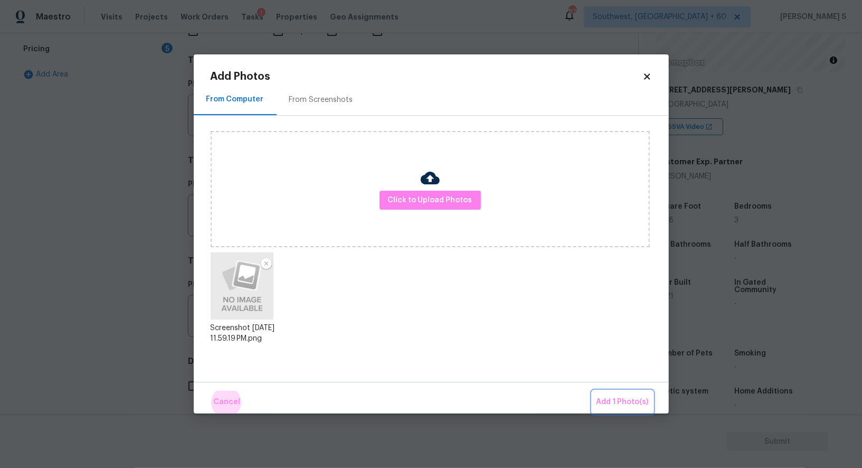
click at [592, 391] on button "Add 1 Photo(s)" at bounding box center [622, 402] width 61 height 23
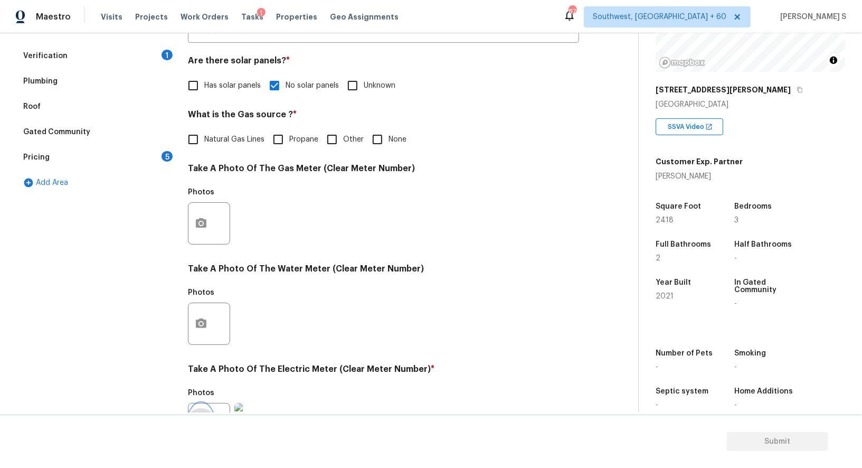
scroll to position [0, 0]
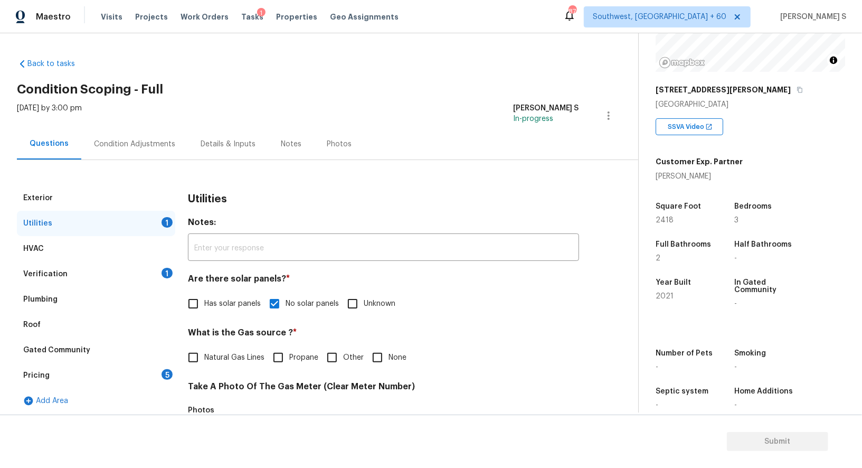
click at [147, 380] on div "Pricing 5" at bounding box center [96, 375] width 158 height 25
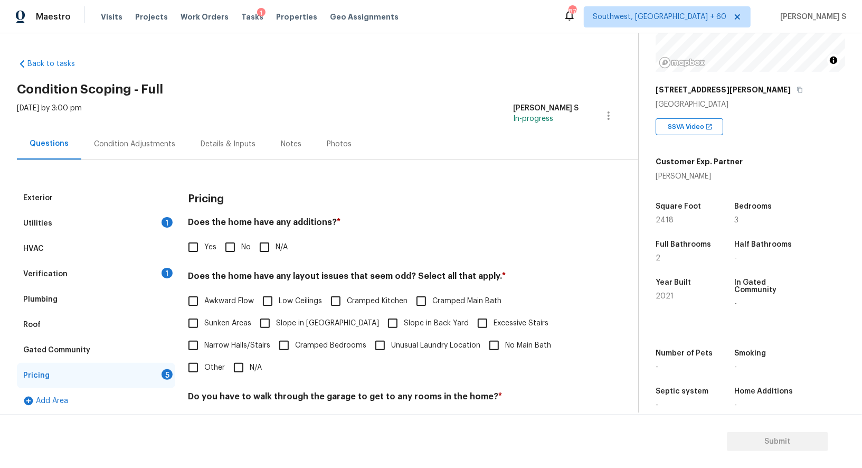
click at [228, 239] on input "No" at bounding box center [230, 247] width 22 height 22
checkbox input "true"
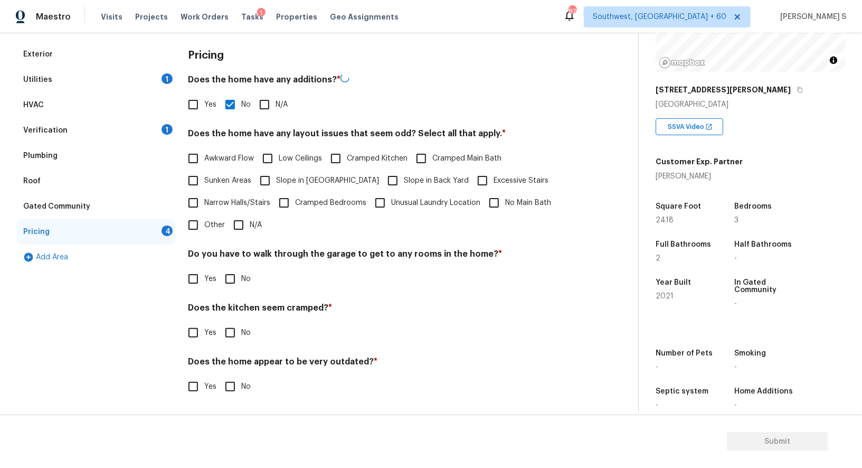
click at [231, 281] on input "No" at bounding box center [230, 279] width 22 height 22
checkbox input "true"
click at [219, 323] on input "No" at bounding box center [230, 334] width 22 height 22
checkbox input "true"
click at [219, 376] on input "No" at bounding box center [230, 387] width 22 height 22
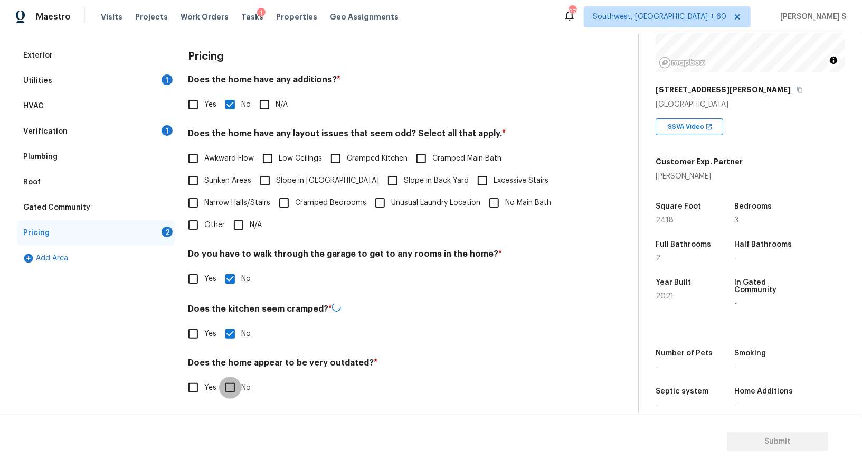
checkbox input "true"
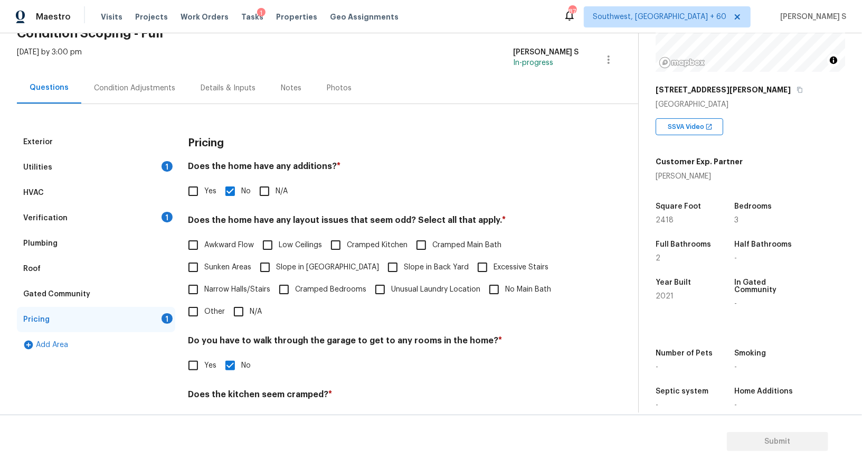
scroll to position [0, 0]
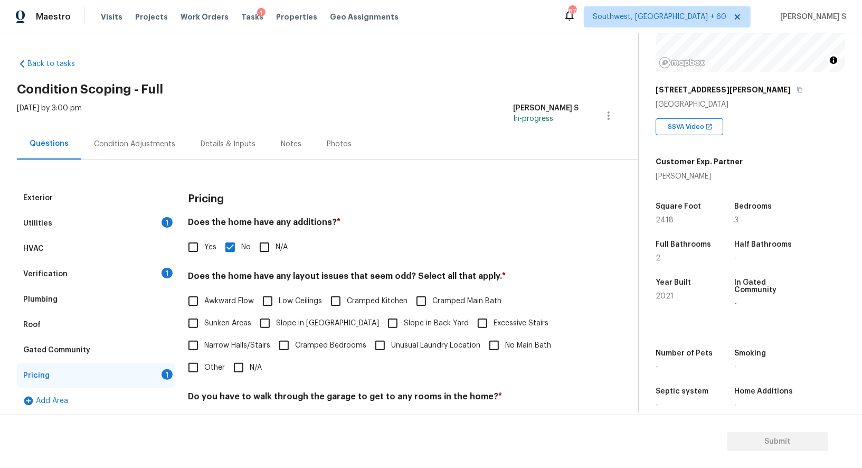
click at [149, 272] on div "Verification 1" at bounding box center [96, 273] width 158 height 25
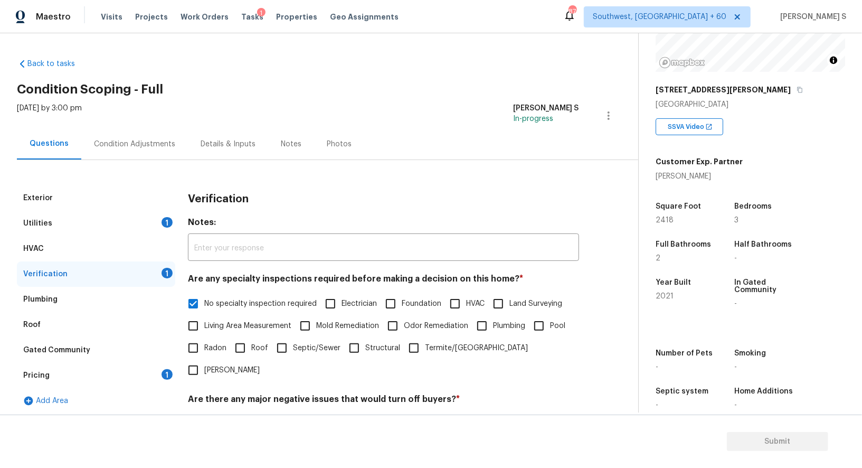
click at [156, 139] on div "Condition Adjustments" at bounding box center [134, 144] width 81 height 11
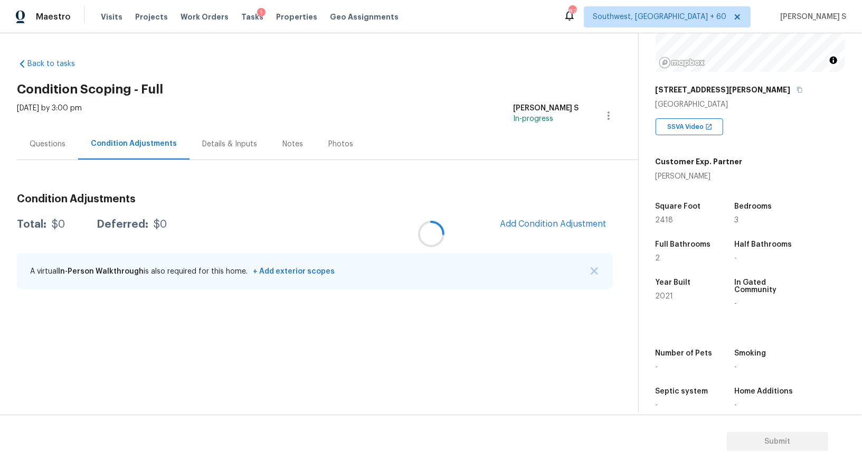
click at [515, 225] on div at bounding box center [431, 234] width 862 height 468
click at [526, 218] on div at bounding box center [431, 234] width 862 height 468
click at [526, 216] on div at bounding box center [431, 234] width 862 height 468
click at [403, 321] on div at bounding box center [431, 234] width 862 height 468
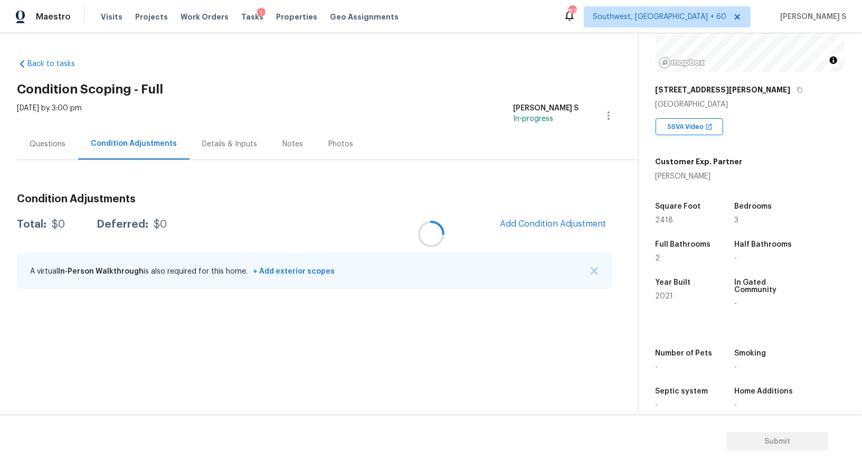
click at [535, 225] on div at bounding box center [431, 234] width 862 height 468
click at [550, 229] on button "Add Condition Adjustment" at bounding box center [553, 224] width 119 height 22
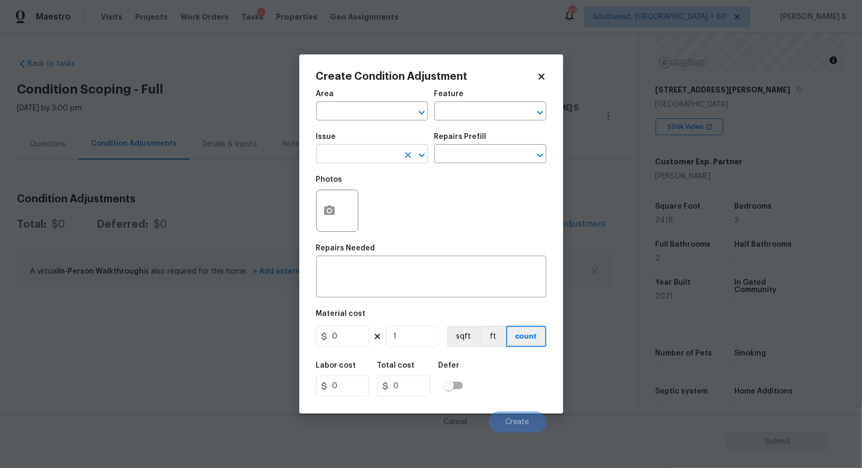
click at [361, 160] on input "text" at bounding box center [357, 155] width 82 height 16
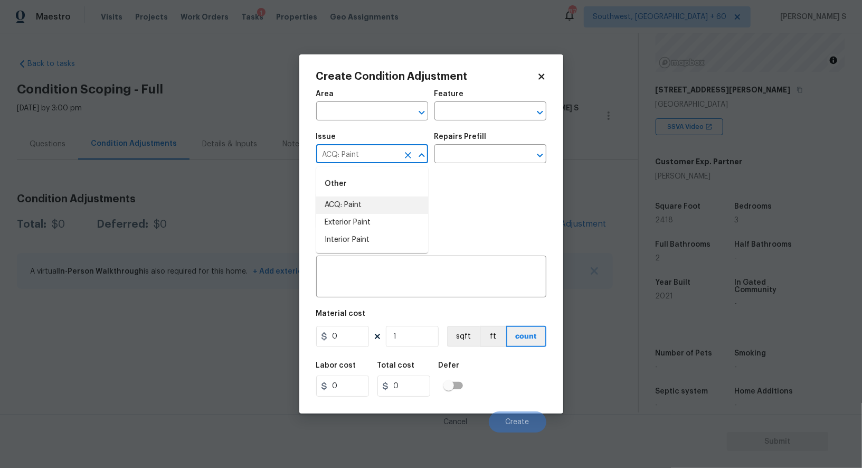
type input "ACQ: Paint"
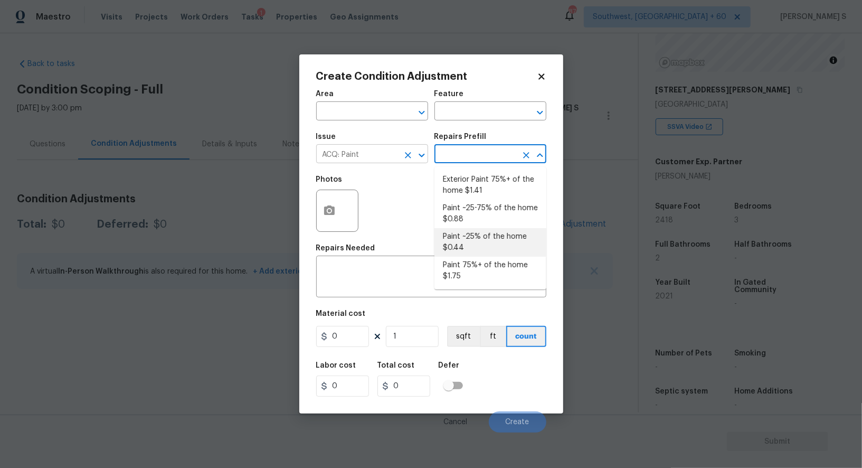
type input "Acquisition"
type textarea "Acquisition Scope: ~25% of the home needs interior paint"
type input "0.44"
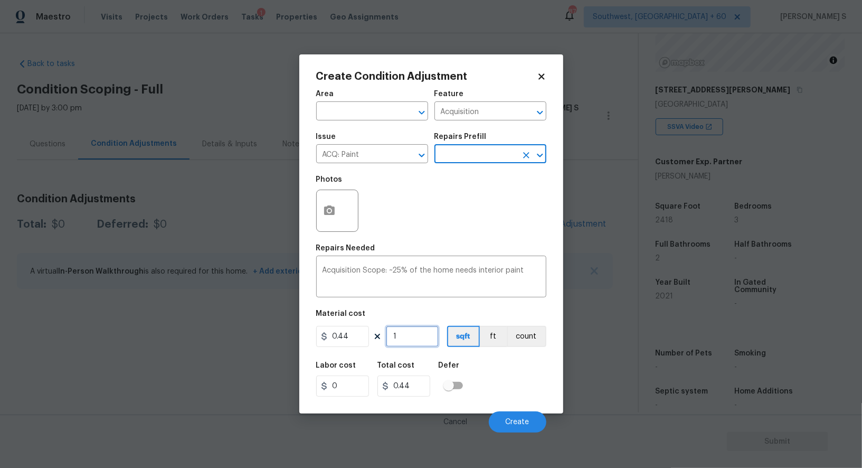
click at [420, 334] on input "1" at bounding box center [412, 336] width 53 height 21
type input "2"
type input "0.88"
type input "24"
type input "10.56"
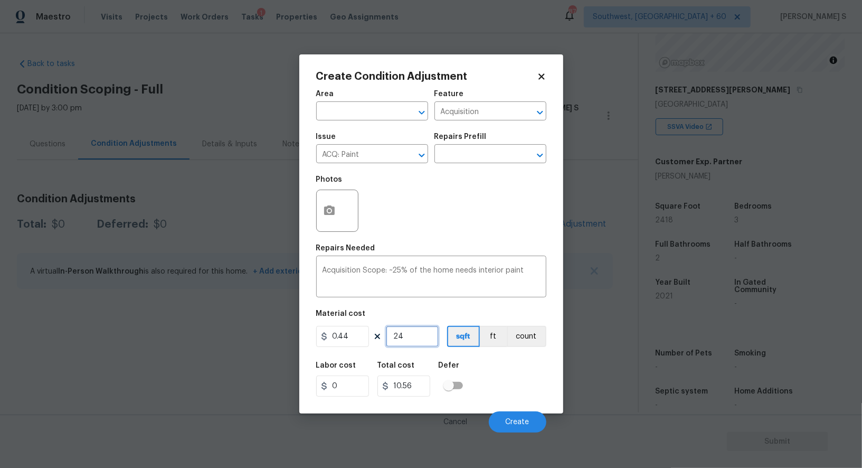
type input "241"
type input "106.04"
type input "2418"
type input "1063.92"
type input "2418"
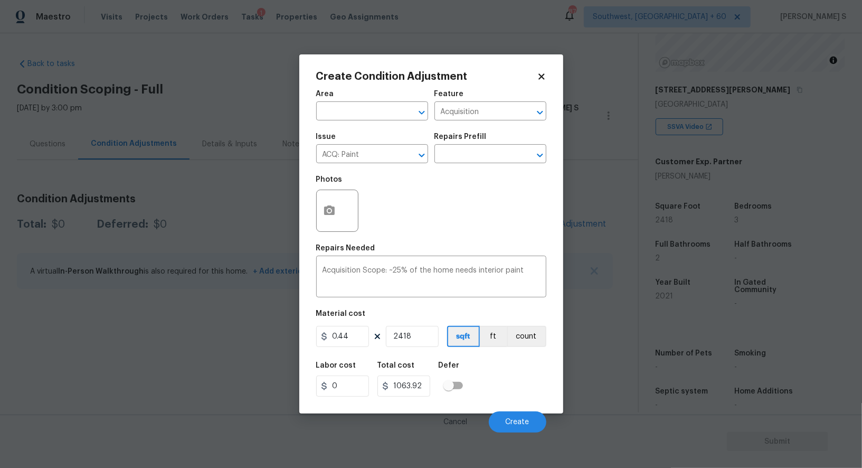
click at [551, 392] on div "Create Condition Adjustment Area ​ Feature Acquisition ​ Issue ACQ: Paint ​ Rep…" at bounding box center [431, 233] width 264 height 359
click at [519, 425] on span "Create" at bounding box center [518, 422] width 24 height 8
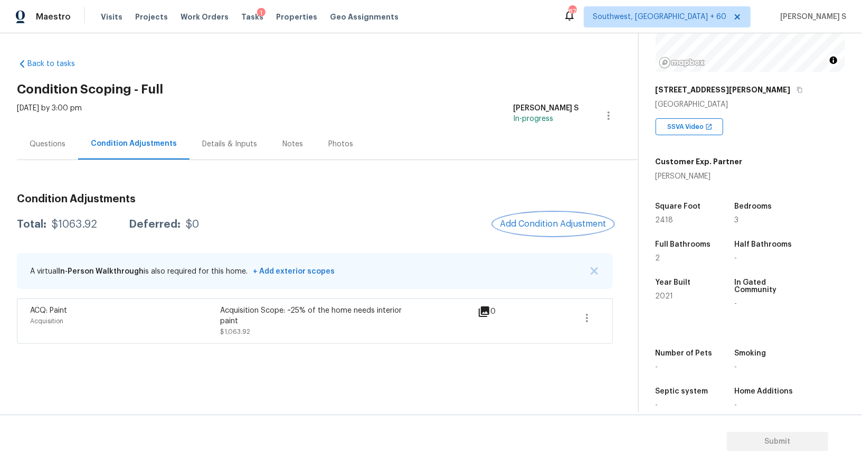
click at [537, 225] on span "Add Condition Adjustment" at bounding box center [553, 224] width 107 height 10
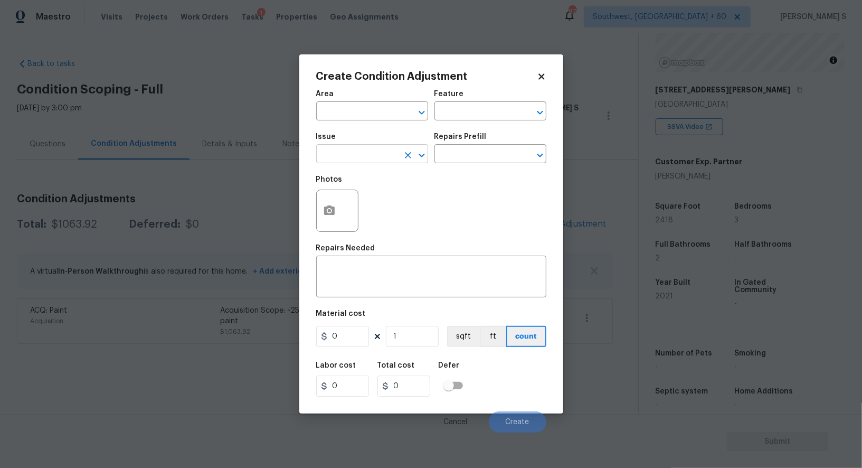
click at [371, 149] on input "text" at bounding box center [357, 155] width 82 height 16
type input "ACQ: Flooring"
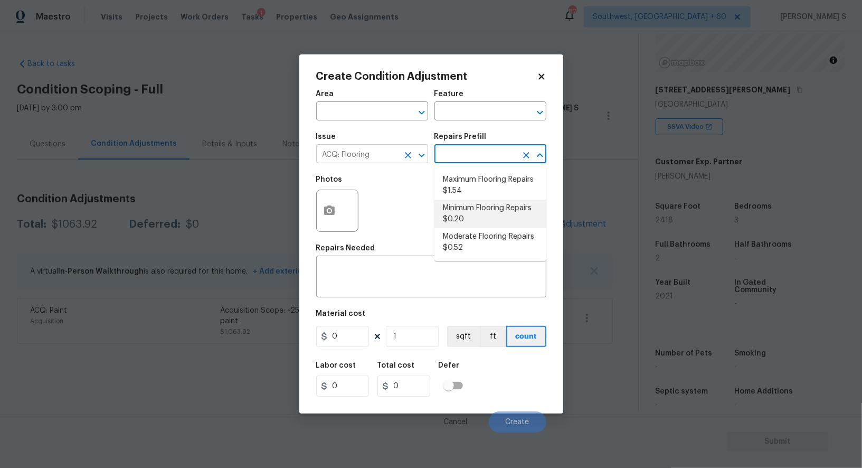
type input "Acquisition"
type textarea "Acquisition Scope: Minimum flooring repairs"
type input "0.2"
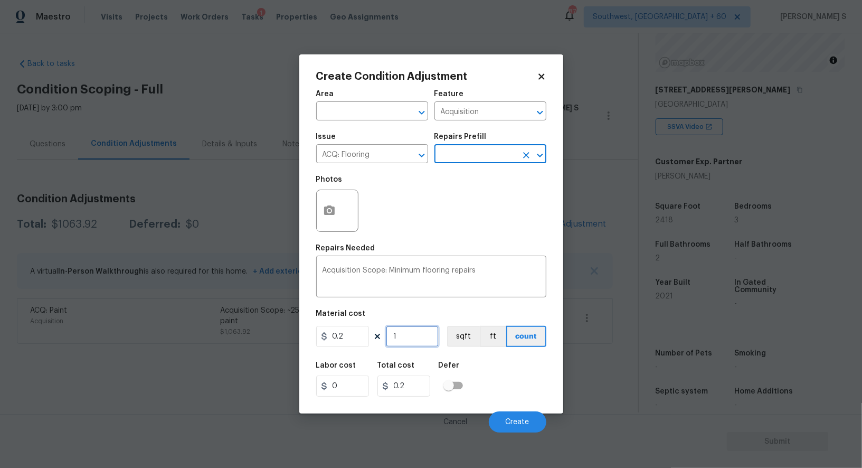
click at [416, 335] on input "1" at bounding box center [412, 336] width 53 height 21
paste input "2418"
type input "2418"
type input "483.6"
type input "2418"
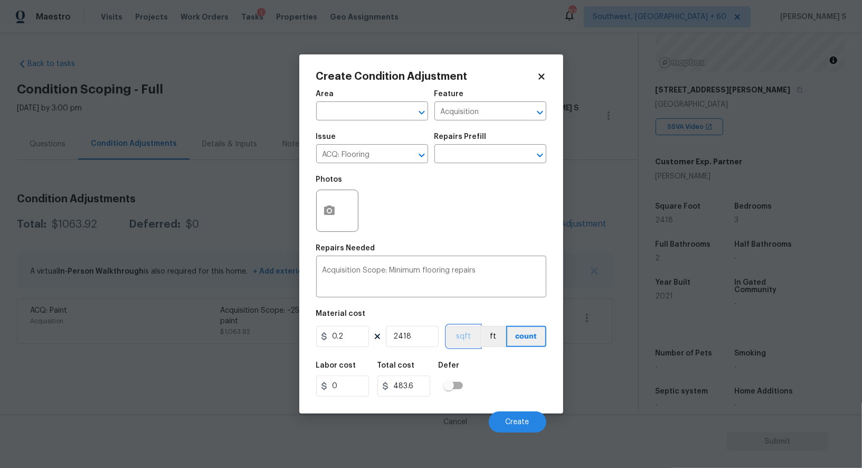
click at [462, 332] on button "sqft" at bounding box center [463, 336] width 33 height 21
click at [468, 374] on div "Defer" at bounding box center [454, 369] width 31 height 14
click at [515, 414] on button "Create" at bounding box center [518, 421] width 58 height 21
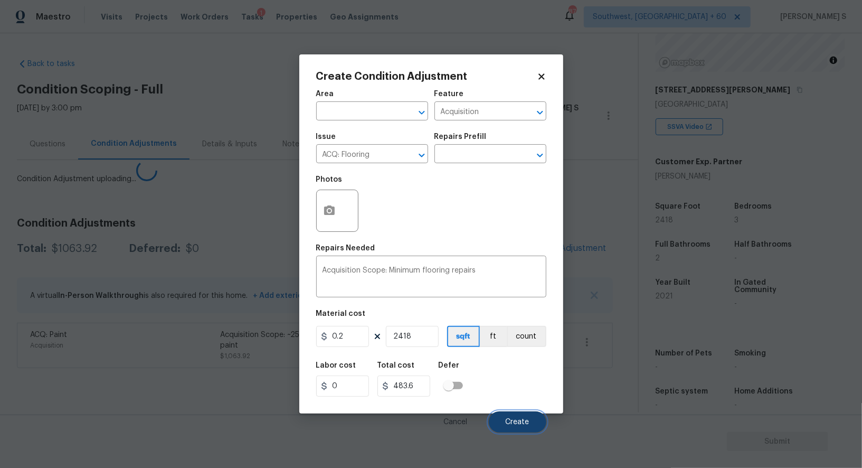
click at [515, 419] on span "Create" at bounding box center [518, 422] width 24 height 8
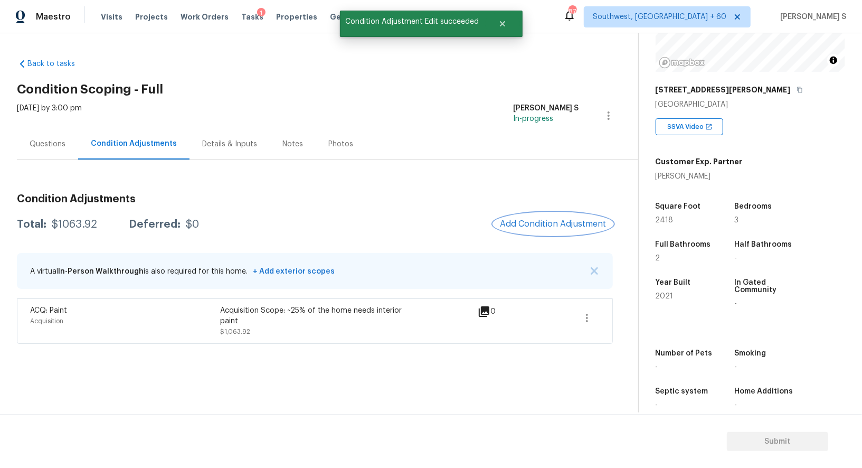
click at [213, 354] on section "Back to tasks Condition Scoping - Full Mon, Aug 25 2025 by 3:00 pm Anbu Jebakum…" at bounding box center [327, 231] width 621 height 362
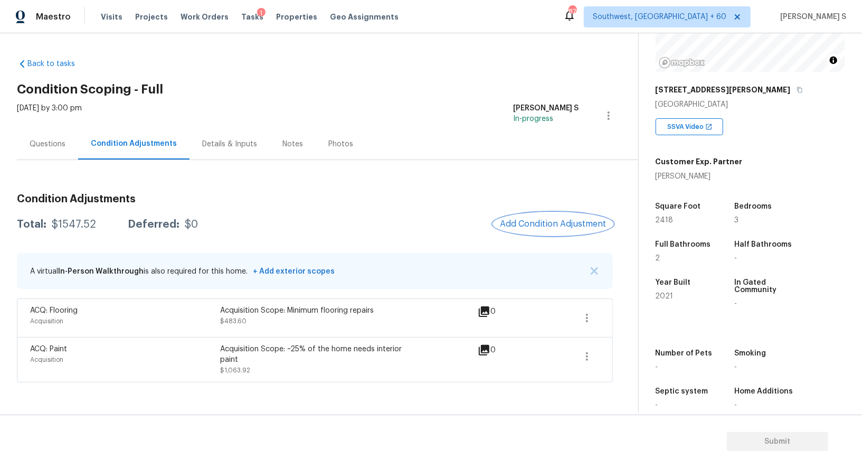
click at [566, 223] on span "Add Condition Adjustment" at bounding box center [553, 224] width 107 height 10
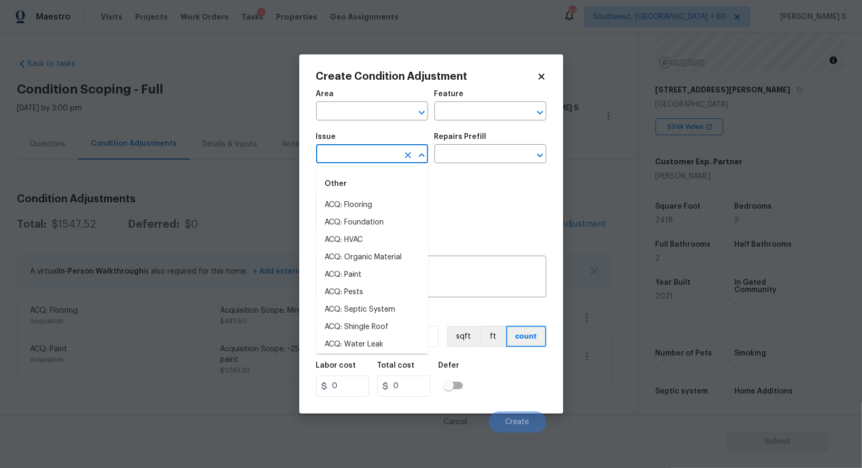
click at [366, 155] on input "text" at bounding box center [357, 155] width 82 height 16
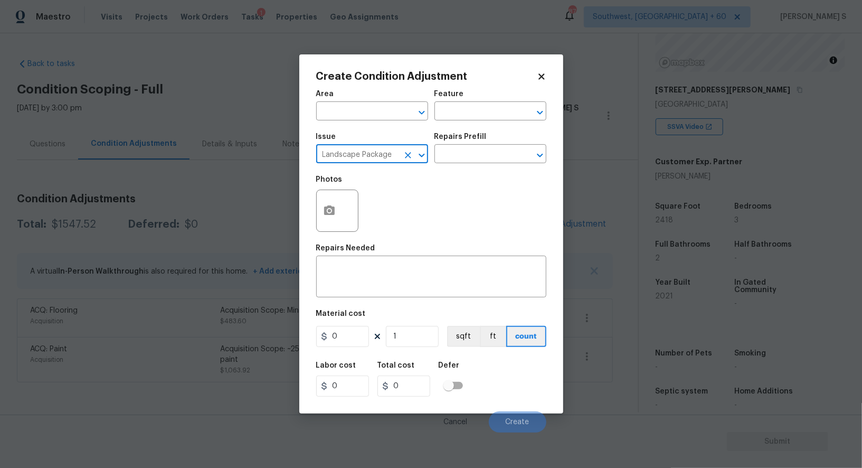
type input "Landscape Package"
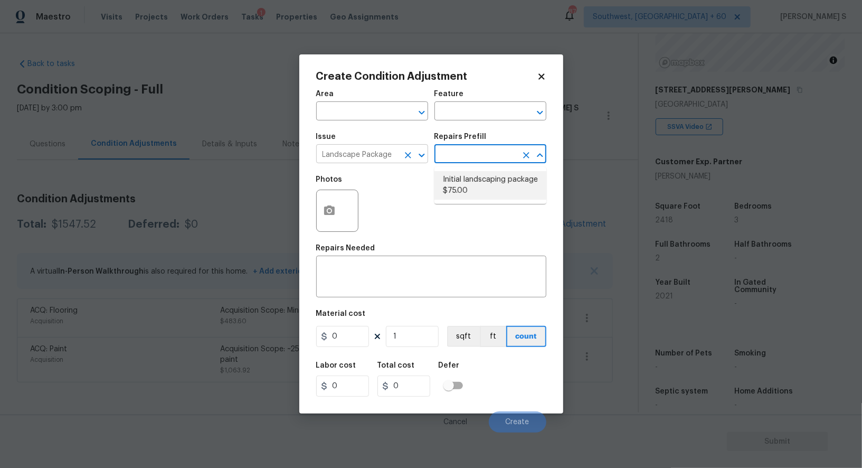
type input "Home Readiness Packages"
type textarea "Mowing of grass up to 6" in height. Mow, edge along driveways & sidewalks, trim…"
type input "75"
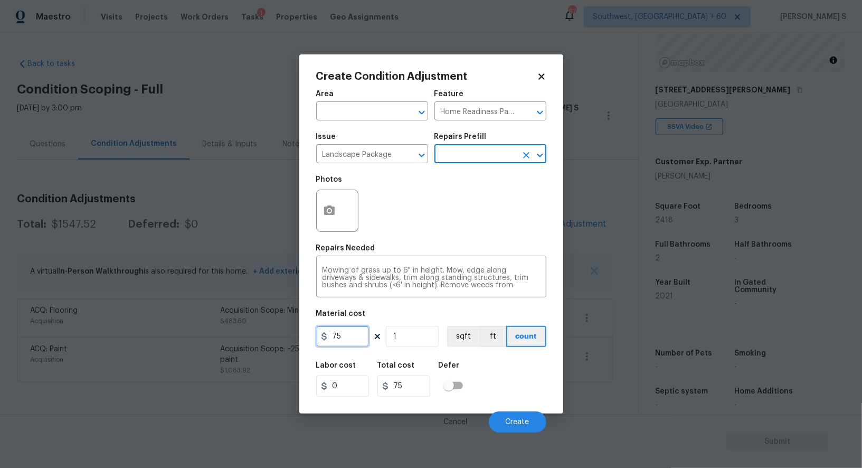
click at [351, 341] on input "75" at bounding box center [342, 336] width 53 height 21
type input "300"
click at [508, 391] on div "Labor cost 0 Total cost 300 Defer" at bounding box center [431, 379] width 230 height 48
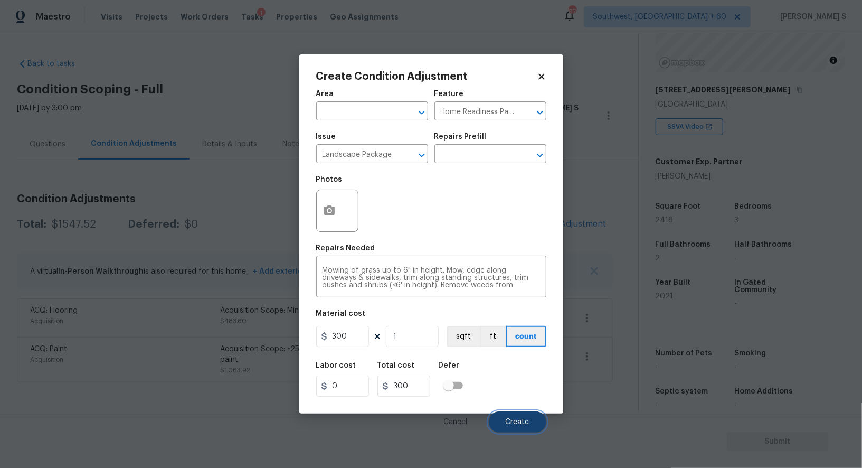
click at [518, 425] on span "Create" at bounding box center [518, 422] width 24 height 8
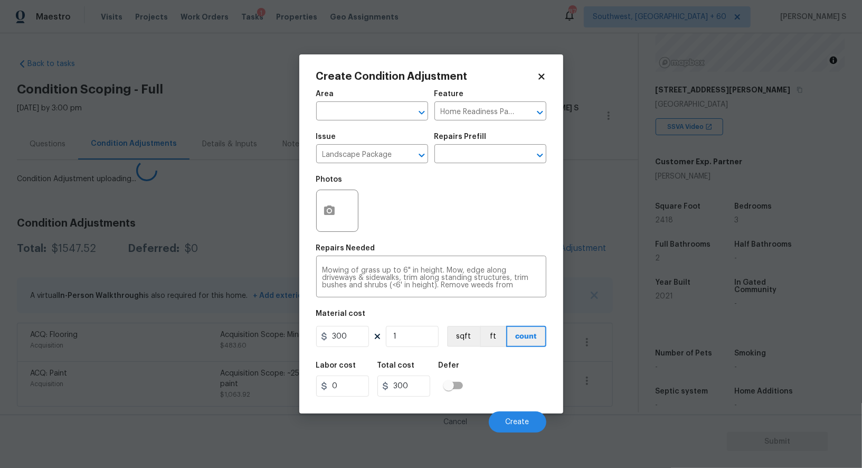
click at [171, 379] on div "Acquisition" at bounding box center [125, 384] width 190 height 11
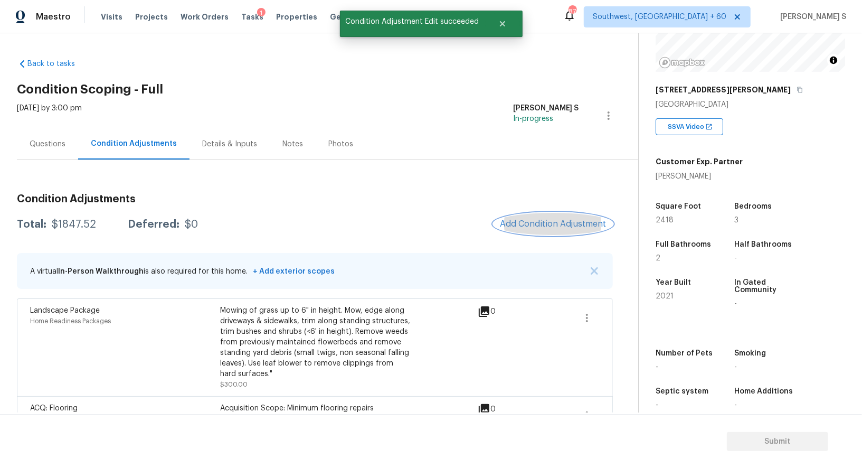
click at [566, 214] on button "Add Condition Adjustment" at bounding box center [553, 224] width 119 height 22
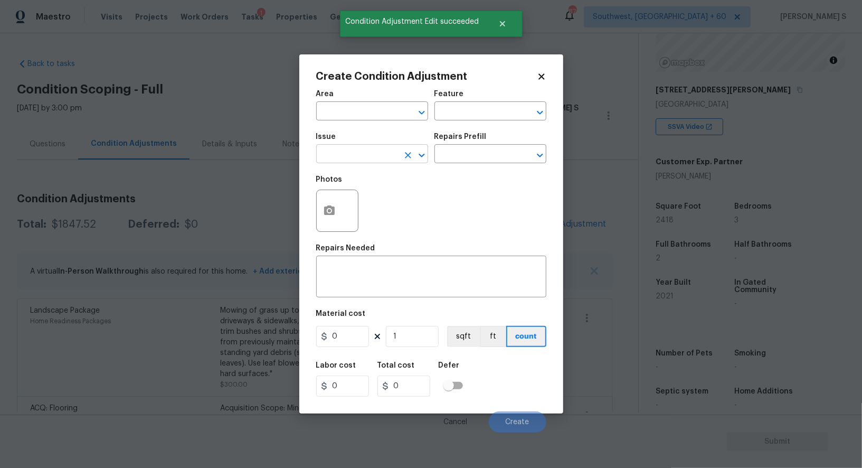
click at [382, 153] on input "text" at bounding box center [357, 155] width 82 height 16
type input "Pressure Washing"
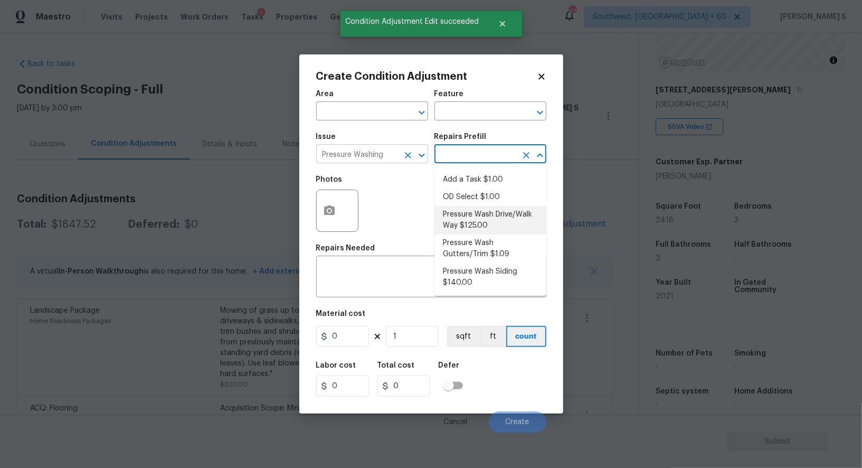
type input "Siding"
type textarea "Pressure wash the driveways/walkways as directed by the PM. Ensure that all deb…"
type input "125"
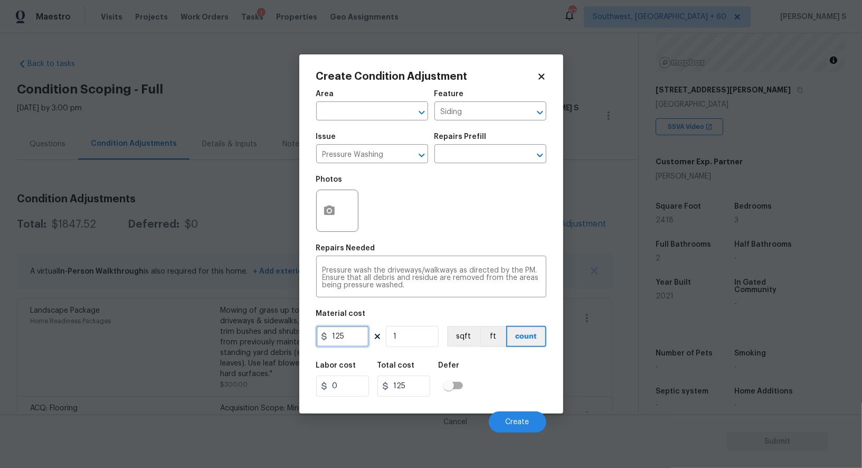
click at [351, 336] on input "125" at bounding box center [342, 336] width 53 height 21
type input "200"
click at [503, 389] on div "Labor cost 0 Total cost 200 Defer" at bounding box center [431, 379] width 230 height 48
click at [511, 421] on span "Create" at bounding box center [518, 422] width 24 height 8
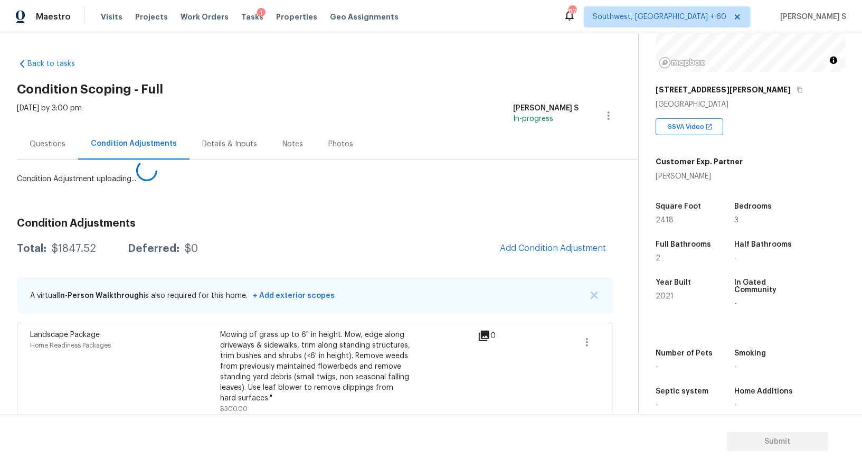
click at [93, 403] on body "Maestro Visits Projects Work Orders Tasks 1 Properties Geo Assignments 876 Sout…" at bounding box center [431, 234] width 862 height 468
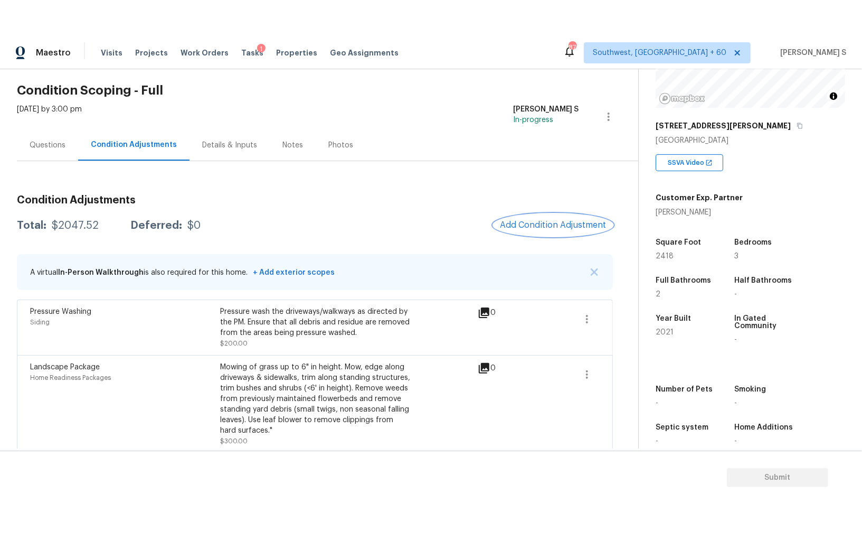
scroll to position [0, 0]
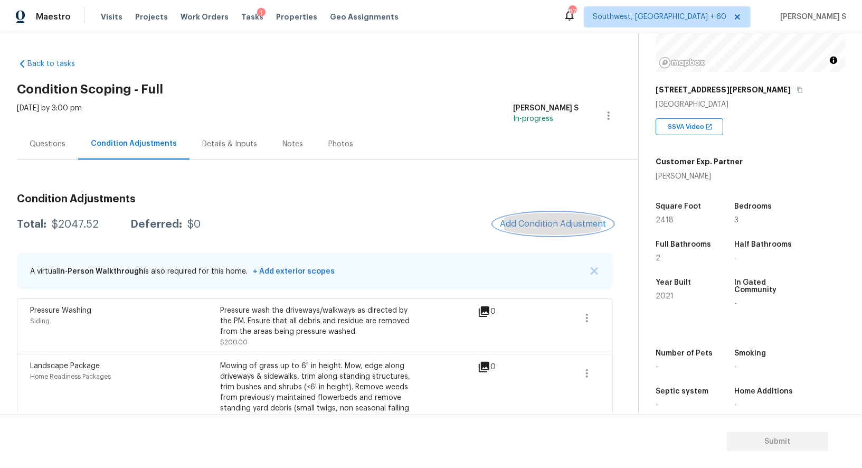
click at [540, 231] on button "Add Condition Adjustment" at bounding box center [553, 224] width 119 height 22
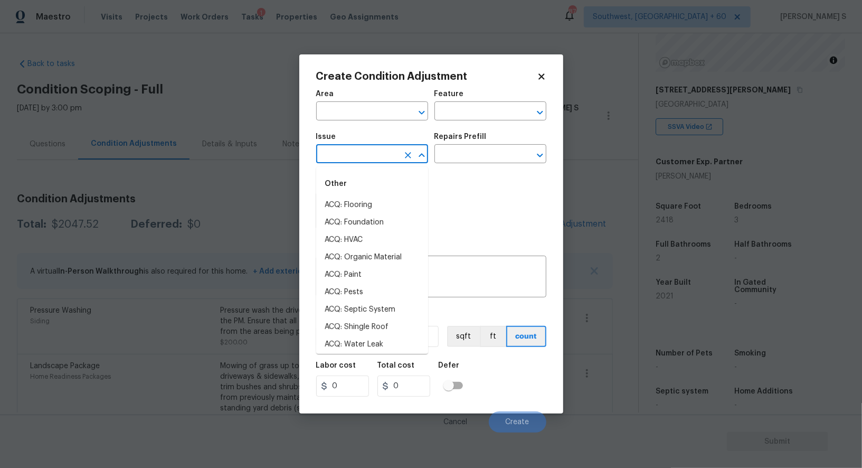
click at [359, 161] on input "text" at bounding box center [357, 155] width 82 height 16
click at [359, 161] on input "odo" at bounding box center [357, 155] width 82 height 16
type input "Light Pet Odor"
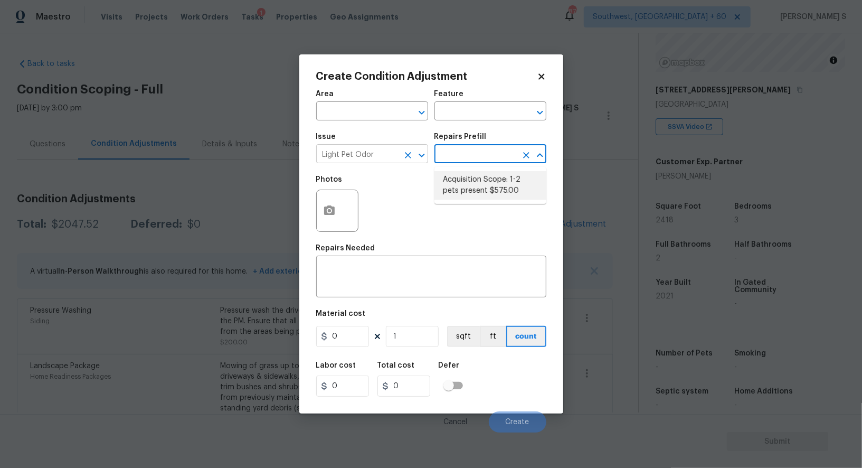
type textarea "Acquisition Scope: 1-2 pets present"
type input "575"
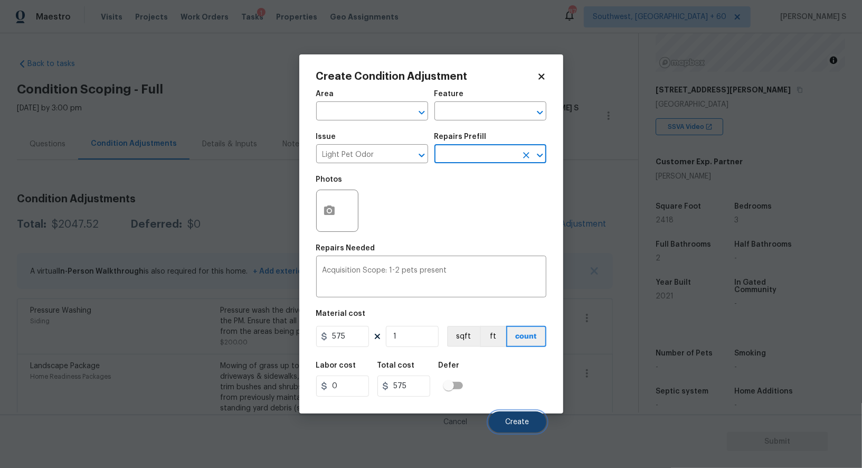
click at [531, 418] on button "Create" at bounding box center [518, 421] width 58 height 21
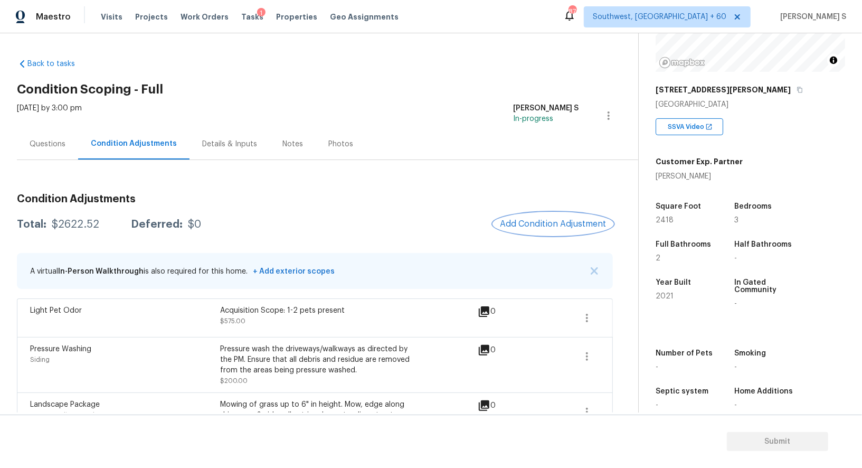
click at [558, 215] on button "Add Condition Adjustment" at bounding box center [553, 224] width 119 height 22
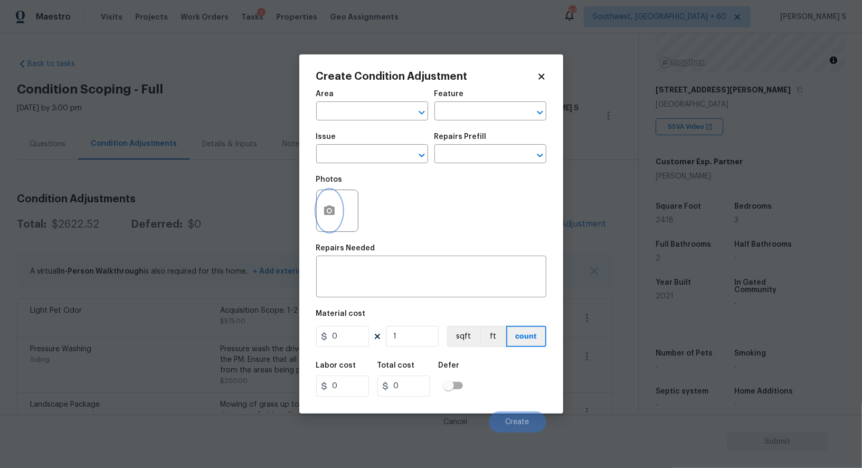
drag, startPoint x: 329, startPoint y: 208, endPoint x: 337, endPoint y: 206, distance: 8.0
click at [337, 206] on button "button" at bounding box center [329, 210] width 25 height 41
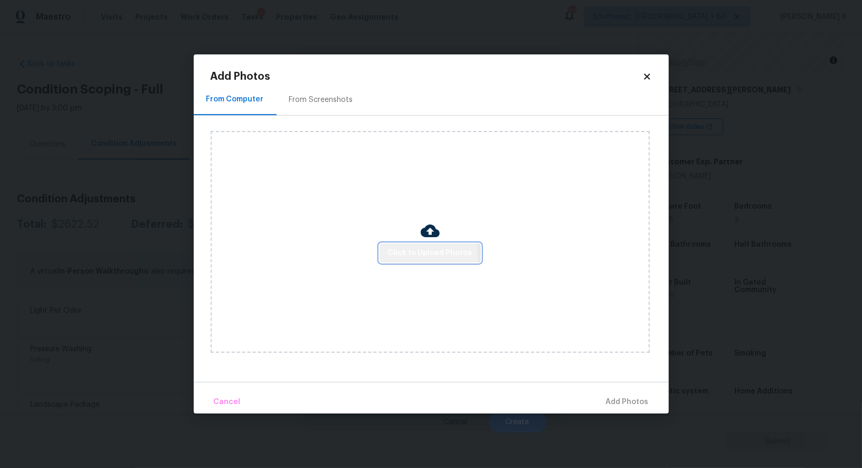
click at [404, 256] on span "Click to Upload Photos" at bounding box center [430, 253] width 84 height 13
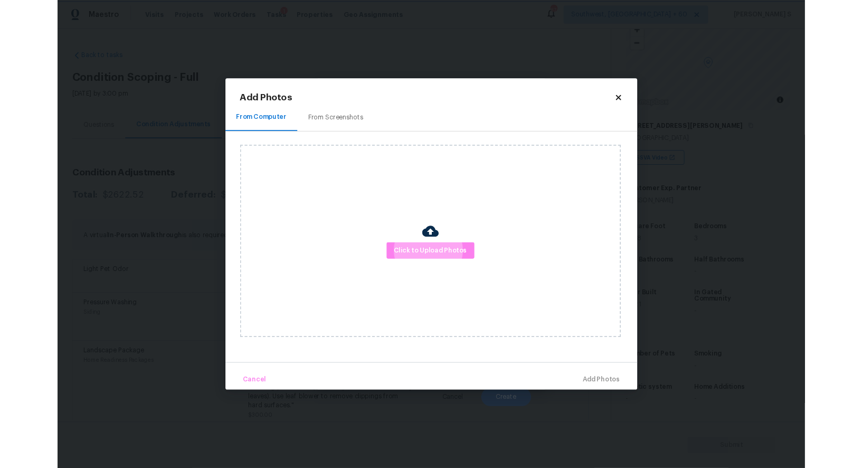
scroll to position [73, 0]
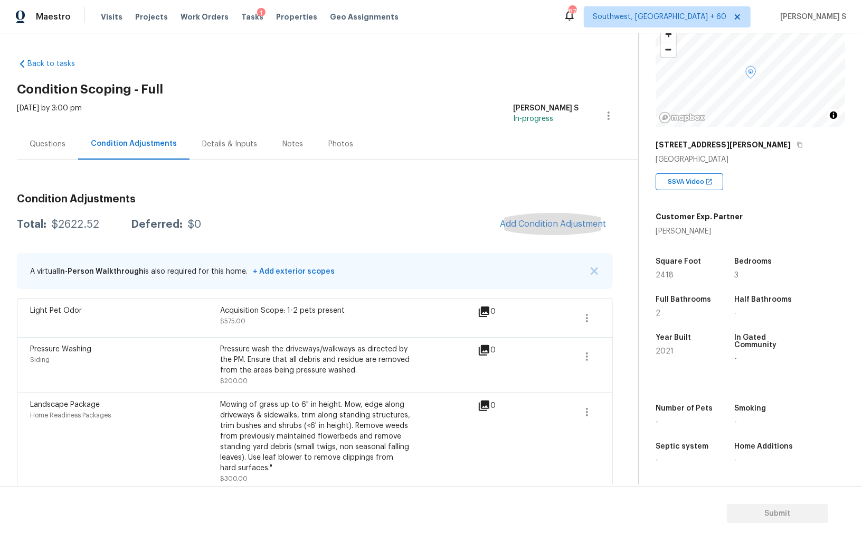
click at [220, 341] on div "Pressure Washing Siding Pressure wash the driveways/walkways as directed by the…" at bounding box center [315, 364] width 596 height 55
click at [539, 221] on span "Add Condition Adjustment" at bounding box center [553, 224] width 107 height 10
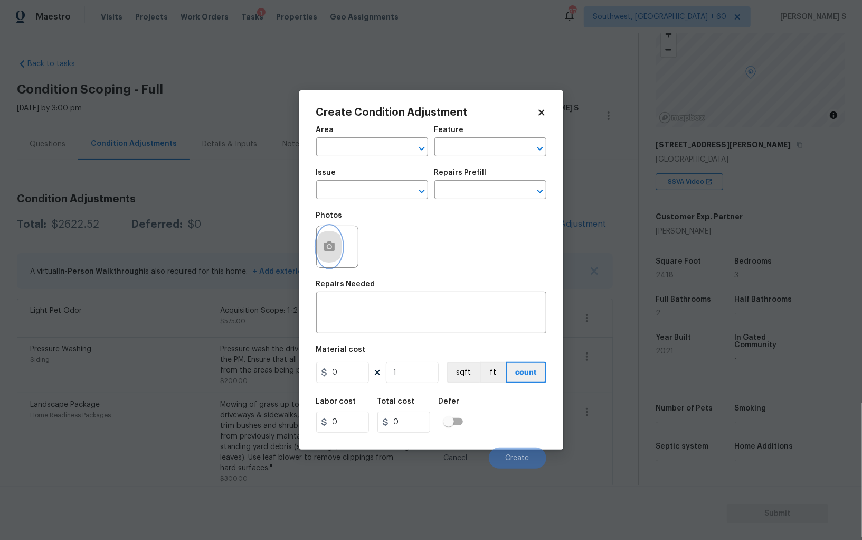
click at [330, 243] on icon "button" at bounding box center [329, 246] width 11 height 10
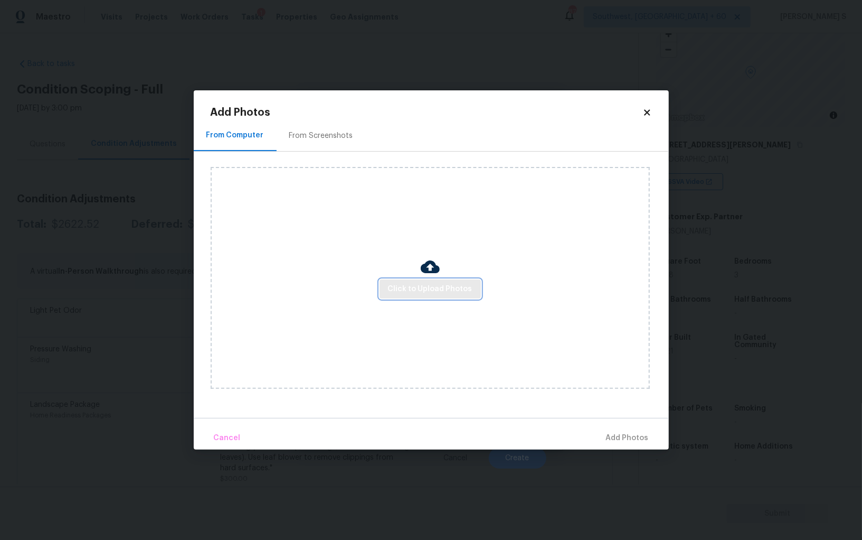
click at [450, 290] on span "Click to Upload Photos" at bounding box center [430, 288] width 84 height 13
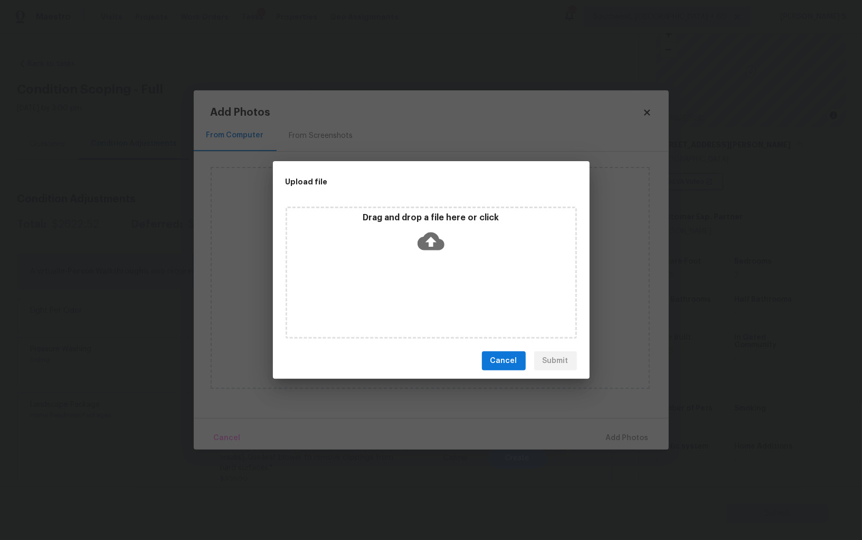
click at [450, 290] on div "Drag and drop a file here or click" at bounding box center [431, 272] width 291 height 132
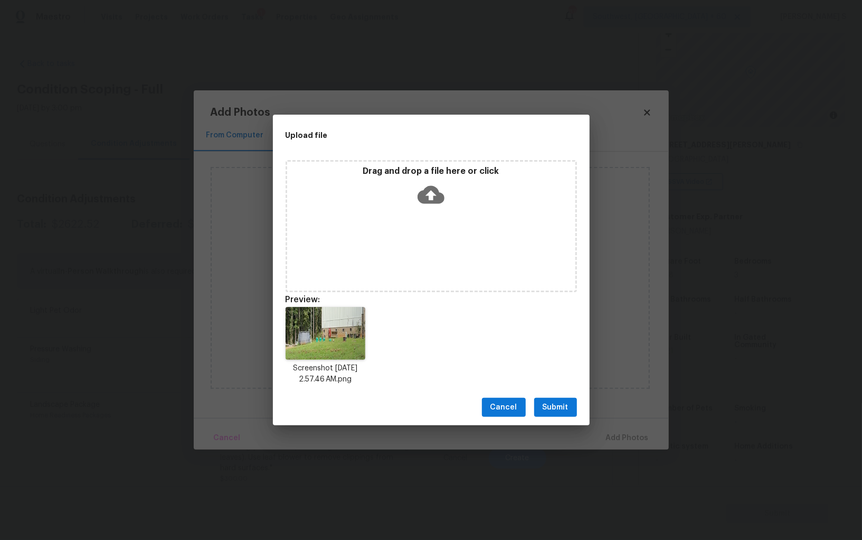
click at [570, 406] on button "Submit" at bounding box center [555, 408] width 43 height 20
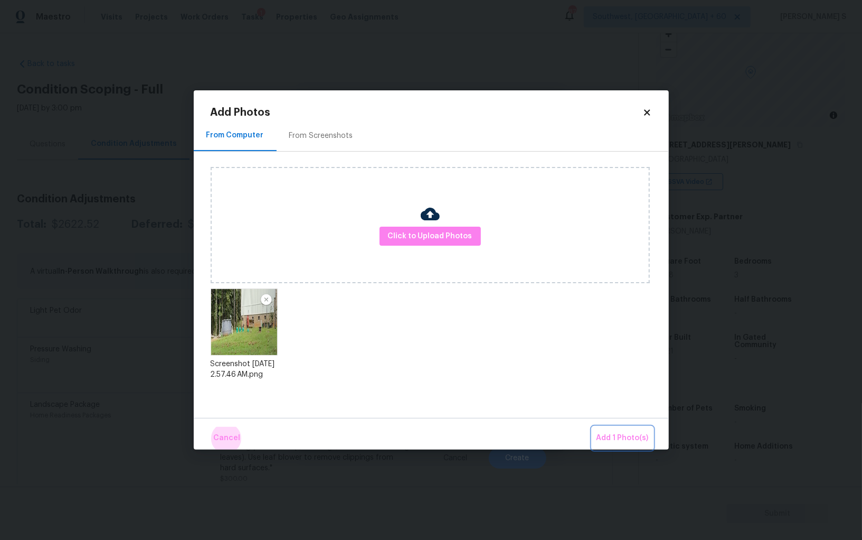
click at [592, 427] on button "Add 1 Photo(s)" at bounding box center [622, 438] width 61 height 23
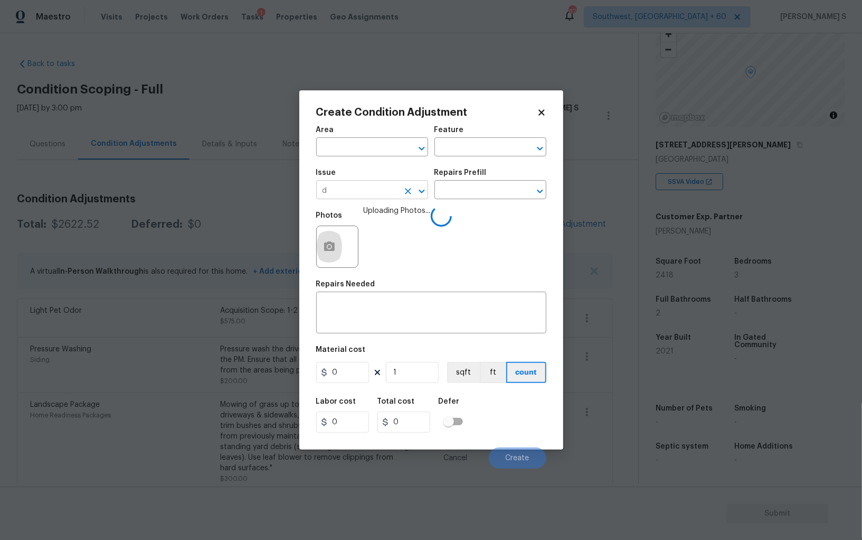
click at [344, 189] on input "d" at bounding box center [357, 191] width 82 height 16
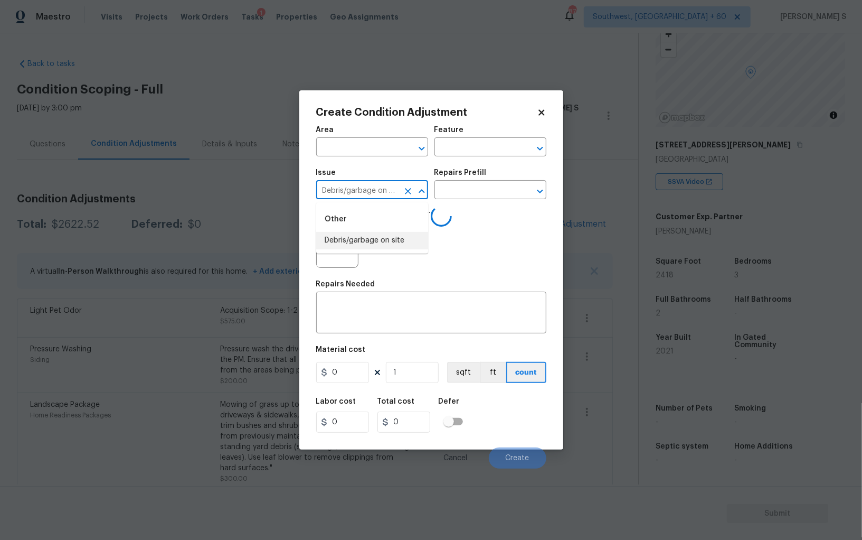
type input "Debris/garbage on site"
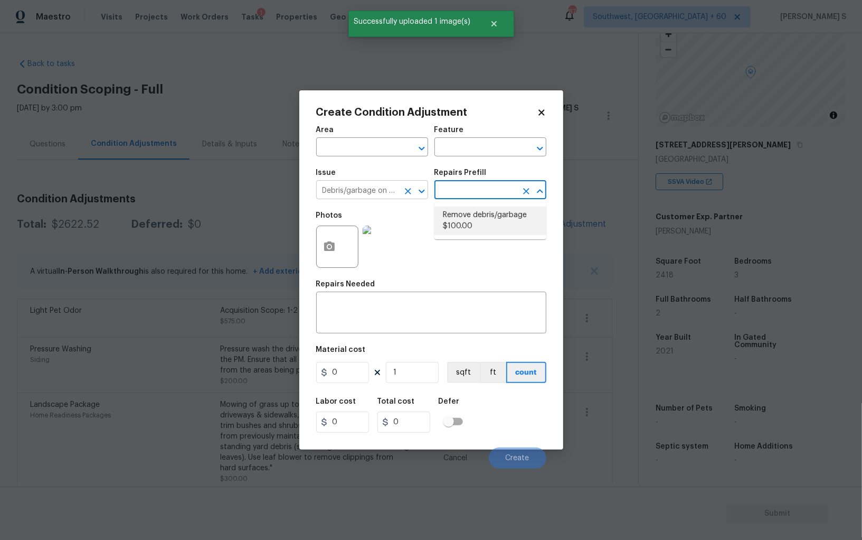
type textarea "Remove, haul off, and properly dispose of any debris left by seller to offsite …"
type input "100"
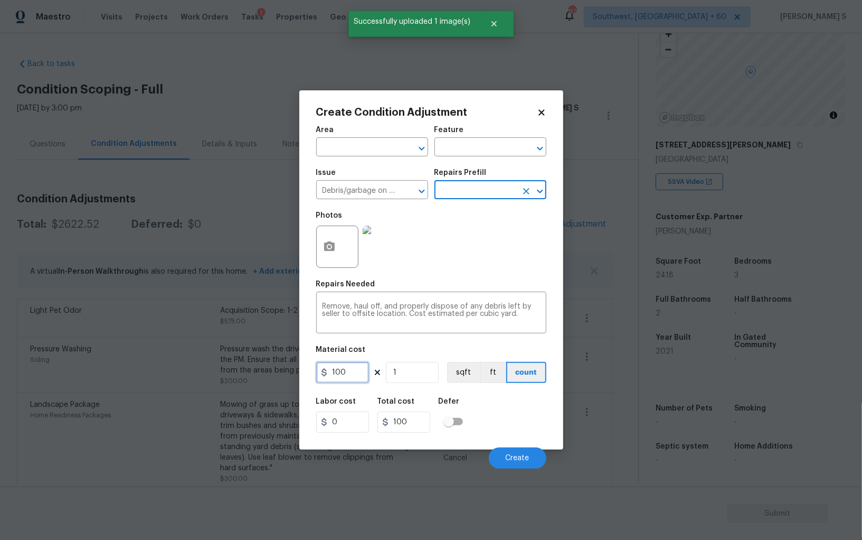
click at [352, 363] on input "100" at bounding box center [342, 372] width 53 height 21
type input "300"
click at [519, 411] on div "Labor cost 0 Total cost 300 Defer" at bounding box center [431, 415] width 230 height 48
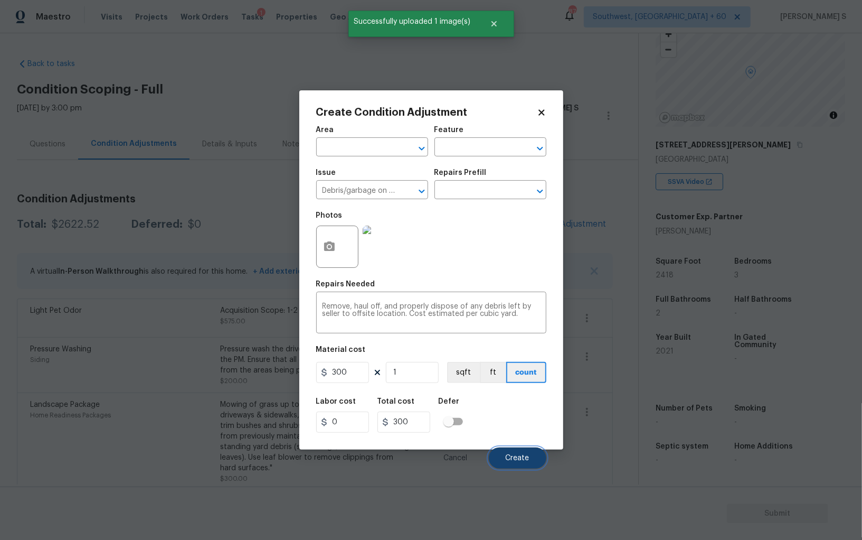
click at [522, 453] on button "Create" at bounding box center [518, 457] width 58 height 21
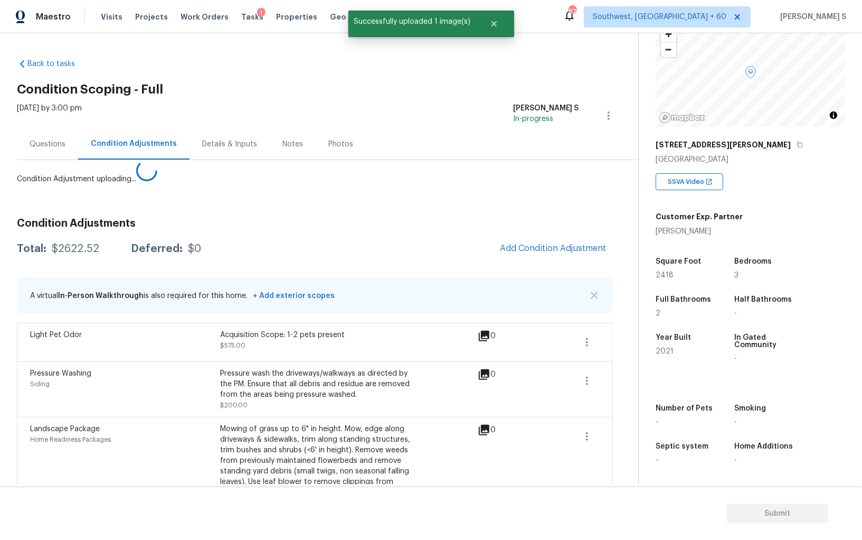
click at [174, 338] on body "Maestro Visits Projects Work Orders Tasks 1 Properties Geo Assignments 876 Sout…" at bounding box center [431, 270] width 862 height 540
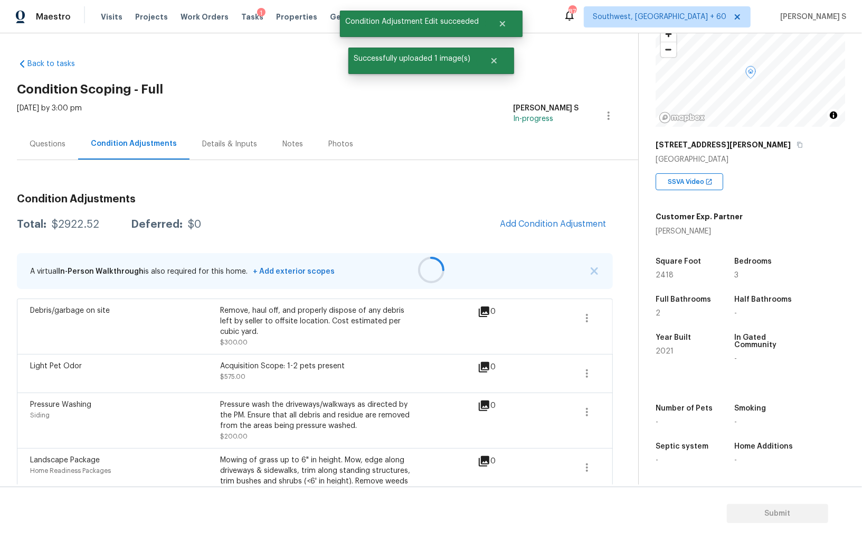
click at [547, 204] on div at bounding box center [431, 270] width 862 height 540
click at [560, 215] on button "Add Condition Adjustment" at bounding box center [553, 224] width 119 height 22
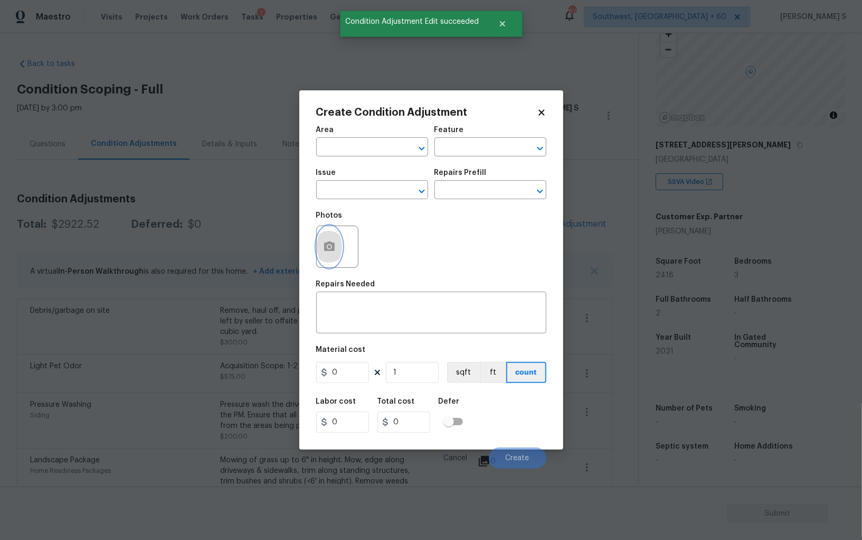
click at [338, 251] on button "button" at bounding box center [329, 246] width 25 height 41
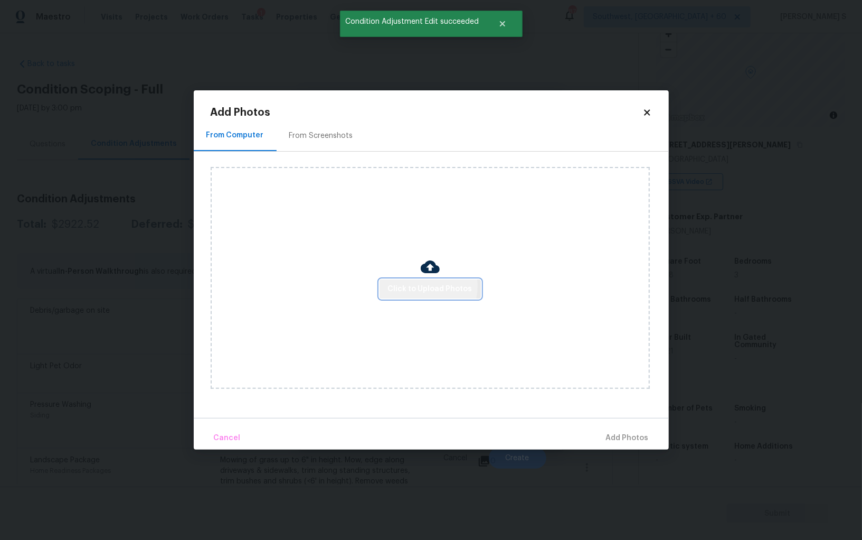
click at [423, 286] on span "Click to Upload Photos" at bounding box center [430, 288] width 84 height 13
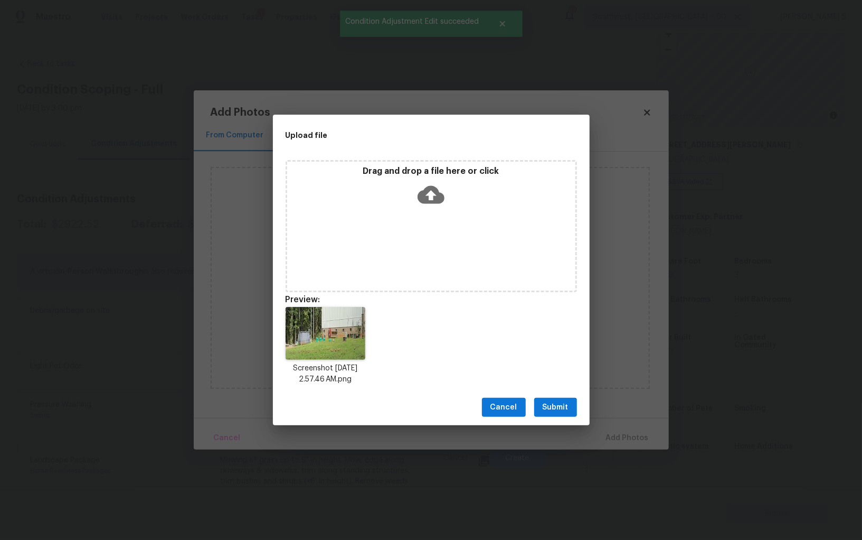
click at [554, 408] on span "Submit" at bounding box center [556, 407] width 26 height 13
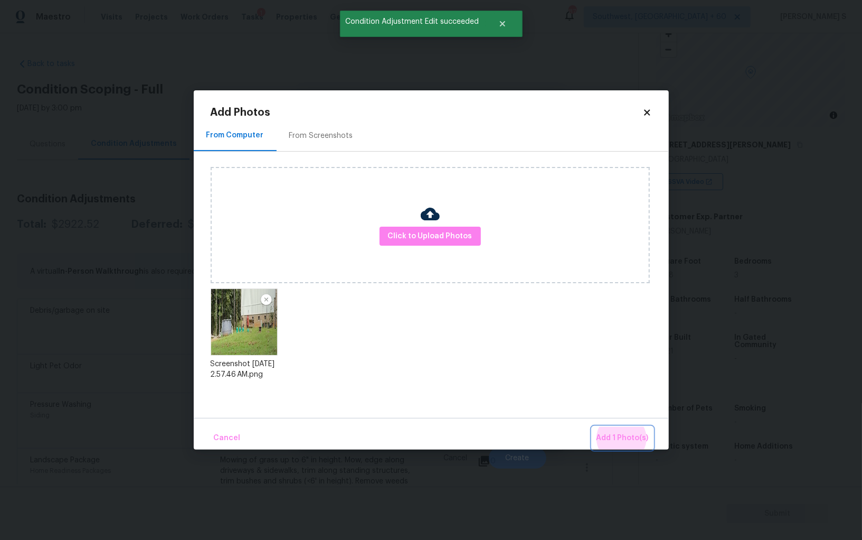
click at [592, 427] on button "Add 1 Photo(s)" at bounding box center [622, 438] width 61 height 23
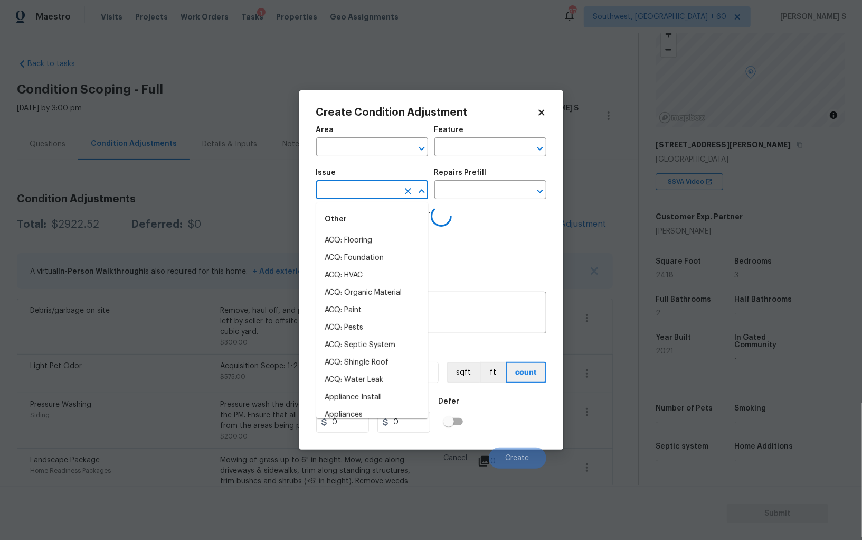
click at [369, 189] on input "text" at bounding box center [357, 191] width 82 height 16
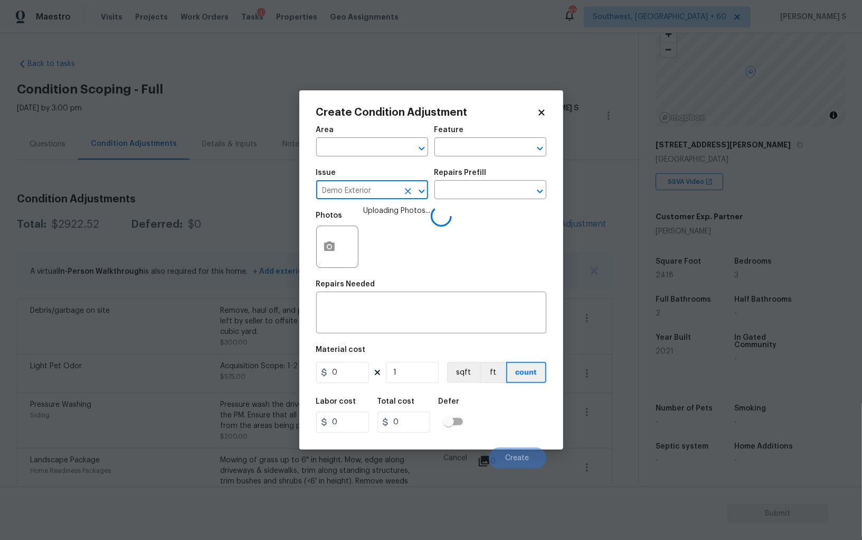
type input "Demo Exterior"
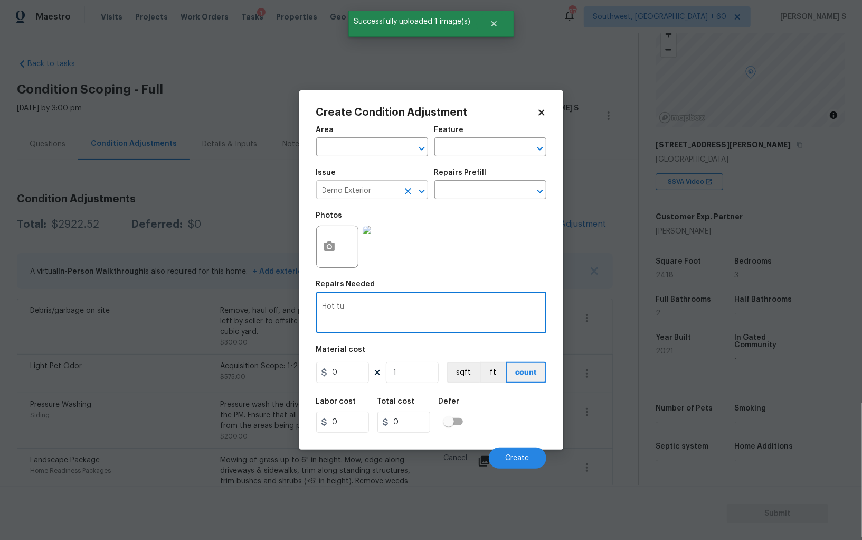
type textarea "Hot tu"
click at [369, 188] on input "Demo Exterior" at bounding box center [357, 191] width 82 height 16
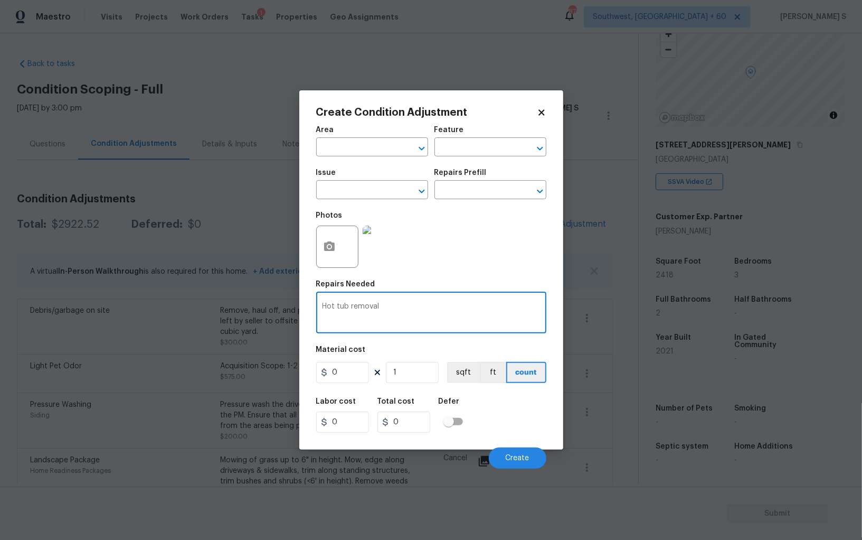
type textarea "Hot tub removal"
click at [357, 369] on input "0" at bounding box center [342, 372] width 53 height 21
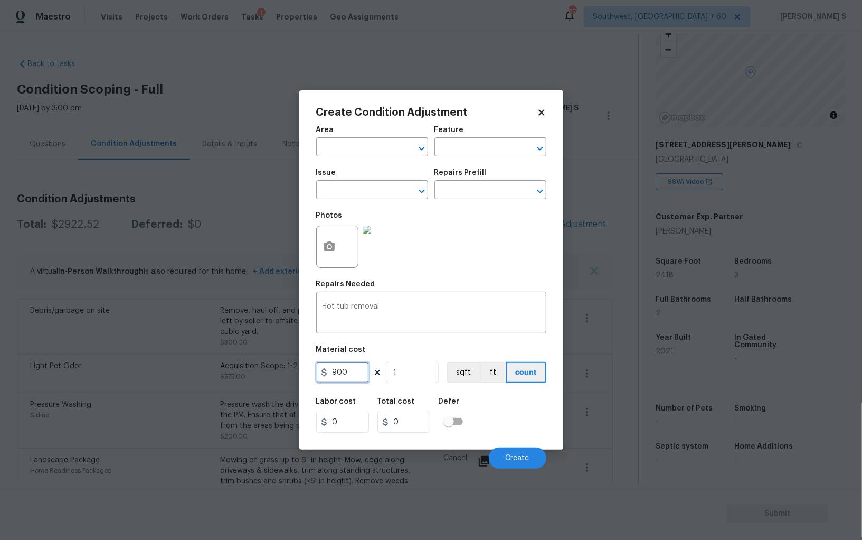
type input "900"
click at [525, 422] on div "Labor cost 0 Total cost 900 Defer" at bounding box center [431, 415] width 230 height 48
click at [353, 368] on input "900" at bounding box center [342, 372] width 53 height 21
type input "800"
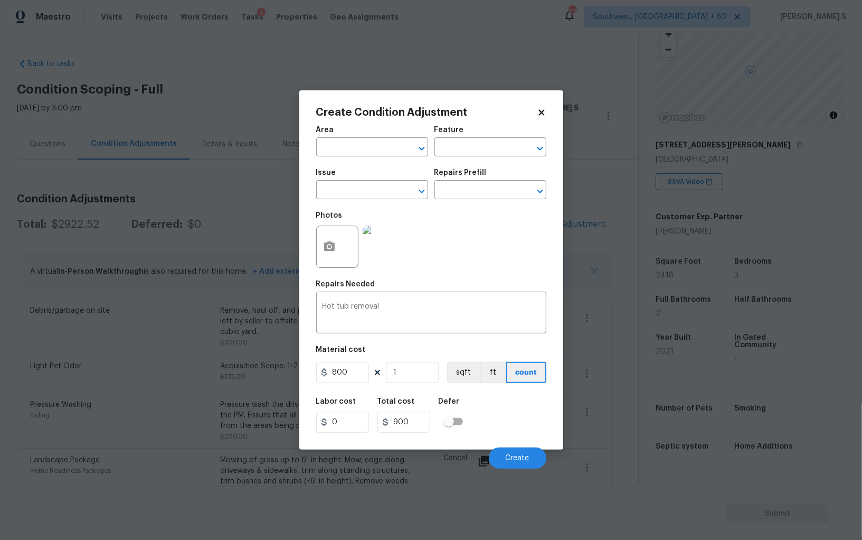
type input "800"
click at [492, 413] on div "Labor cost 0 Total cost 800 Defer" at bounding box center [431, 415] width 230 height 48
click at [533, 466] on button "Create" at bounding box center [518, 457] width 58 height 21
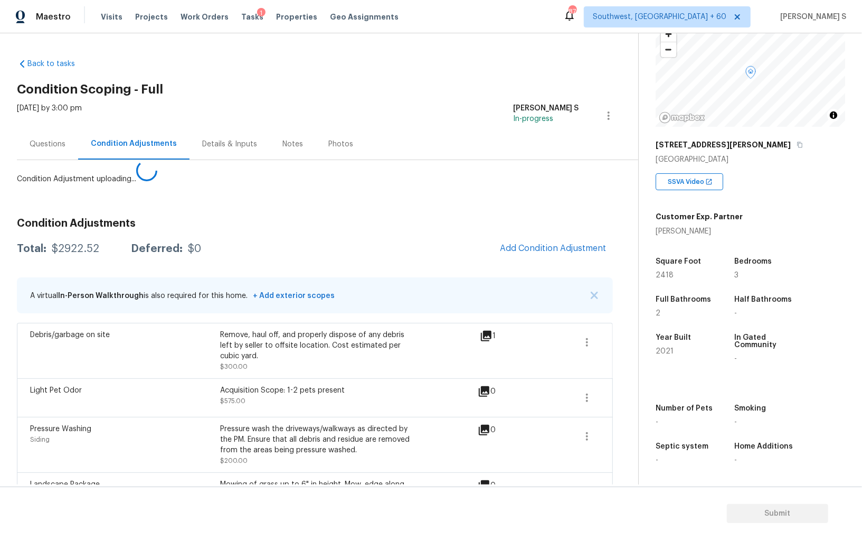
click at [142, 431] on body "Maestro Visits Projects Work Orders Tasks 1 Properties Geo Assignments 876 Sout…" at bounding box center [431, 270] width 862 height 540
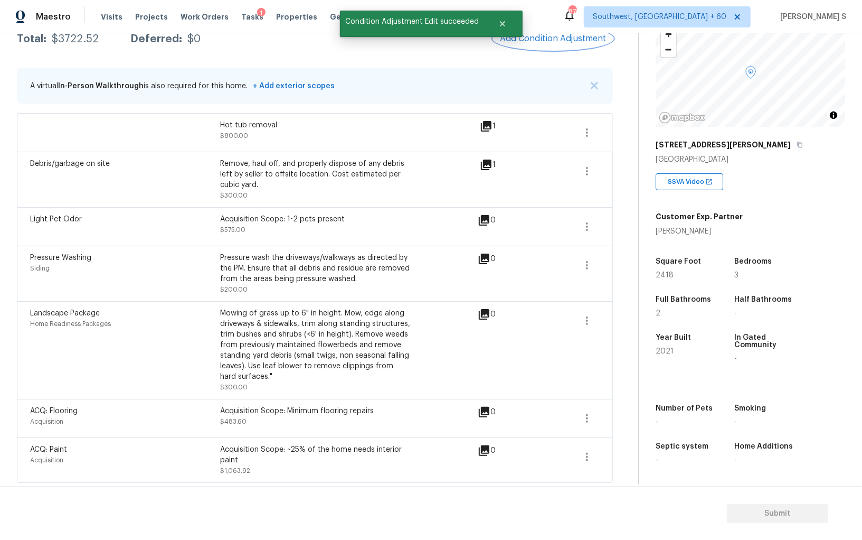
scroll to position [0, 0]
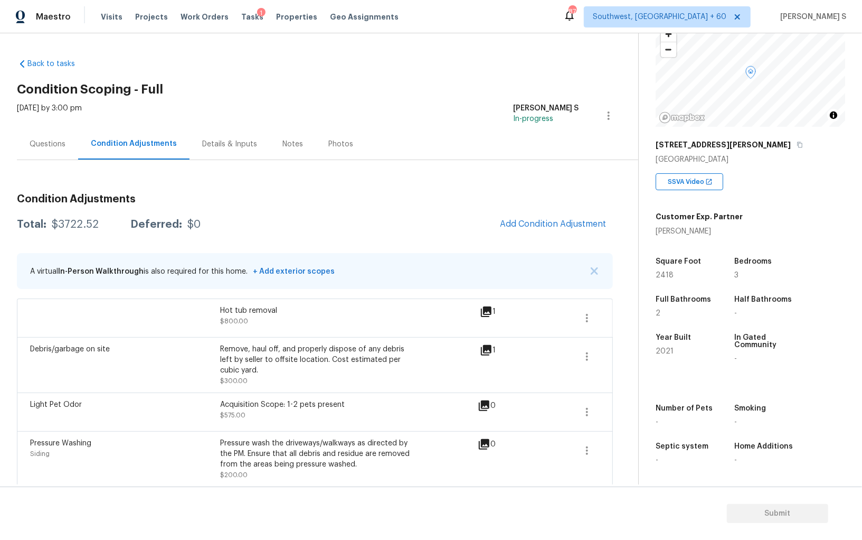
click at [265, 366] on div "Remove, haul off, and properly dispose of any debris left by seller to offsite …" at bounding box center [315, 360] width 190 height 32
click at [595, 316] on button "button" at bounding box center [587, 317] width 25 height 25
click at [634, 316] on div "Edit" at bounding box center [647, 315] width 82 height 11
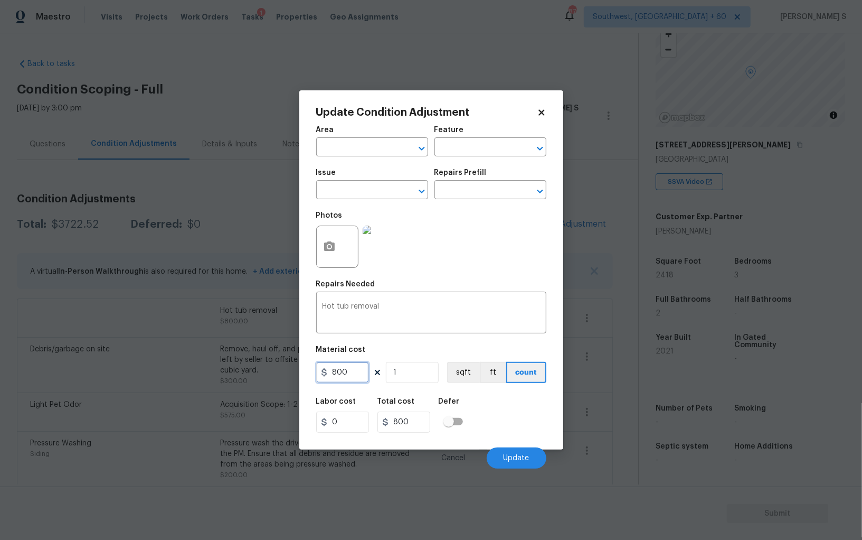
click at [342, 379] on input "800" at bounding box center [342, 372] width 53 height 21
type input "1000"
click at [538, 427] on div "Labor cost 0 Total cost 1000 Defer" at bounding box center [431, 415] width 230 height 48
click at [517, 455] on span "Update" at bounding box center [517, 458] width 26 height 8
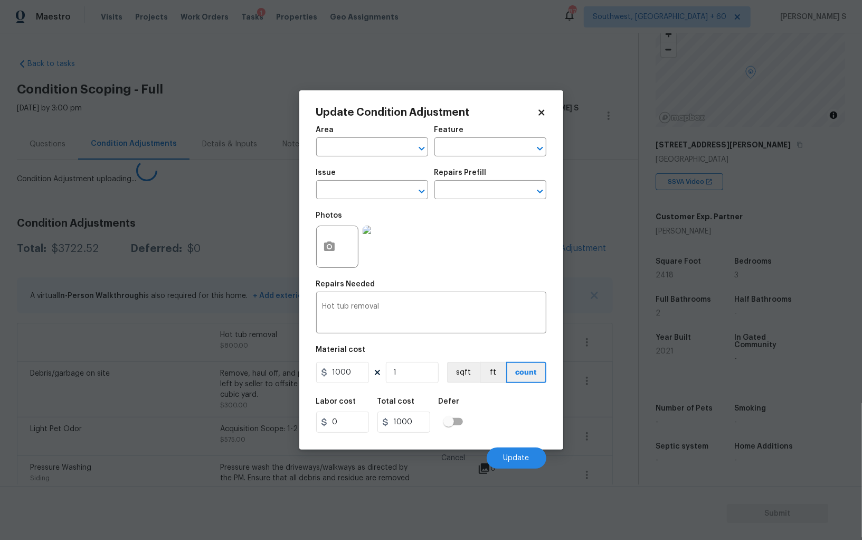
click at [197, 439] on body "Maestro Visits Projects Work Orders Tasks 1 Properties Geo Assignments 876 Sout…" at bounding box center [431, 270] width 862 height 540
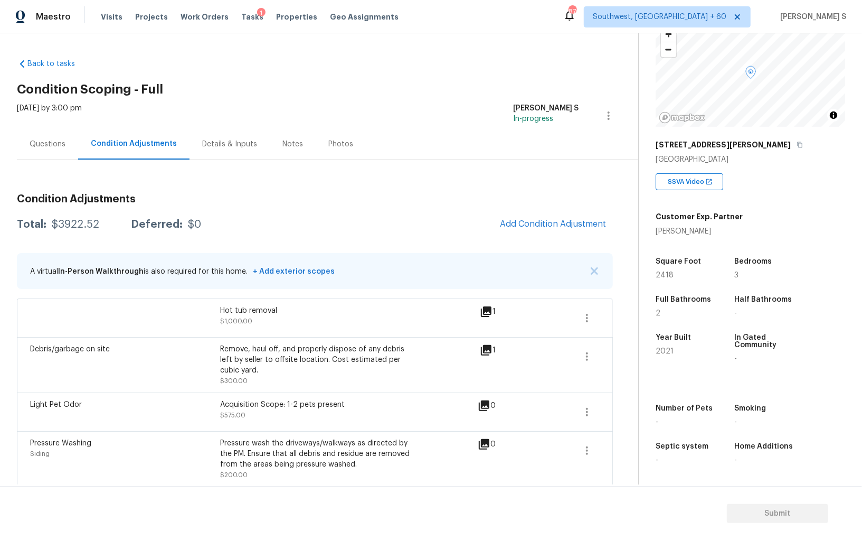
scroll to position [73, 0]
click at [591, 314] on icon "button" at bounding box center [587, 318] width 13 height 13
click at [644, 314] on div "Edit" at bounding box center [647, 315] width 82 height 11
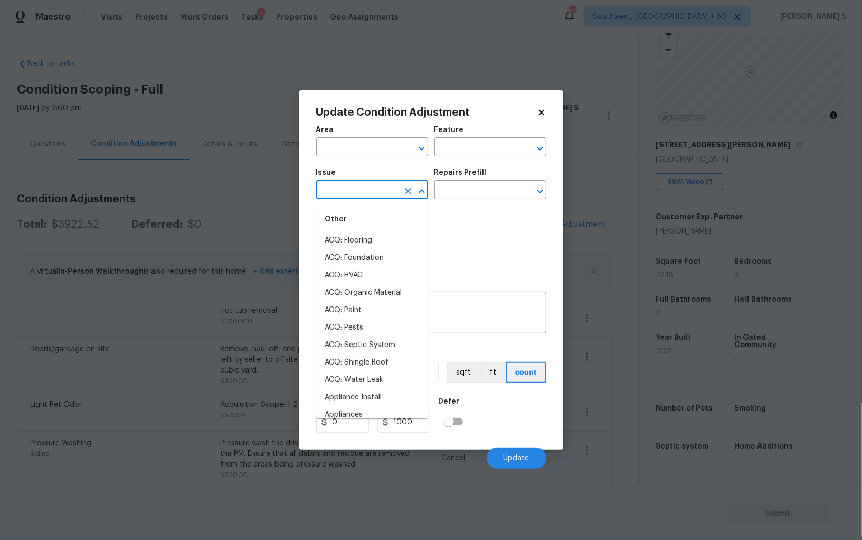
click at [371, 199] on input "text" at bounding box center [357, 191] width 82 height 16
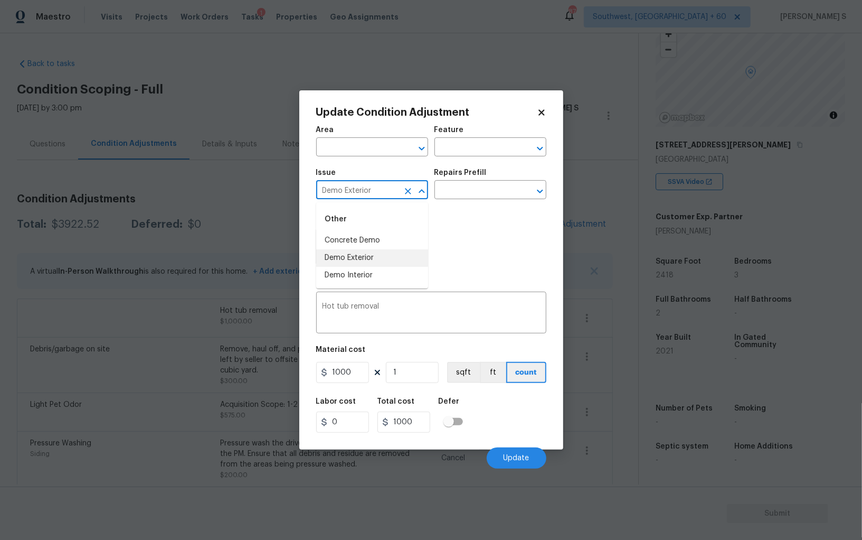
type input "Demo Exterior"
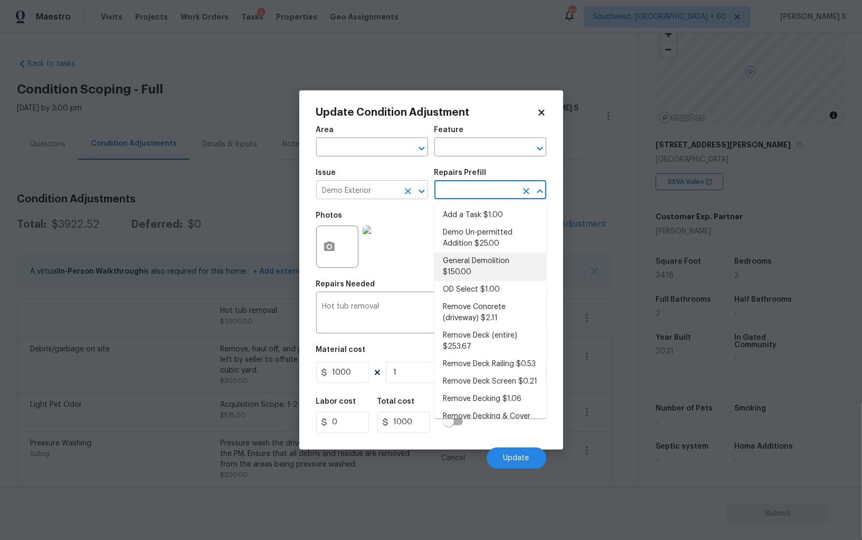
type input "Demolition"
type textarea "Decks, sheds, above ground pools,"
type input "150"
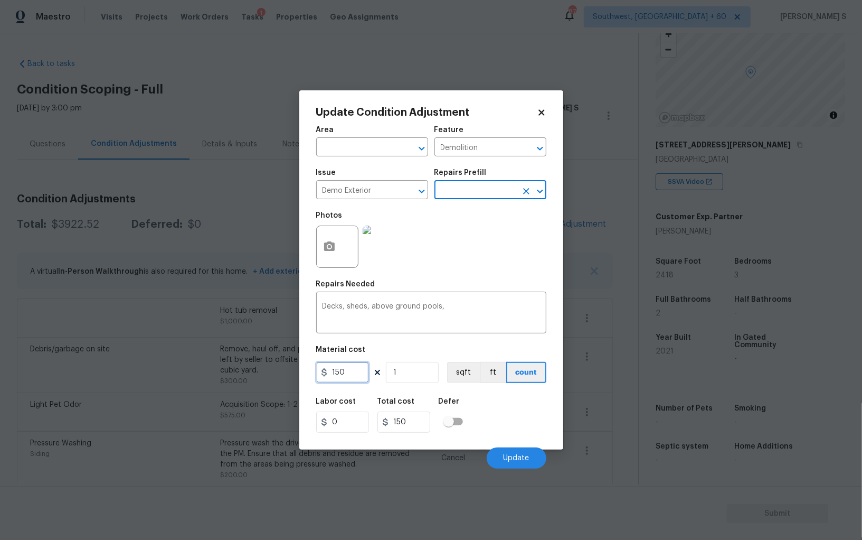
click at [355, 378] on input "150" at bounding box center [342, 372] width 53 height 21
type input "1500"
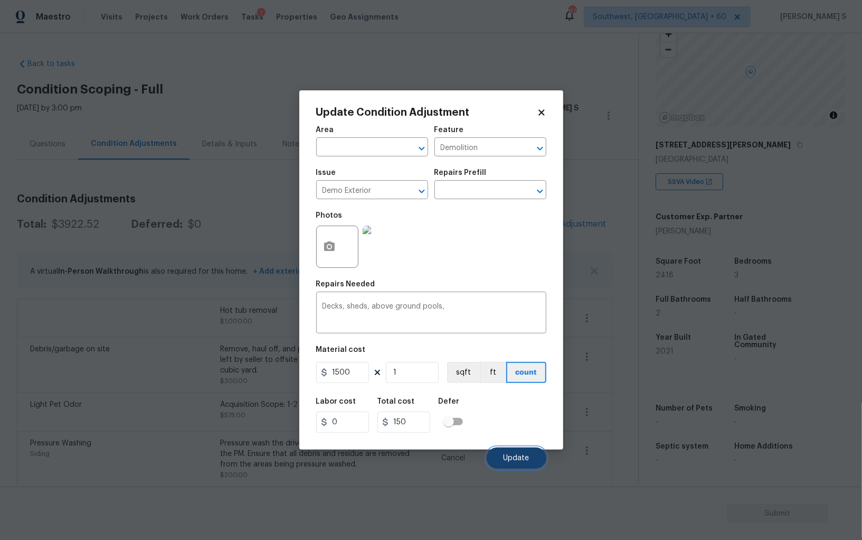
type input "1500"
click at [525, 456] on span "Update" at bounding box center [517, 458] width 26 height 8
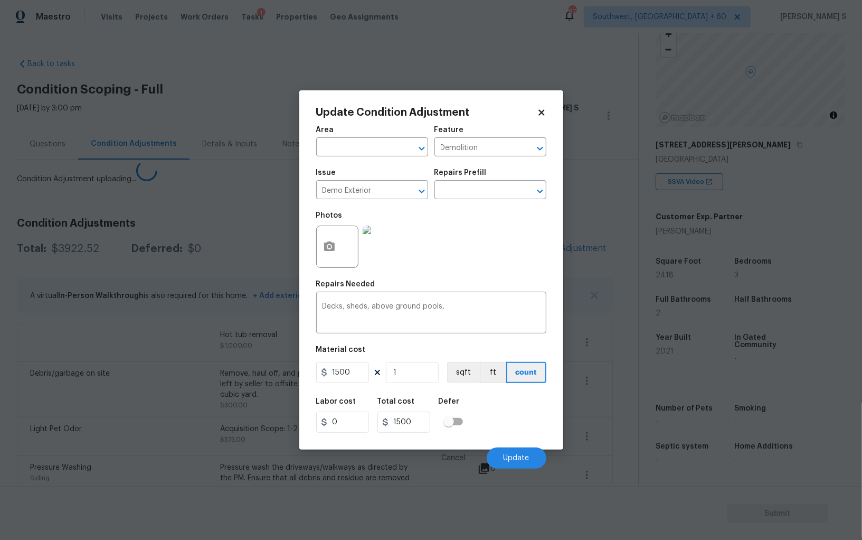
click at [180, 404] on body "Maestro Visits Projects Work Orders Tasks 1 Properties Geo Assignments 876 Sout…" at bounding box center [431, 270] width 862 height 540
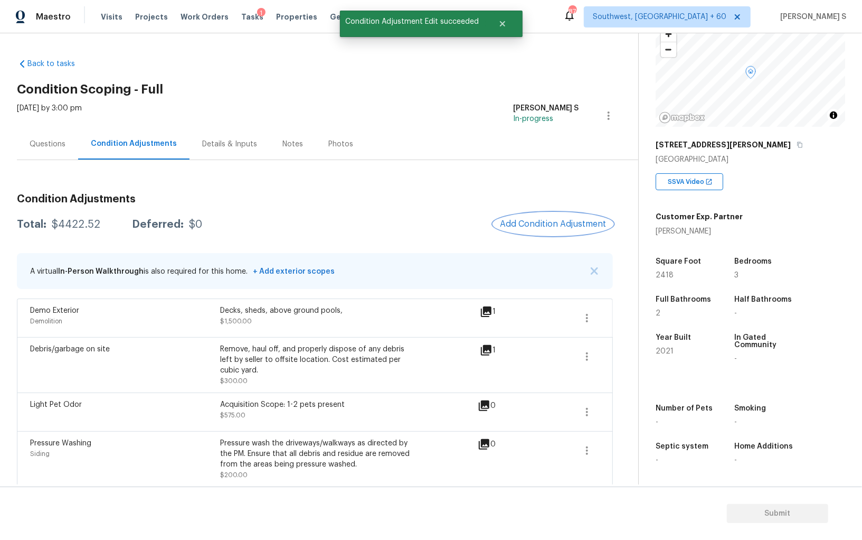
click at [589, 215] on button "Add Condition Adjustment" at bounding box center [553, 224] width 119 height 22
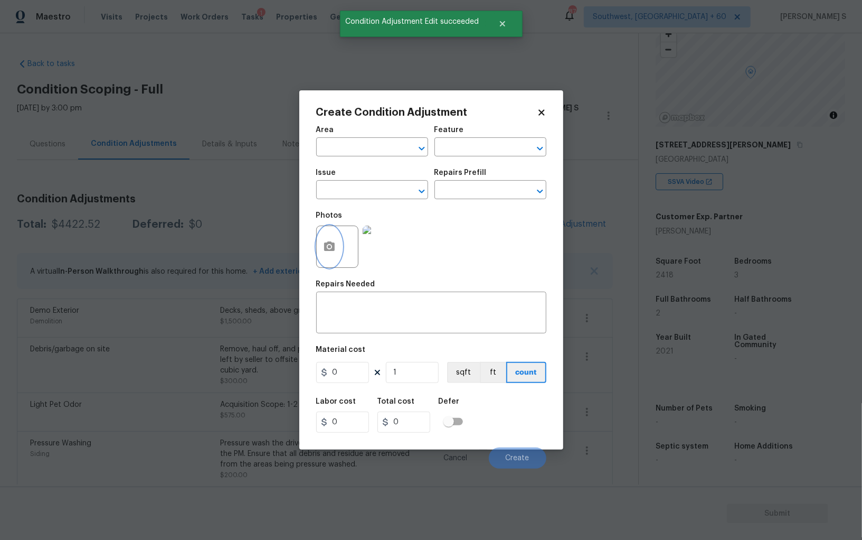
click at [331, 242] on icon "button" at bounding box center [329, 246] width 13 height 13
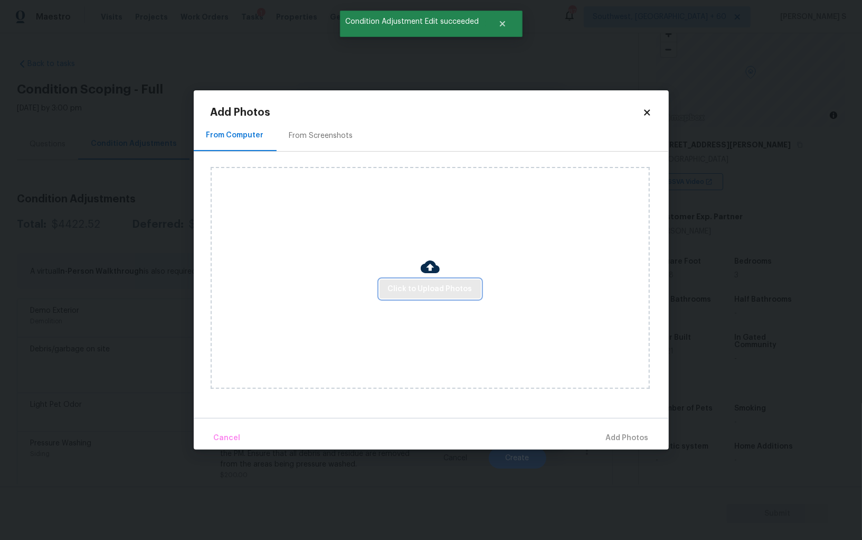
click at [440, 286] on span "Click to Upload Photos" at bounding box center [430, 288] width 84 height 13
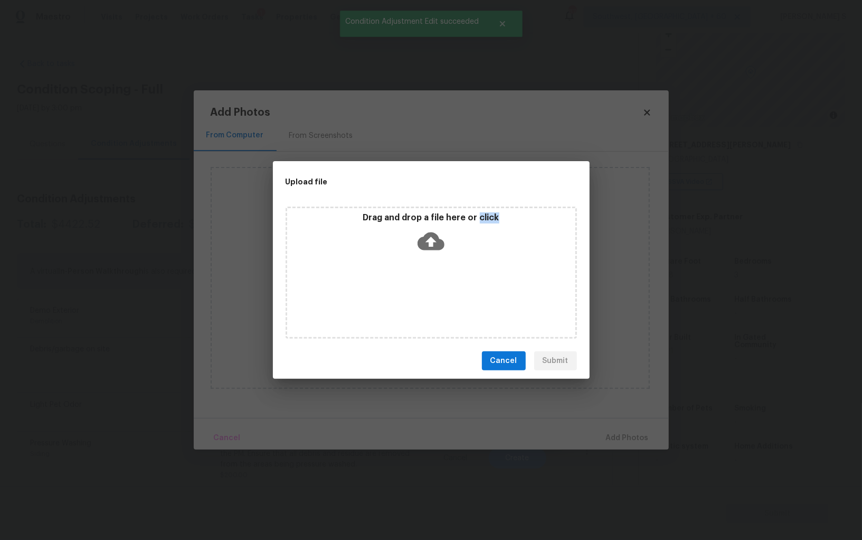
click at [440, 286] on div "Drag and drop a file here or click" at bounding box center [431, 272] width 291 height 132
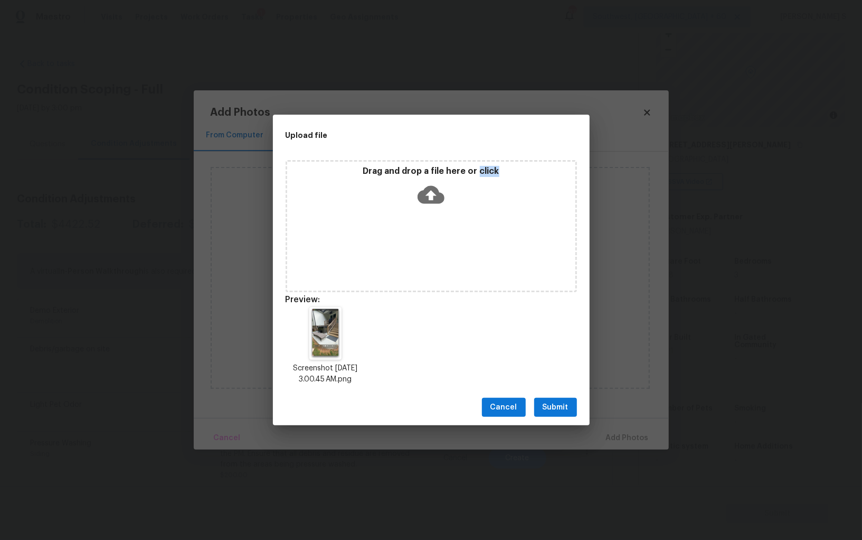
click at [562, 416] on button "Submit" at bounding box center [555, 408] width 43 height 20
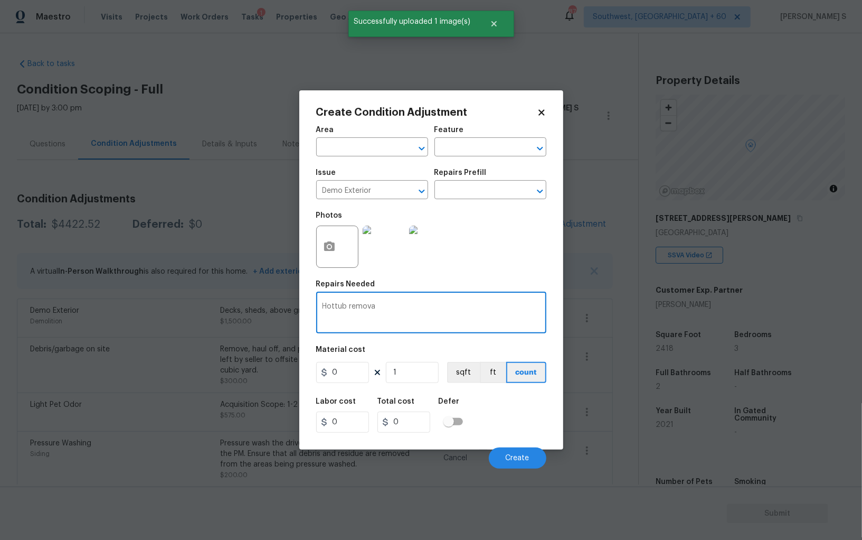
scroll to position [73, 0]
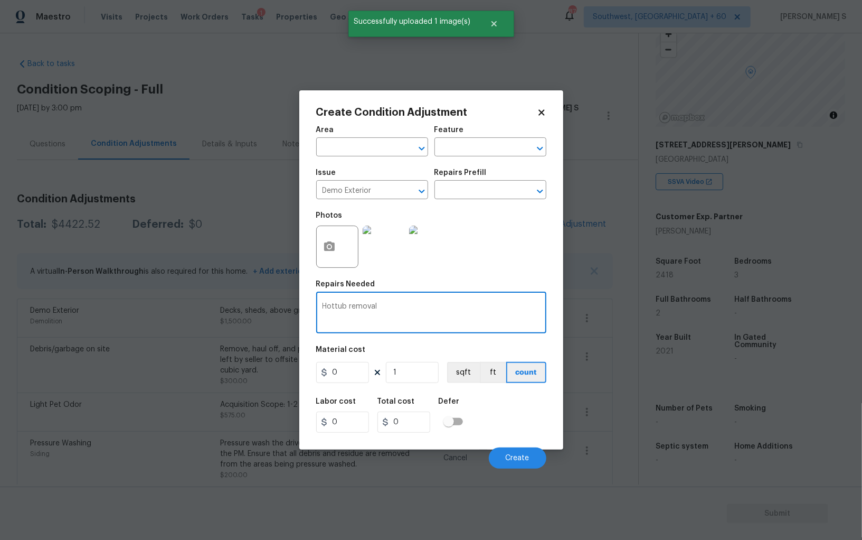
type textarea "Hottub removal"
click at [351, 387] on div "Area ​ Feature ​ Issue Demo Exterior ​ Repairs Prefill ​ Photos Repairs Needed …" at bounding box center [431, 294] width 230 height 349
click at [351, 385] on figure "Material cost 0 1 sqft ft count" at bounding box center [431, 365] width 230 height 39
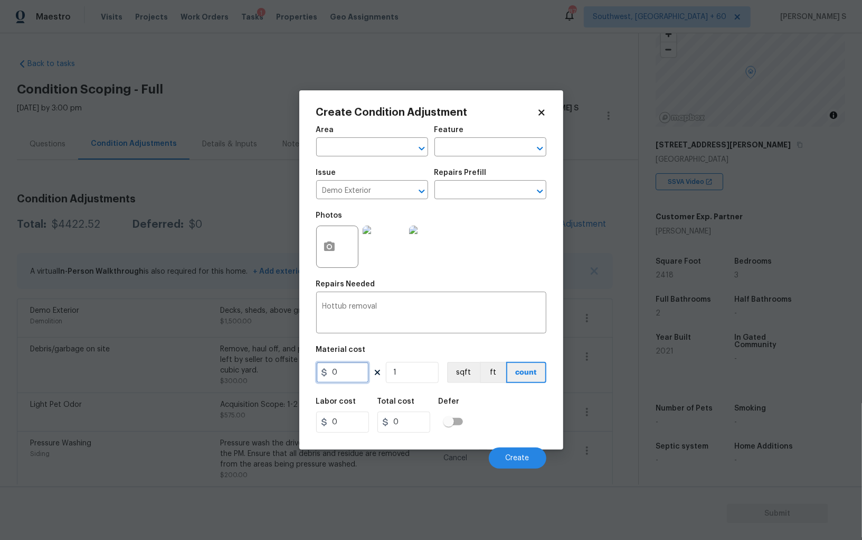
click at [347, 380] on input "0" at bounding box center [342, 372] width 53 height 21
type input "800"
click at [539, 427] on div "Labor cost 0 Total cost 800 Defer" at bounding box center [431, 415] width 230 height 48
click at [524, 459] on span "Create" at bounding box center [518, 458] width 24 height 8
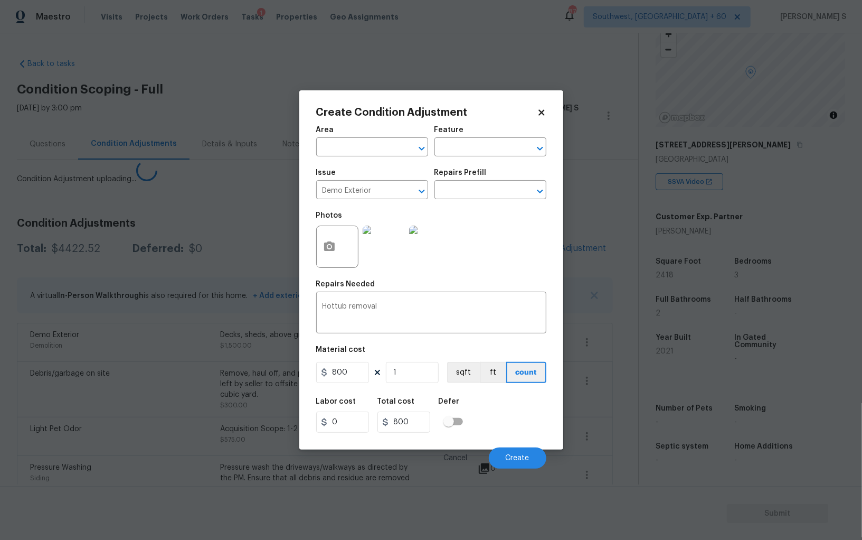
click at [248, 415] on body "Maestro Visits Projects Work Orders Tasks 1 Properties Geo Assignments 876 Sout…" at bounding box center [431, 270] width 862 height 540
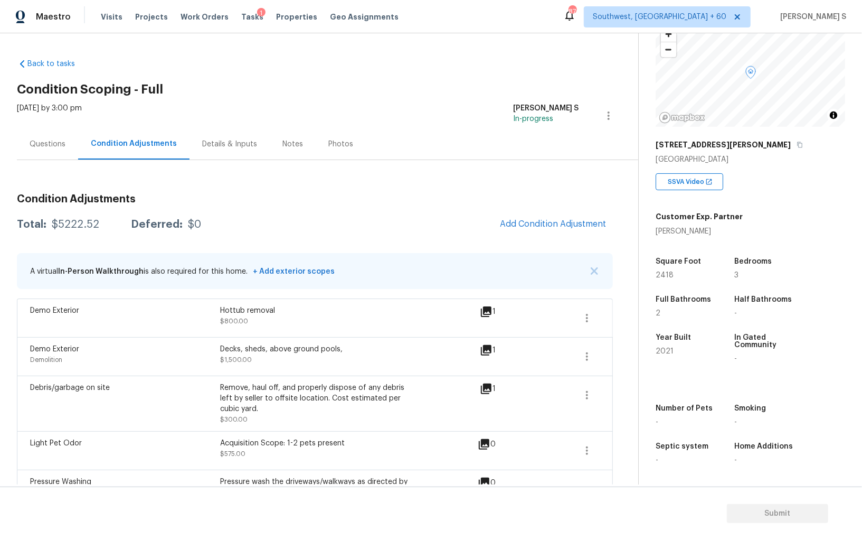
click at [60, 223] on div "$5222.52" at bounding box center [76, 224] width 48 height 11
copy div "5222.52"
click at [68, 143] on div "Questions" at bounding box center [47, 143] width 61 height 31
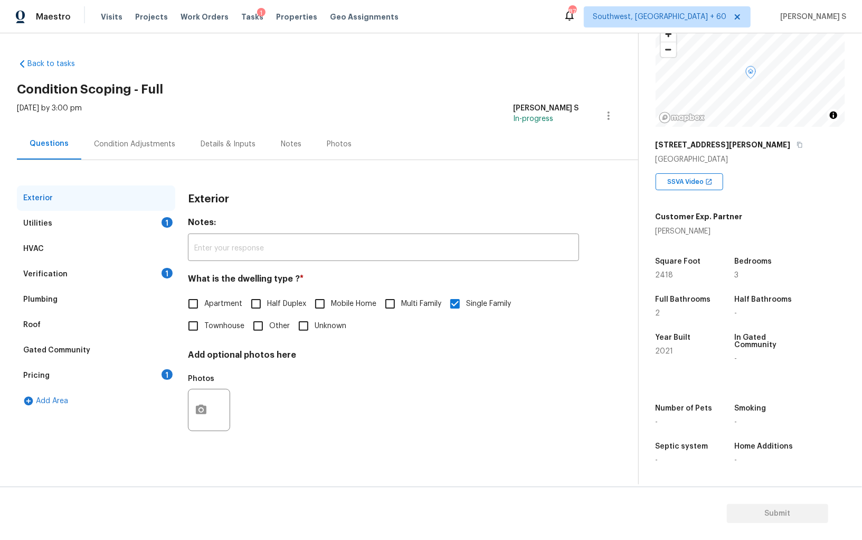
click at [144, 261] on div "Verification 1" at bounding box center [96, 273] width 158 height 25
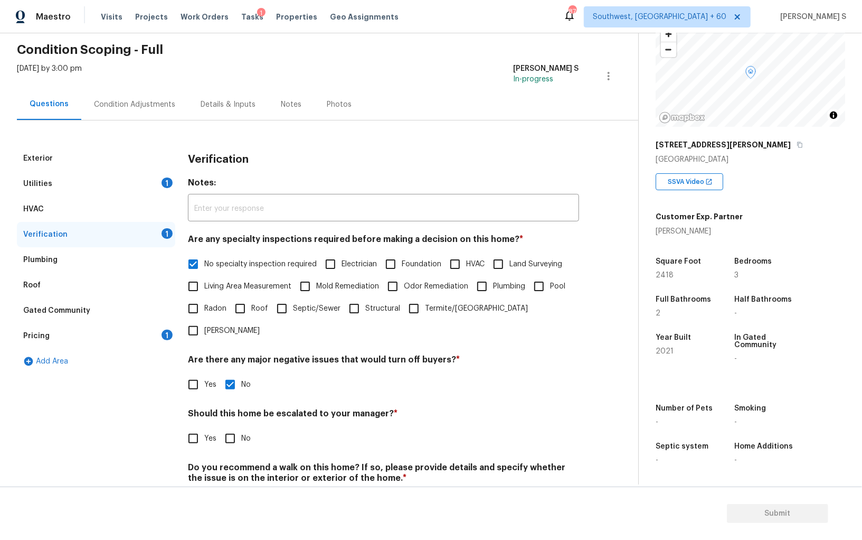
scroll to position [63, 0]
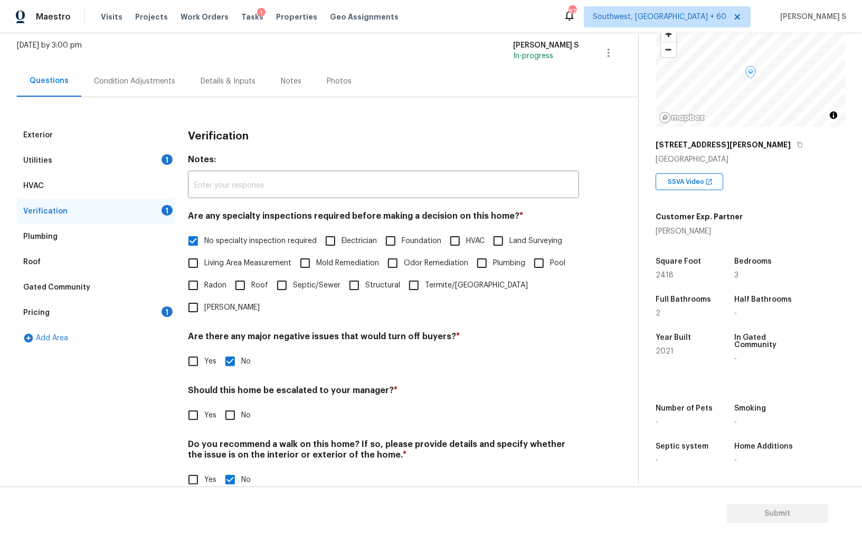
click at [225, 404] on input "No" at bounding box center [230, 415] width 22 height 22
checkbox input "true"
click at [166, 167] on div "Utilities 1" at bounding box center [96, 160] width 158 height 25
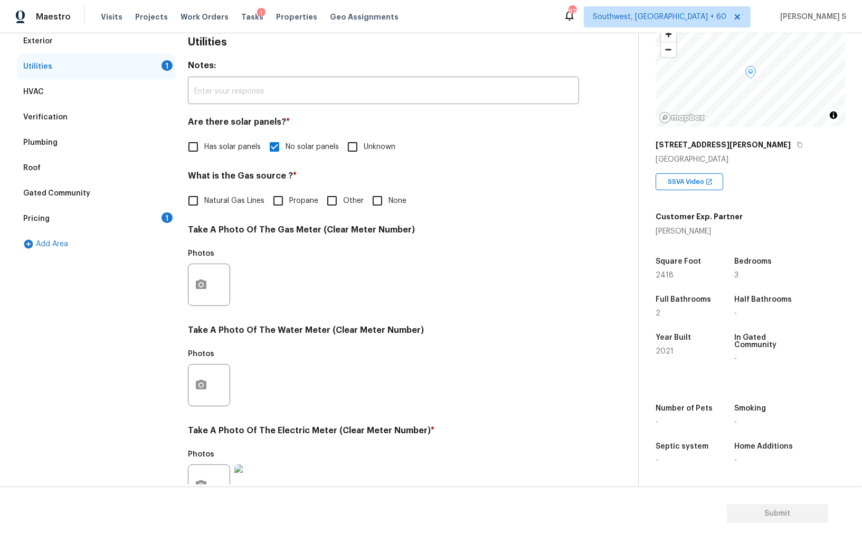
scroll to position [149, 0]
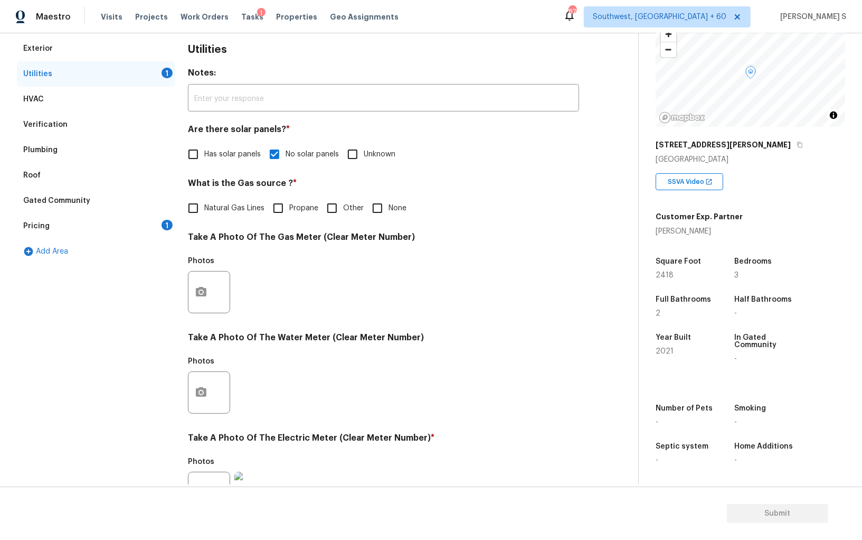
click at [367, 216] on input "None" at bounding box center [377, 208] width 22 height 22
checkbox input "true"
click at [156, 225] on div "Pricing 1" at bounding box center [96, 225] width 158 height 25
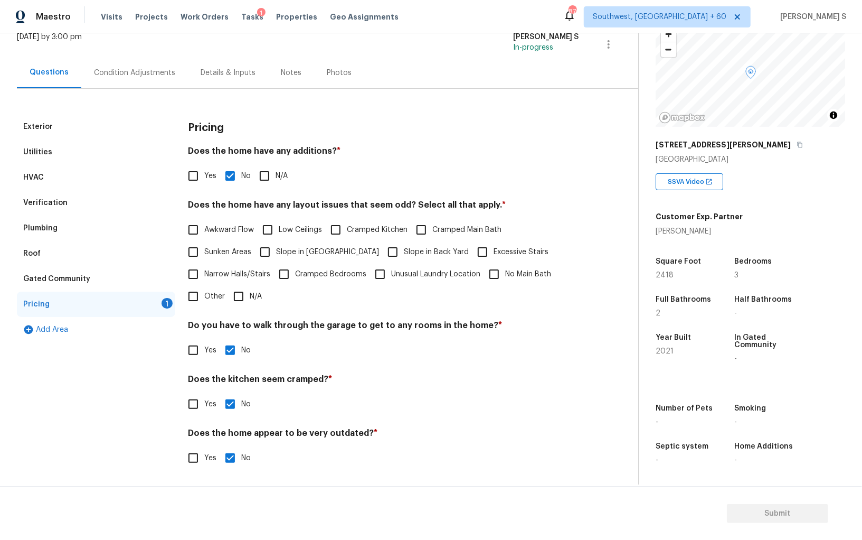
click at [298, 250] on span "Slope in [GEOGRAPHIC_DATA]" at bounding box center [327, 252] width 103 height 11
click at [276, 250] on input "Slope in [GEOGRAPHIC_DATA]" at bounding box center [265, 252] width 22 height 22
checkbox input "true"
click at [404, 251] on span "Slope in Back Yard" at bounding box center [436, 253] width 65 height 11
click at [382, 251] on input "Slope in Back Yard" at bounding box center [393, 253] width 22 height 22
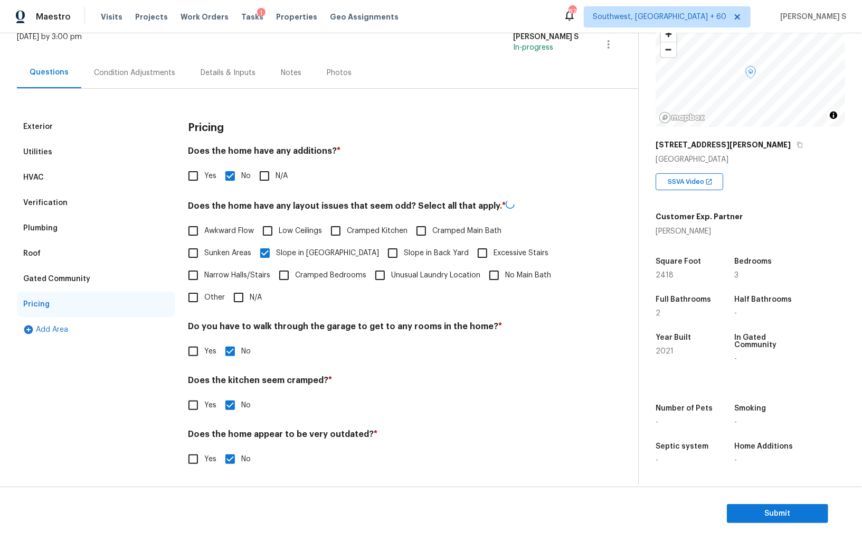
checkbox input "true"
click at [51, 202] on div "Verification" at bounding box center [45, 202] width 44 height 11
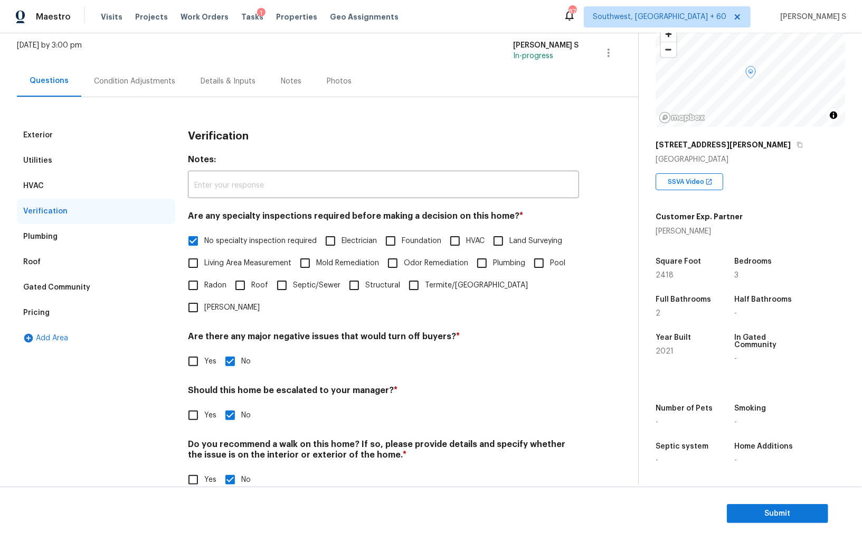
scroll to position [0, 0]
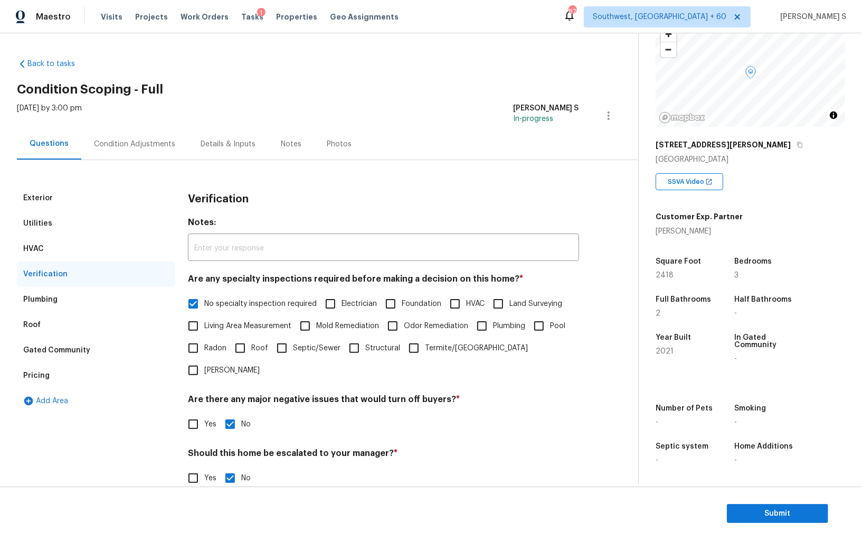
click at [60, 218] on div "Utilities" at bounding box center [96, 223] width 158 height 25
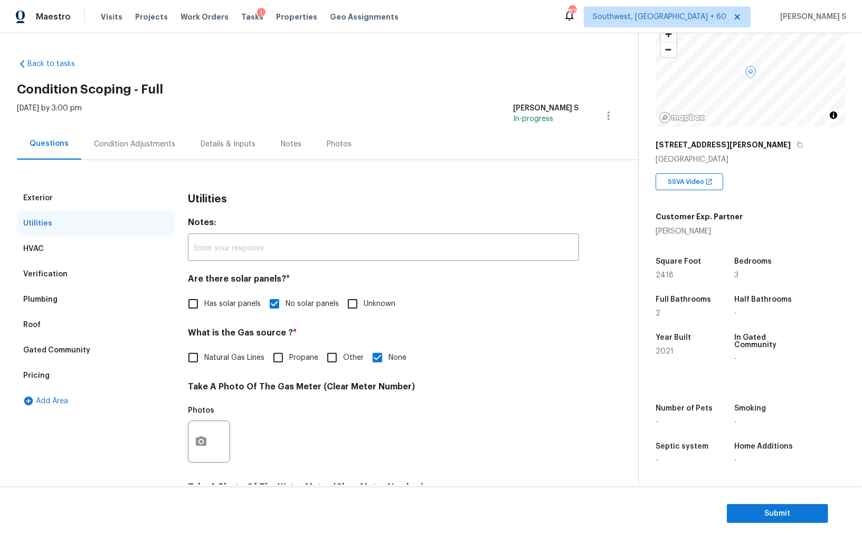
click at [150, 142] on div "Condition Adjustments" at bounding box center [134, 144] width 81 height 11
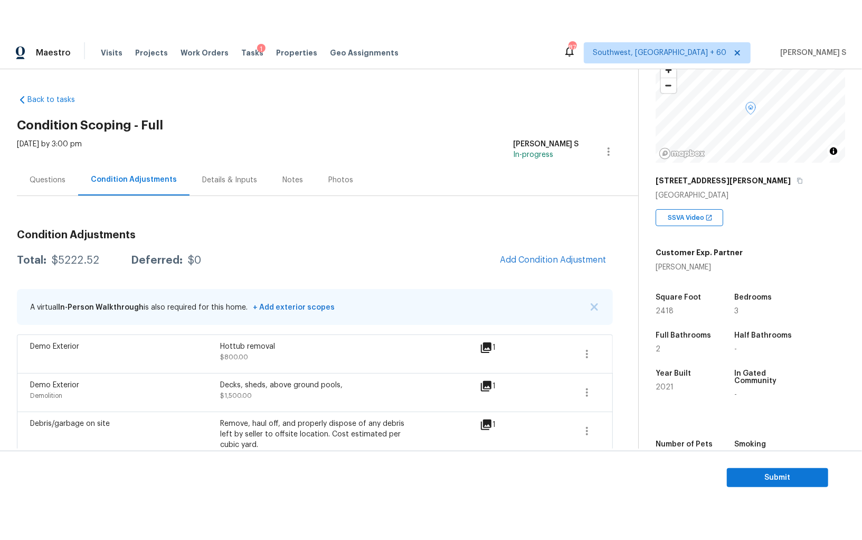
scroll to position [73, 0]
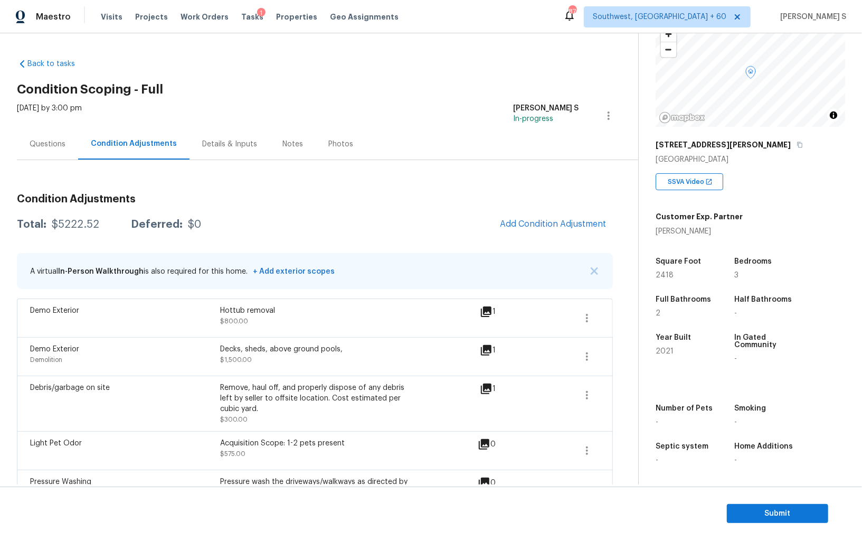
click at [64, 134] on div "Questions" at bounding box center [47, 143] width 61 height 31
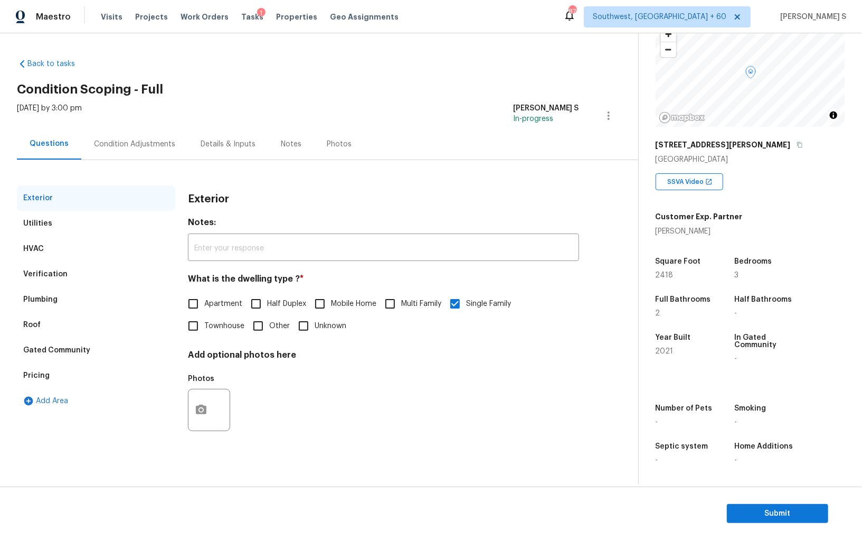
click at [51, 269] on div "Verification" at bounding box center [45, 274] width 44 height 11
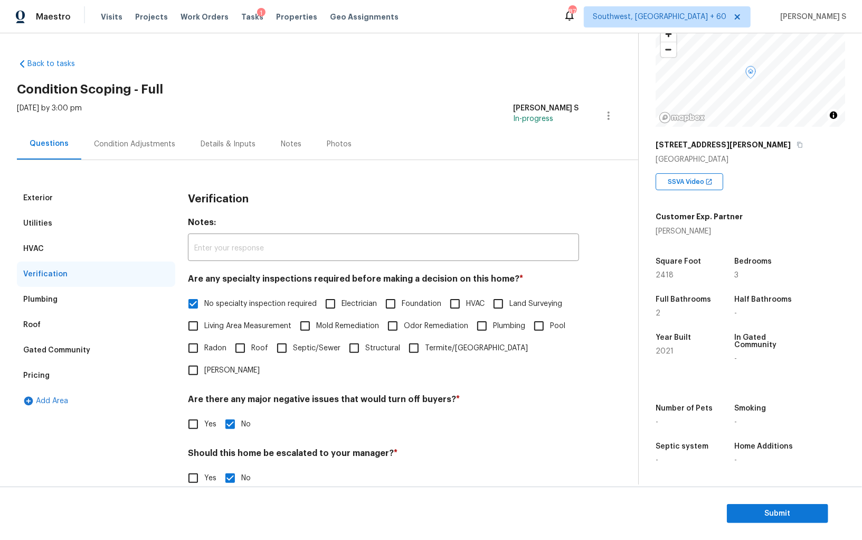
scroll to position [63, 0]
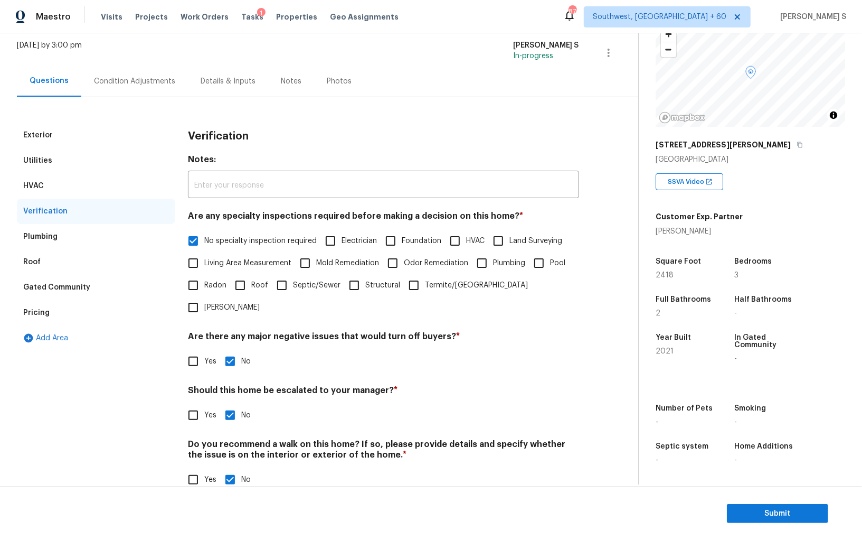
click at [54, 308] on div "Pricing" at bounding box center [96, 312] width 158 height 25
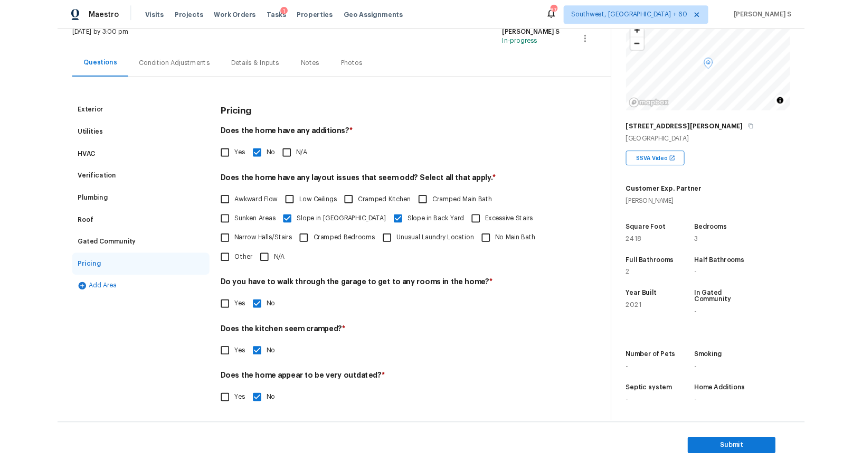
scroll to position [0, 0]
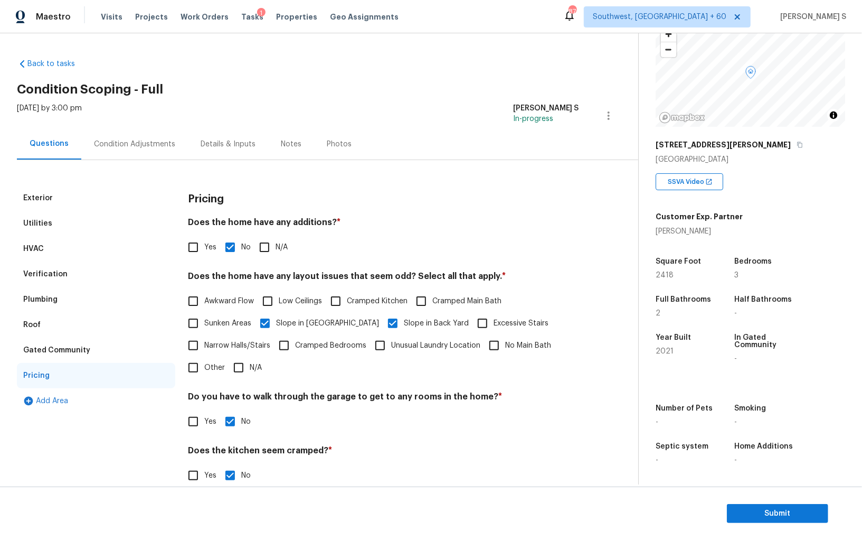
click at [140, 142] on div "Condition Adjustments" at bounding box center [134, 144] width 81 height 11
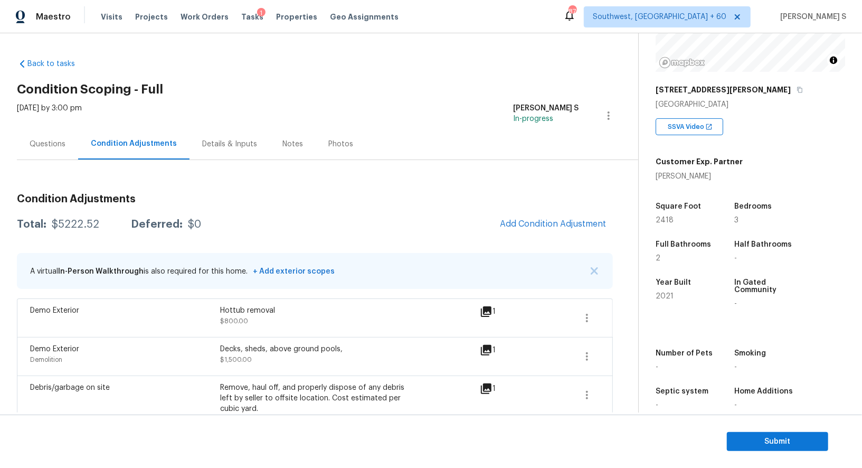
scroll to position [128, 0]
click at [36, 145] on div "Questions" at bounding box center [48, 144] width 36 height 11
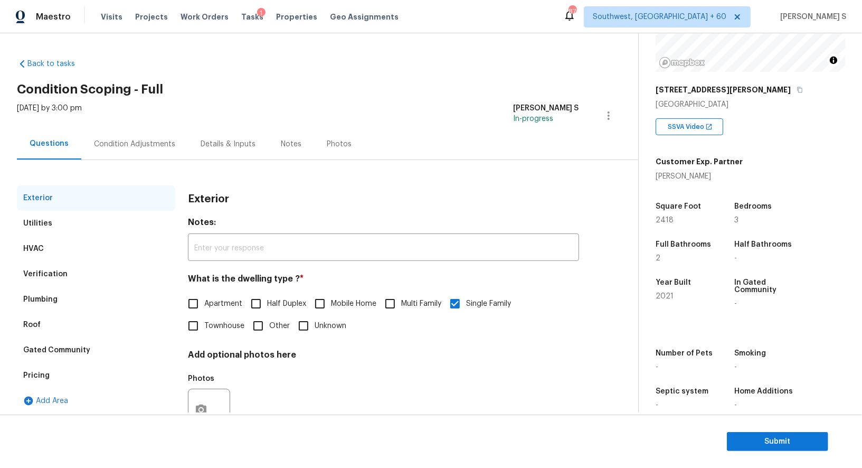
scroll to position [40, 0]
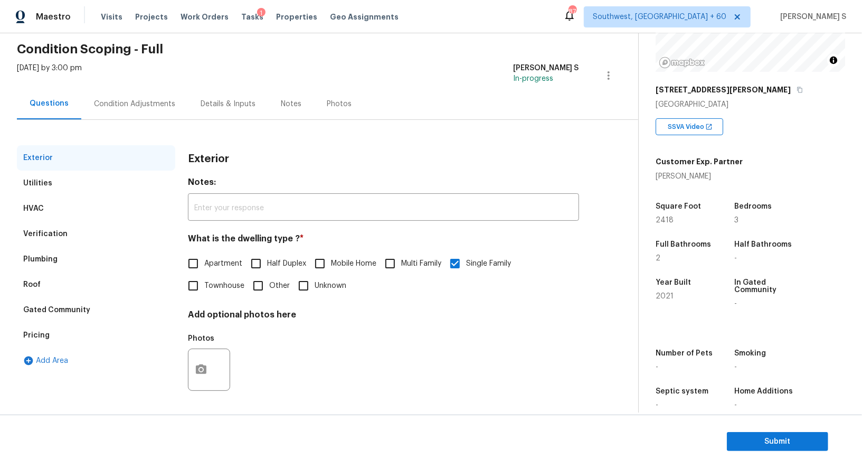
click at [58, 224] on div "Verification" at bounding box center [96, 233] width 158 height 25
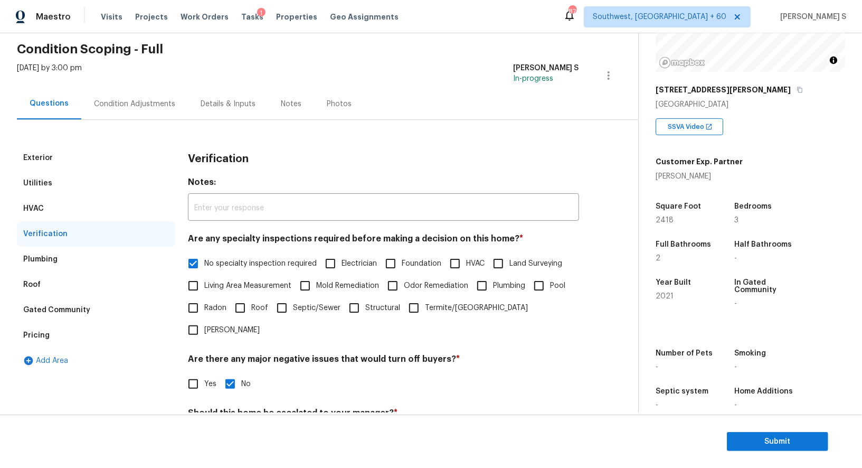
scroll to position [135, 0]
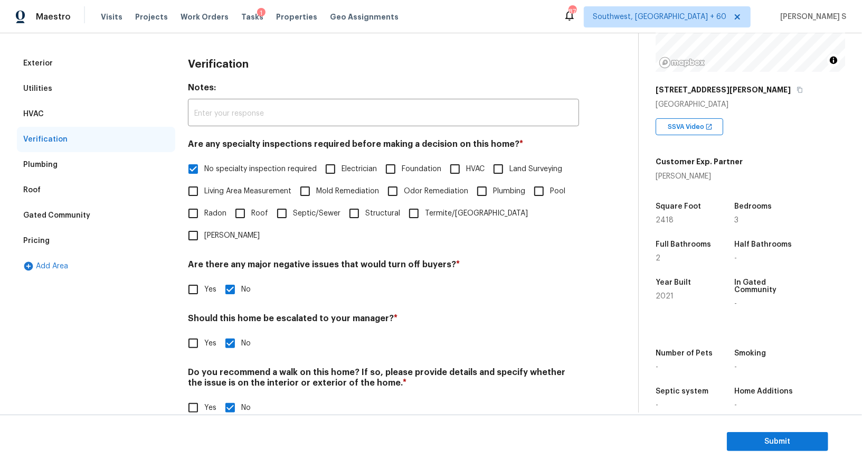
click at [51, 233] on div "Pricing" at bounding box center [96, 240] width 158 height 25
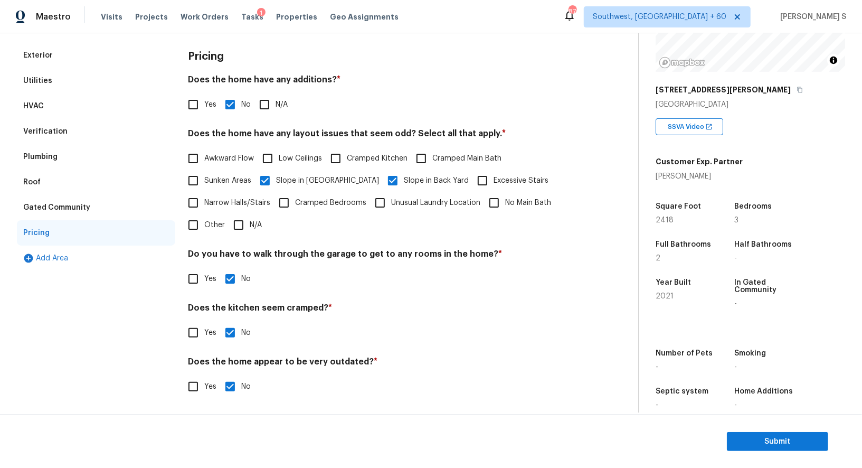
scroll to position [0, 0]
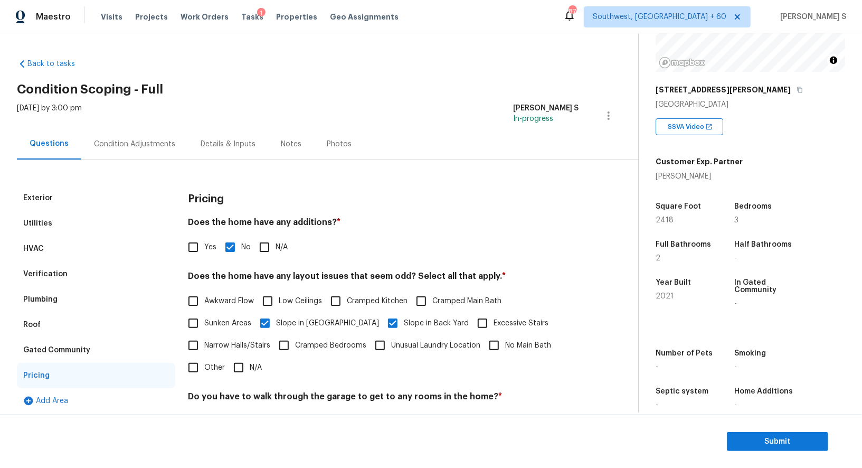
click at [155, 144] on div "Condition Adjustments" at bounding box center [134, 144] width 81 height 11
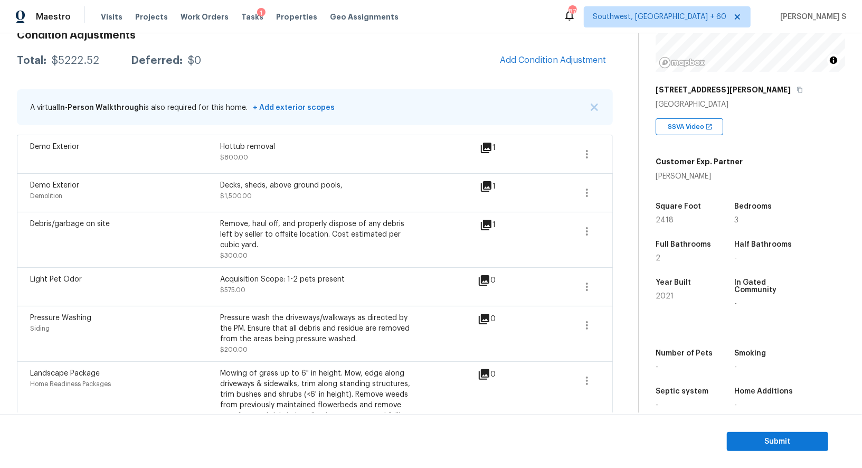
scroll to position [128, 0]
click at [751, 444] on span "Submit" at bounding box center [778, 441] width 84 height 13
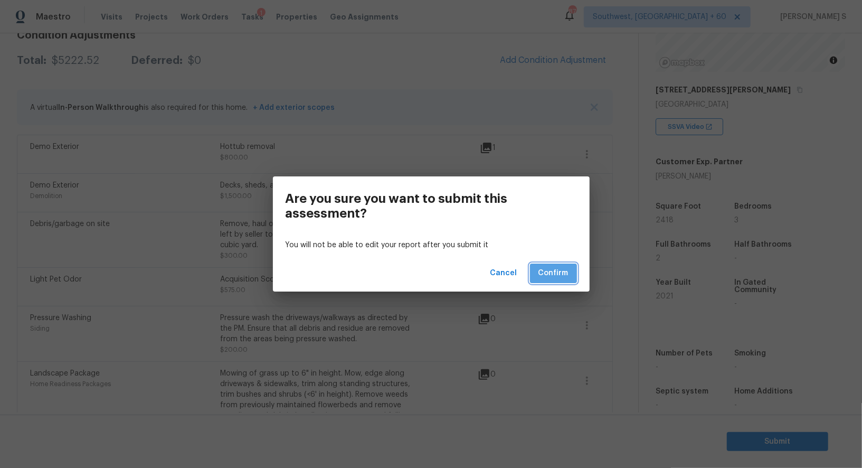
click at [569, 272] on button "Confirm" at bounding box center [553, 273] width 47 height 20
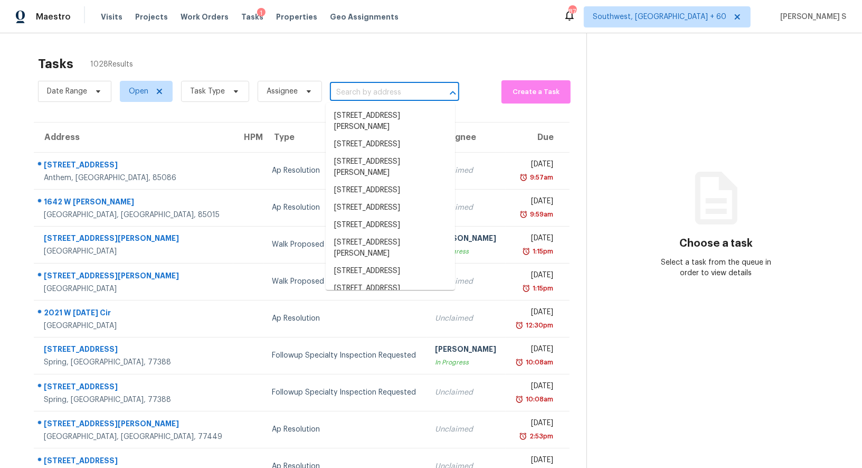
click at [380, 92] on input "text" at bounding box center [380, 92] width 100 height 16
paste input "[STREET_ADDRESS][PERSON_NAME][PERSON_NAME]"
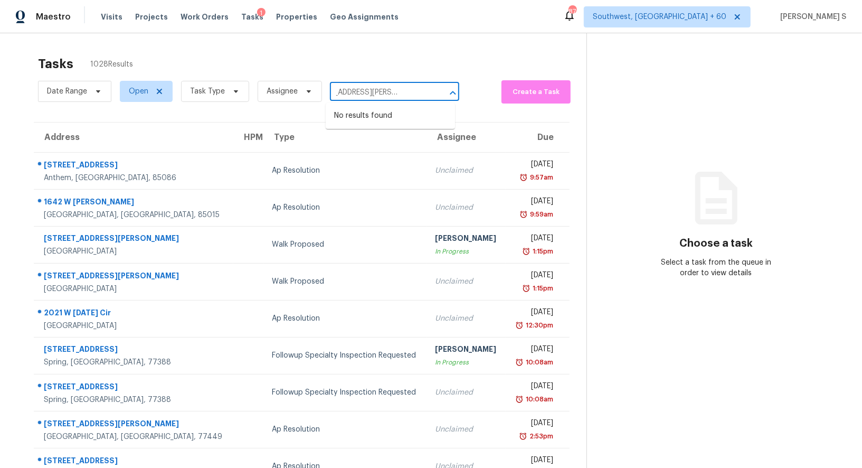
type input "[STREET_ADDRESS][PERSON_NAME][PERSON_NAME]"
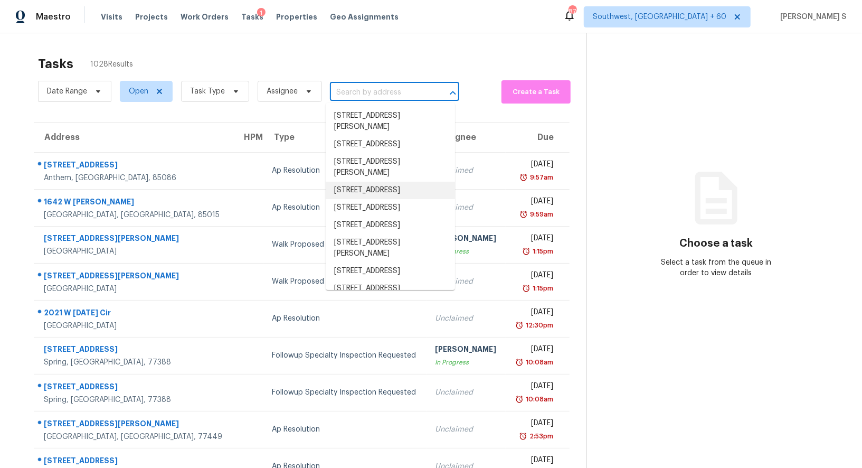
click at [356, 90] on input "text" at bounding box center [380, 92] width 100 height 16
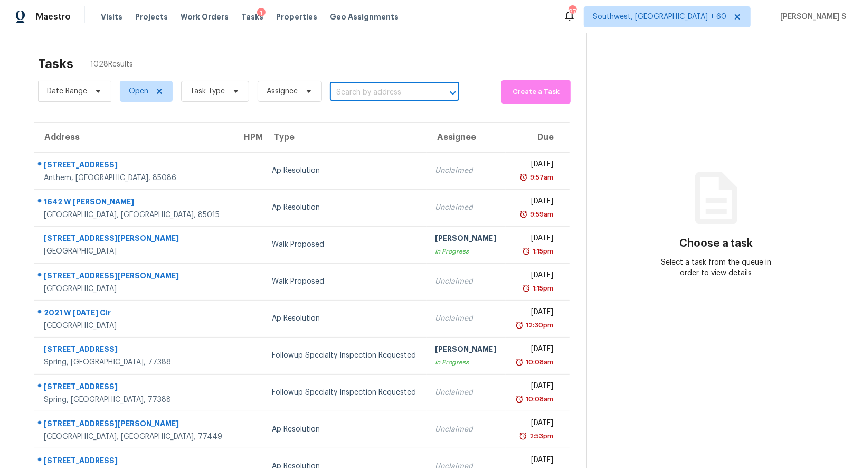
paste input "[STREET_ADDRESS][PERSON_NAME][PERSON_NAME]"
click at [362, 93] on input "[STREET_ADDRESS][PERSON_NAME][PERSON_NAME]" at bounding box center [380, 92] width 100 height 16
type input "1213 [PERSON_NAME] Pkwy"
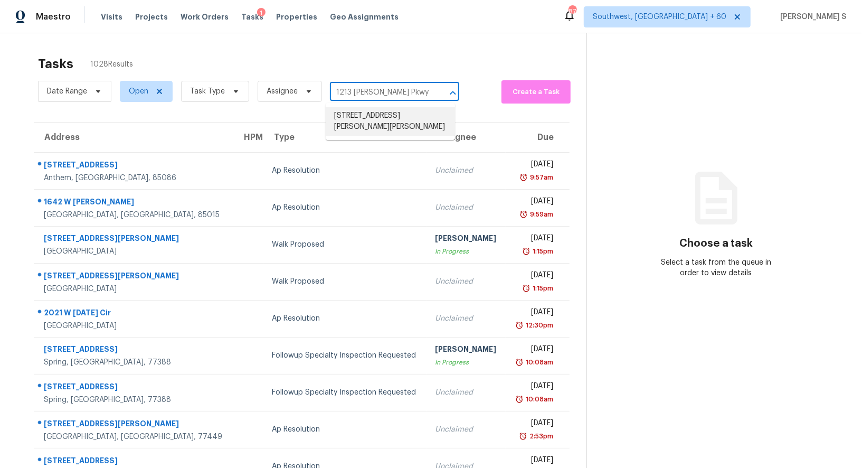
click at [381, 120] on li "[STREET_ADDRESS][PERSON_NAME][PERSON_NAME]" at bounding box center [390, 121] width 129 height 29
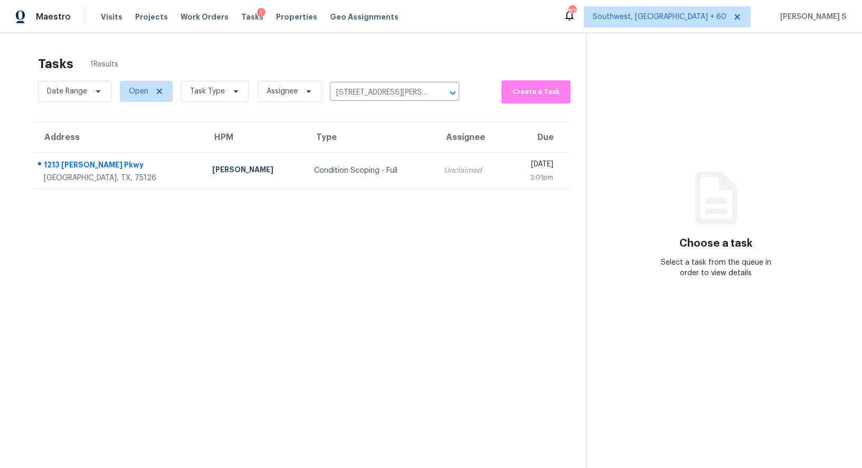
click at [350, 177] on td "Condition Scoping - Full" at bounding box center [371, 170] width 130 height 37
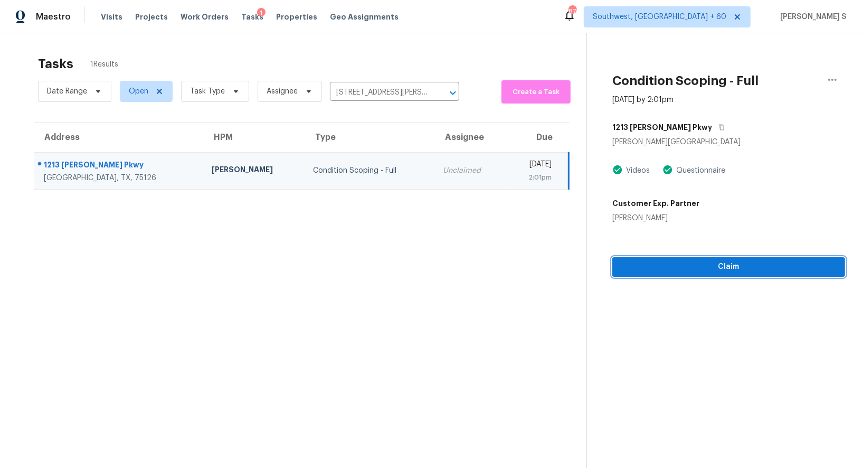
click at [728, 259] on button "Claim" at bounding box center [729, 267] width 233 height 20
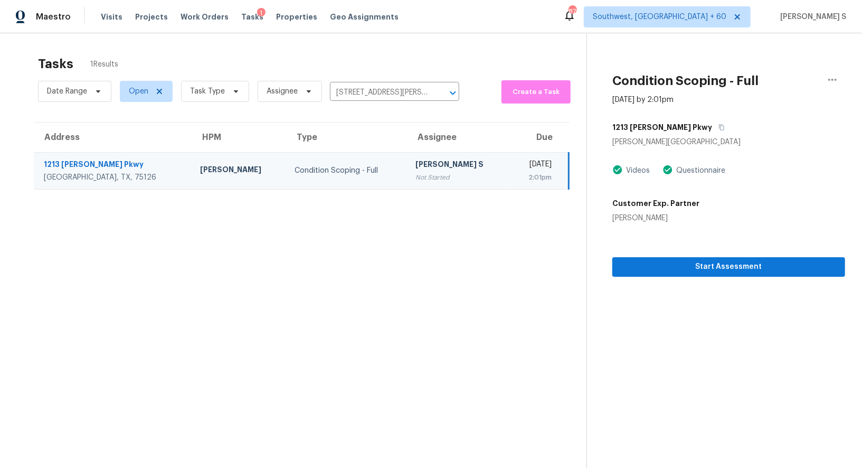
click at [331, 181] on td "Condition Scoping - Full" at bounding box center [346, 170] width 121 height 37
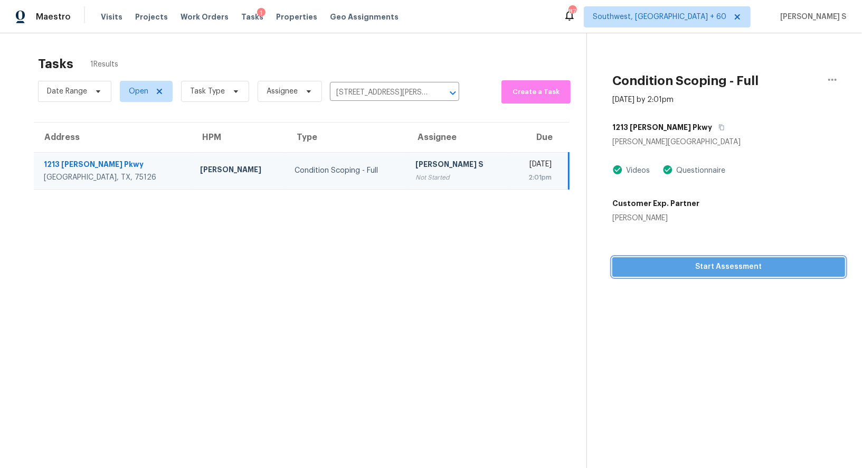
click at [668, 272] on span "Start Assessment" at bounding box center [729, 266] width 216 height 13
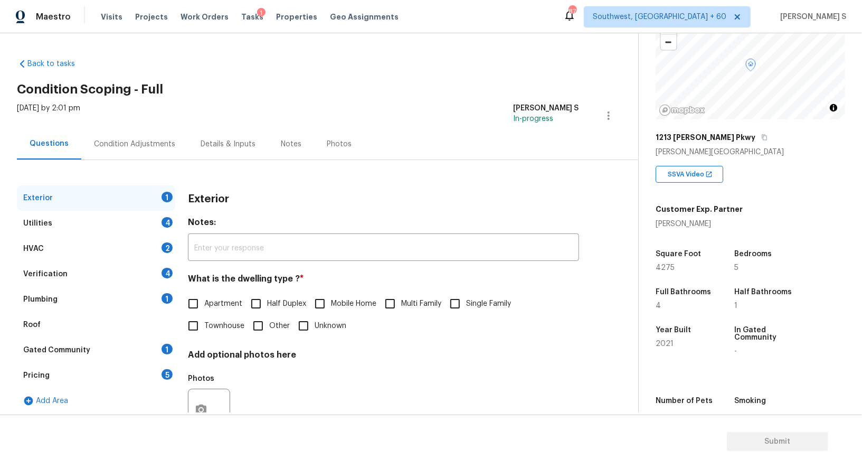
scroll to position [97, 0]
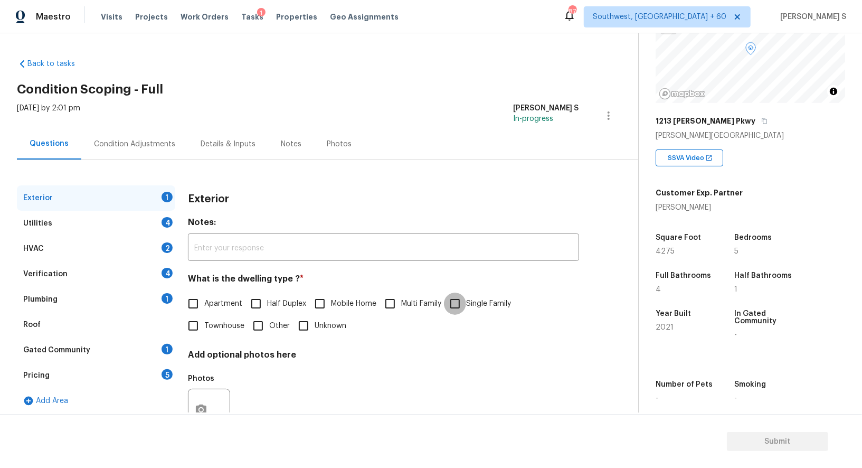
click at [457, 299] on input "Single Family" at bounding box center [455, 304] width 22 height 22
checkbox input "true"
click at [162, 272] on div "4" at bounding box center [167, 273] width 11 height 11
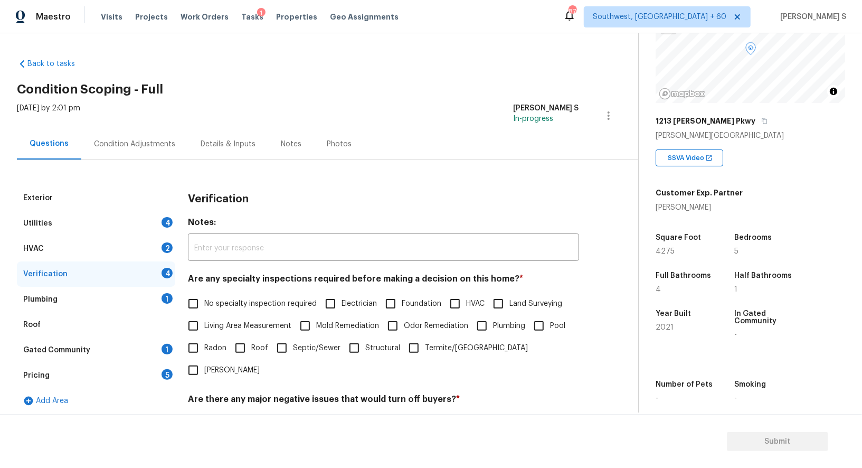
click at [191, 303] on input "No specialty inspection required" at bounding box center [193, 304] width 22 height 22
checkbox input "true"
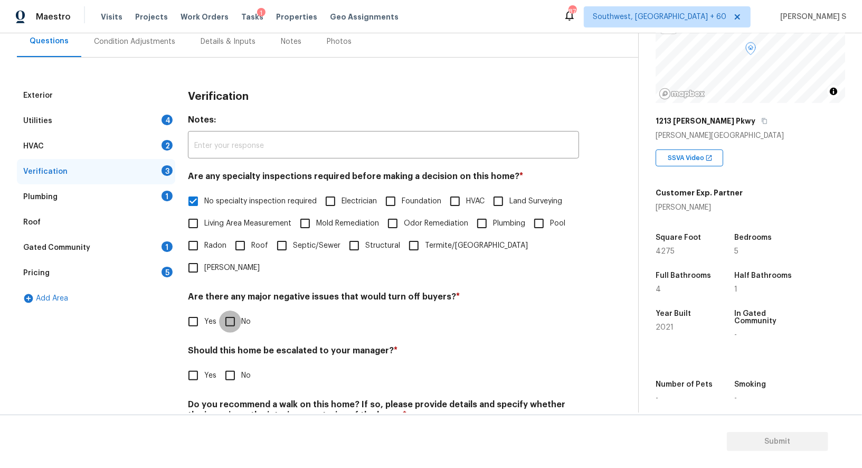
click at [233, 310] on input "No" at bounding box center [230, 321] width 22 height 22
checkbox input "true"
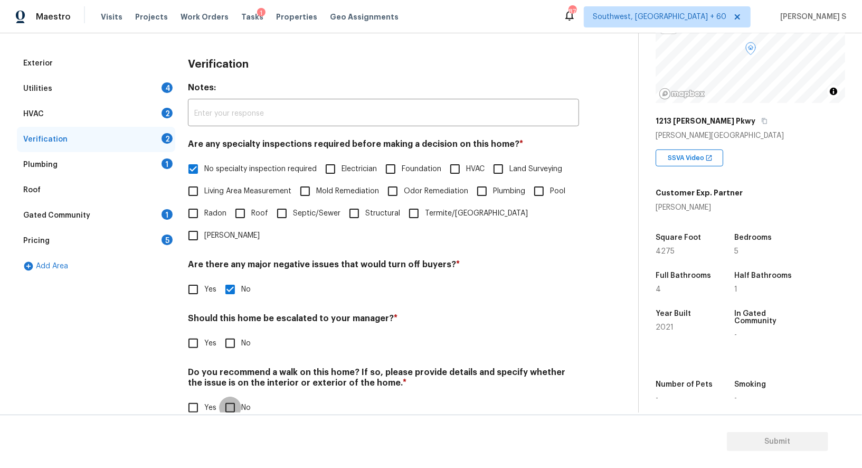
click at [231, 397] on input "No" at bounding box center [230, 408] width 22 height 22
checkbox input "true"
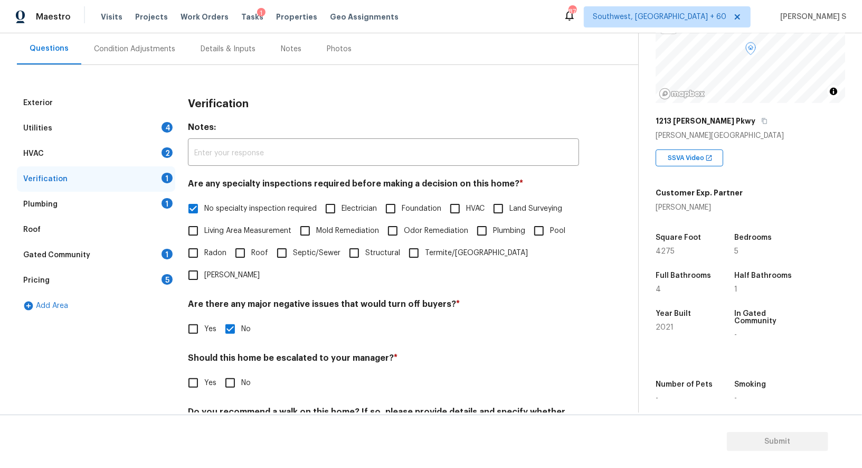
scroll to position [20, 0]
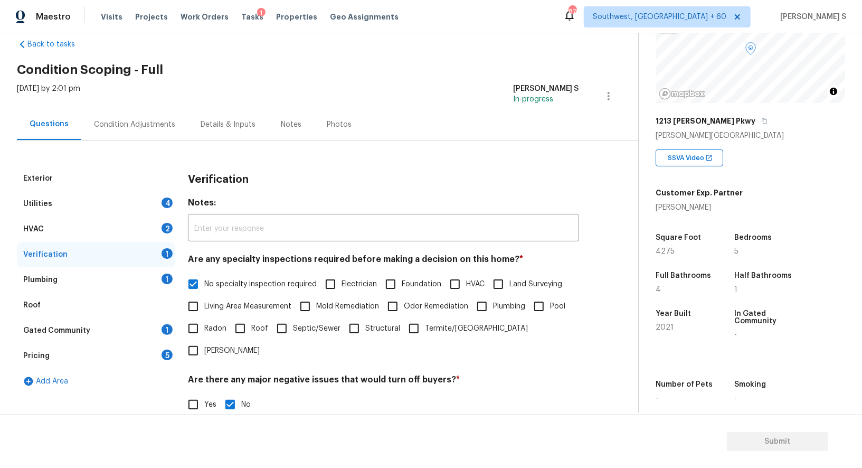
click at [164, 219] on div "HVAC 2" at bounding box center [96, 228] width 158 height 25
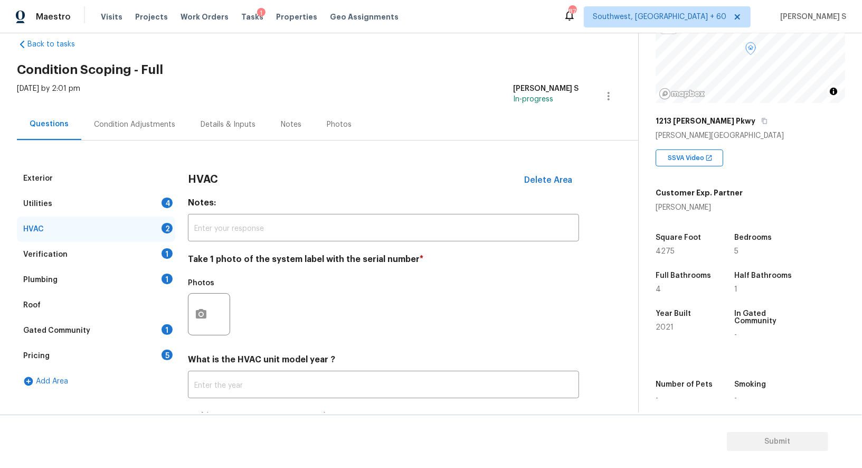
scroll to position [36, 0]
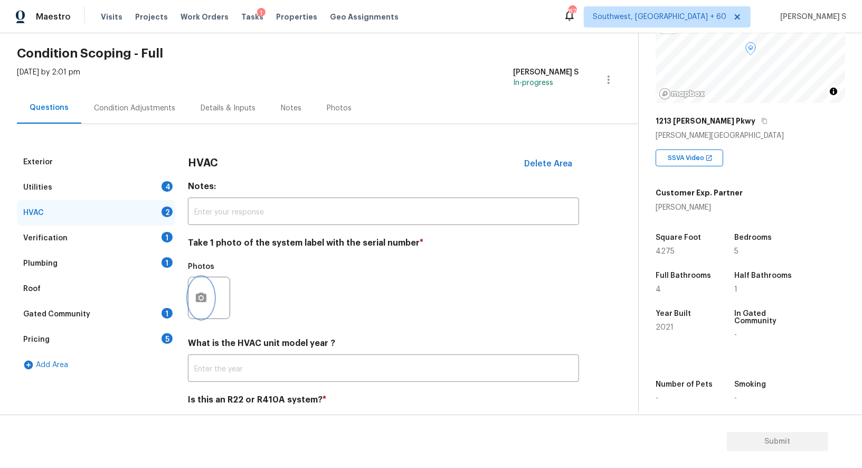
click at [189, 304] on button "button" at bounding box center [201, 297] width 25 height 41
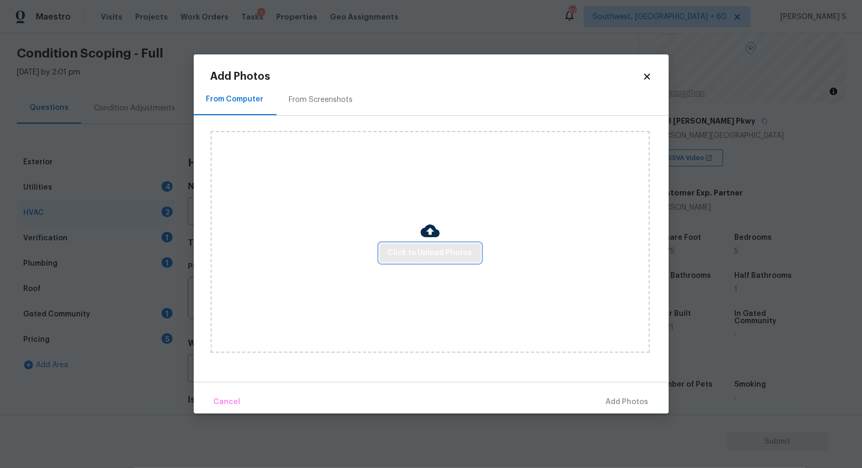
click at [426, 250] on span "Click to Upload Photos" at bounding box center [430, 253] width 84 height 13
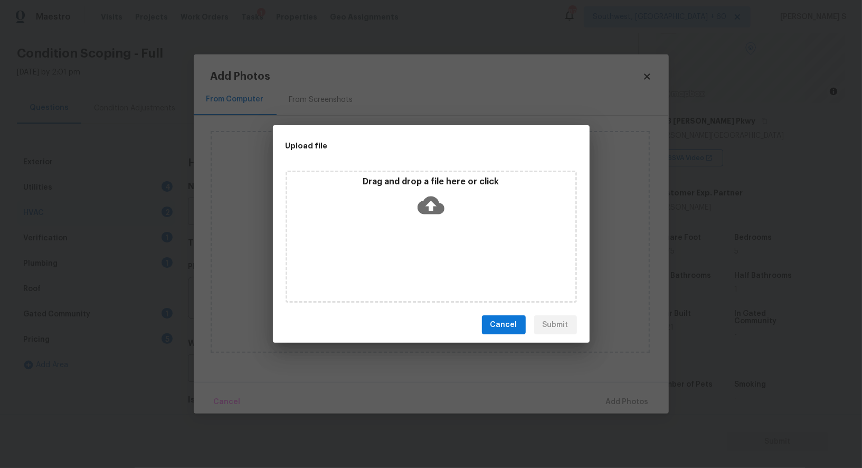
click at [426, 250] on div "Drag and drop a file here or click" at bounding box center [431, 237] width 291 height 132
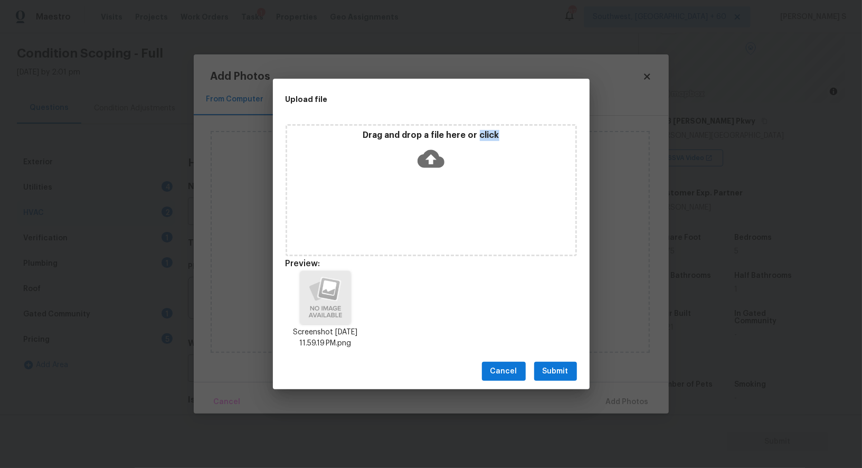
click at [561, 371] on span "Submit" at bounding box center [556, 371] width 26 height 13
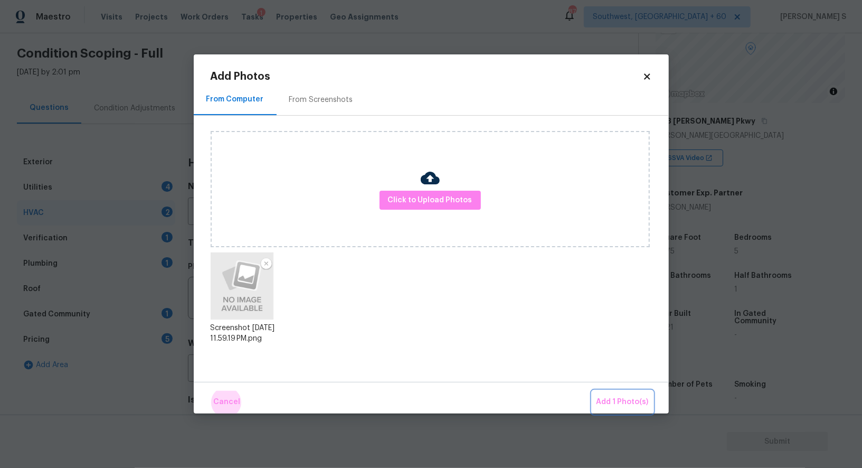
click at [592, 391] on button "Add 1 Photo(s)" at bounding box center [622, 402] width 61 height 23
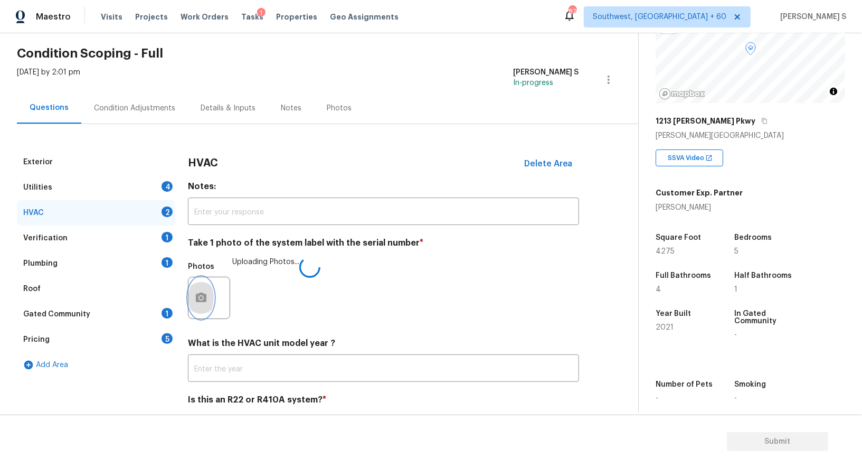
scroll to position [75, 0]
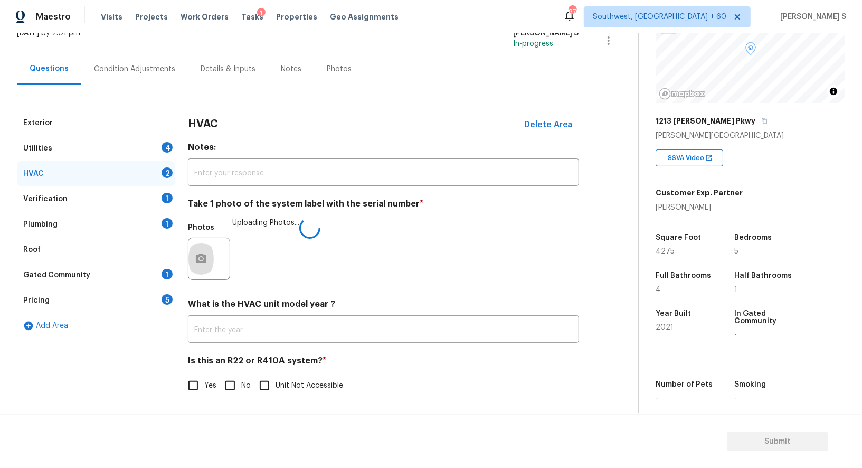
click at [236, 382] on input "No" at bounding box center [230, 385] width 22 height 22
checkbox input "true"
click at [163, 145] on div "4" at bounding box center [167, 147] width 11 height 11
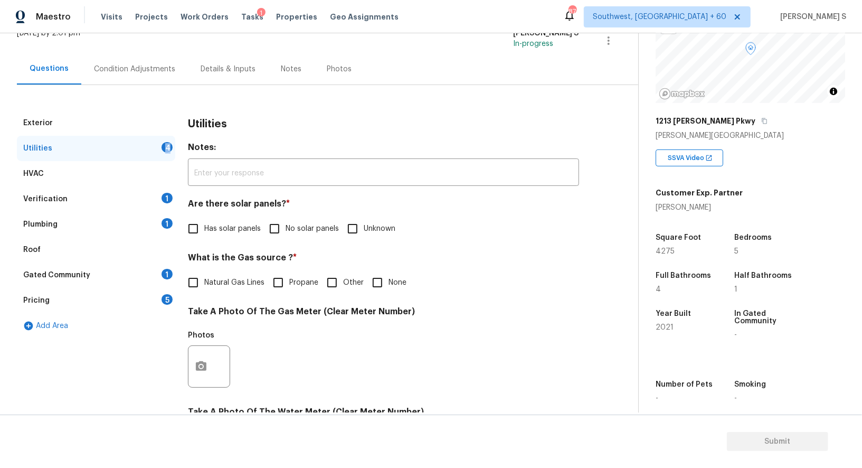
click at [163, 145] on div "4" at bounding box center [167, 147] width 11 height 11
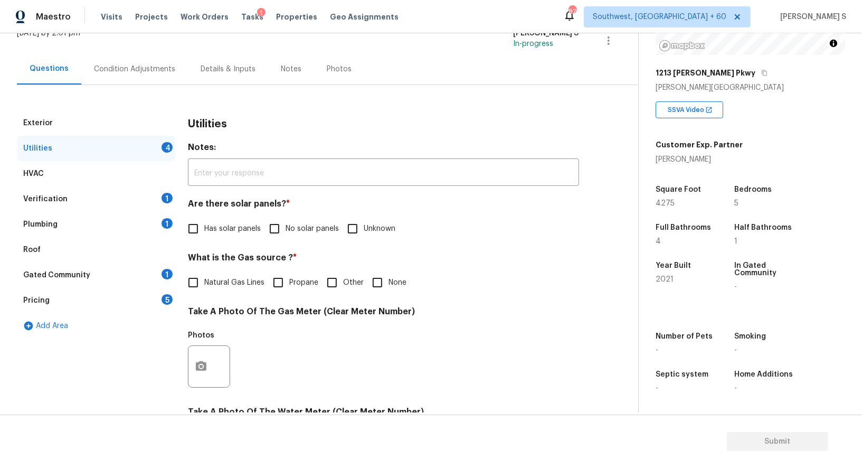
click at [721, 73] on div "1213 [PERSON_NAME] Pkwy" at bounding box center [751, 72] width 190 height 19
click at [762, 73] on icon "button" at bounding box center [764, 73] width 5 height 6
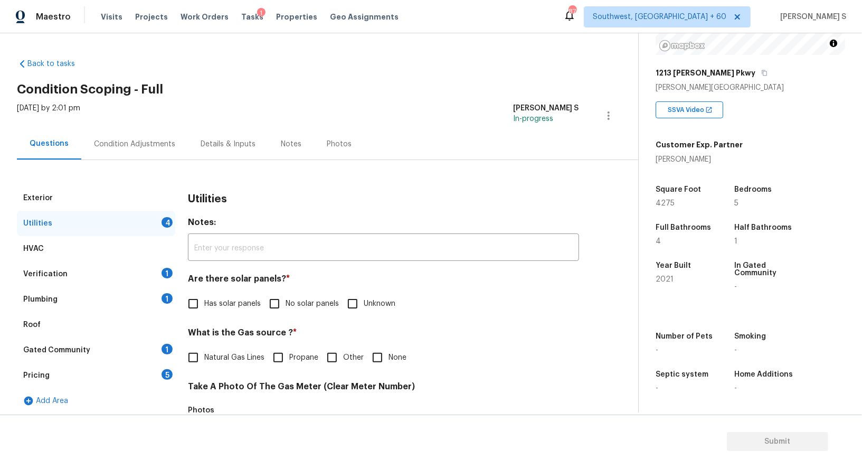
click at [133, 197] on div "Exterior" at bounding box center [96, 197] width 158 height 25
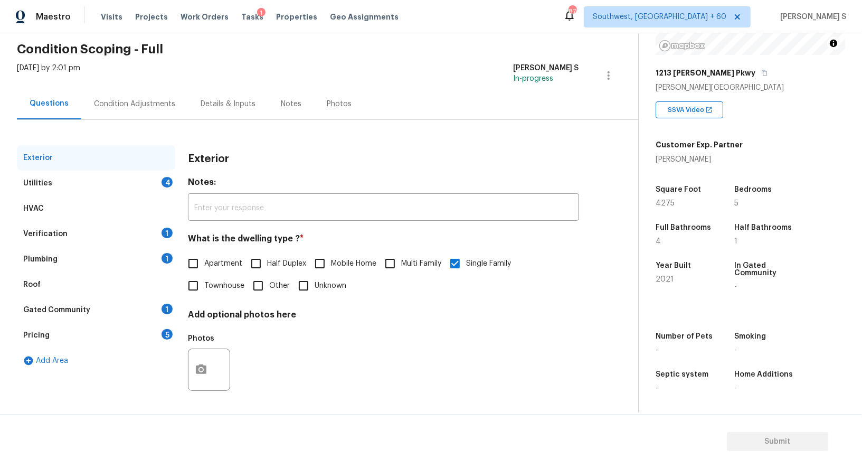
scroll to position [0, 0]
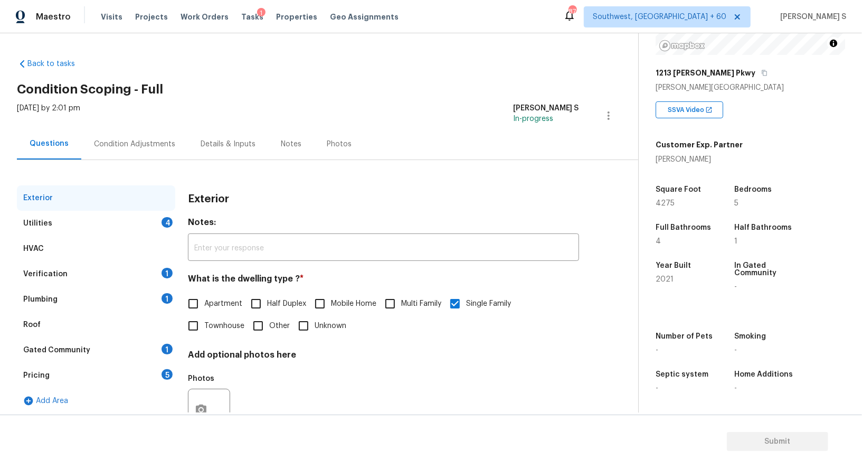
click at [158, 230] on div "Utilities 4" at bounding box center [96, 223] width 158 height 25
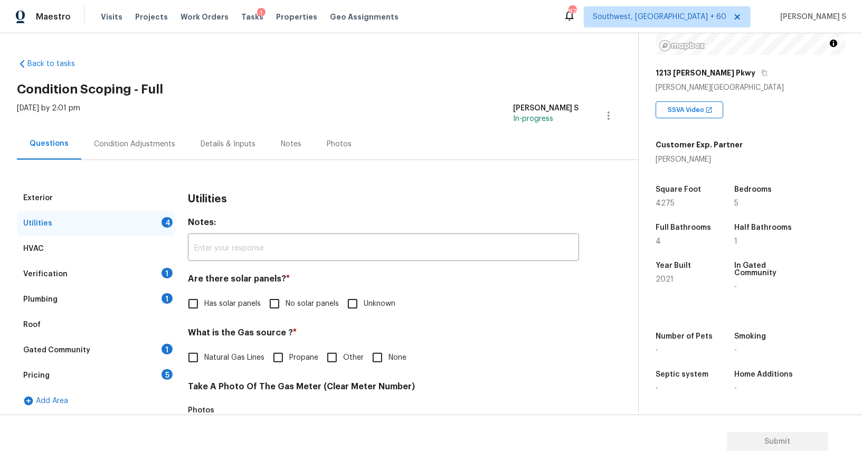
click at [278, 296] on input "No solar panels" at bounding box center [274, 304] width 22 height 22
checkbox input "true"
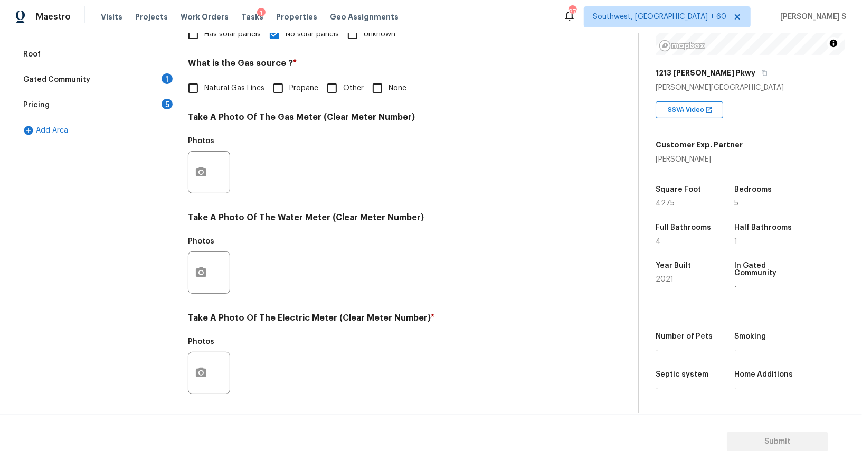
scroll to position [327, 0]
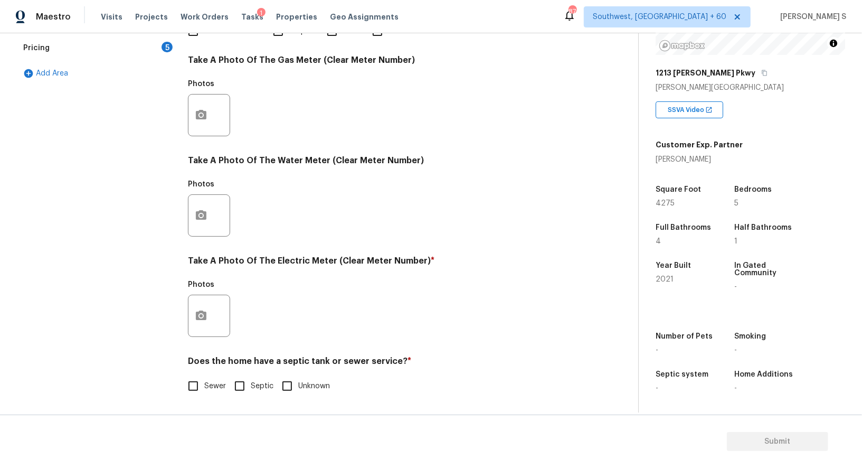
click at [197, 388] on input "Sewer" at bounding box center [193, 386] width 22 height 22
checkbox input "true"
click at [194, 319] on button "button" at bounding box center [201, 315] width 25 height 41
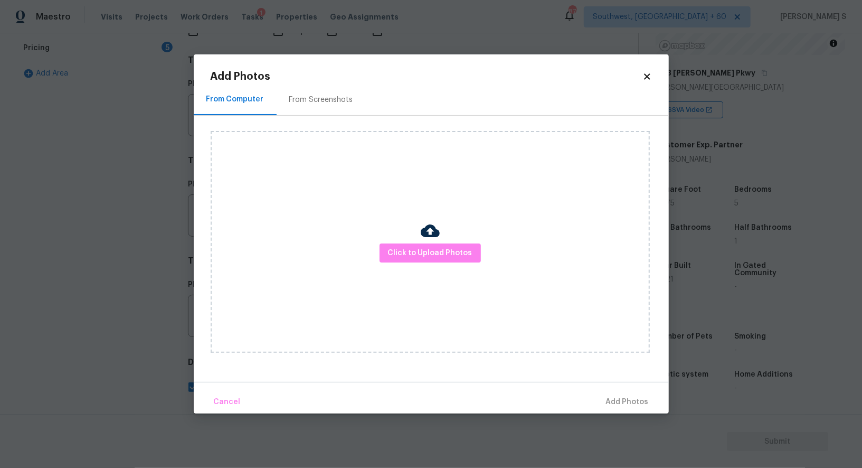
checkbox input "false"
click at [416, 256] on span "Click to Upload Photos" at bounding box center [430, 253] width 84 height 13
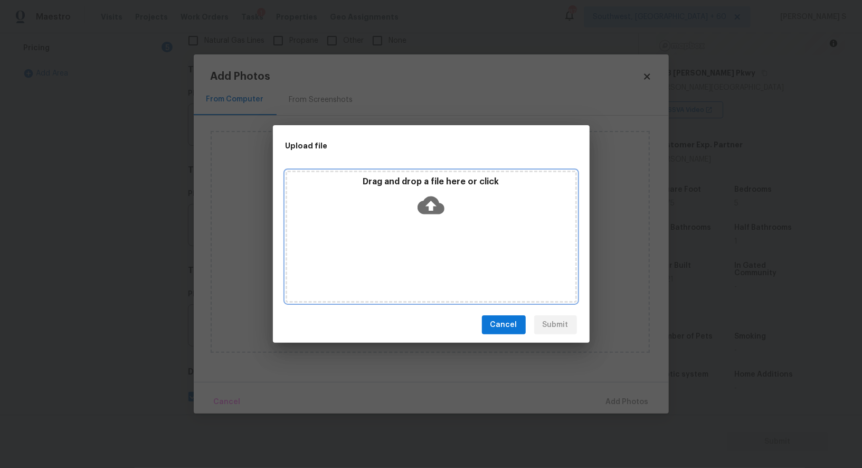
click at [416, 256] on div "Drag and drop a file here or click" at bounding box center [431, 237] width 291 height 132
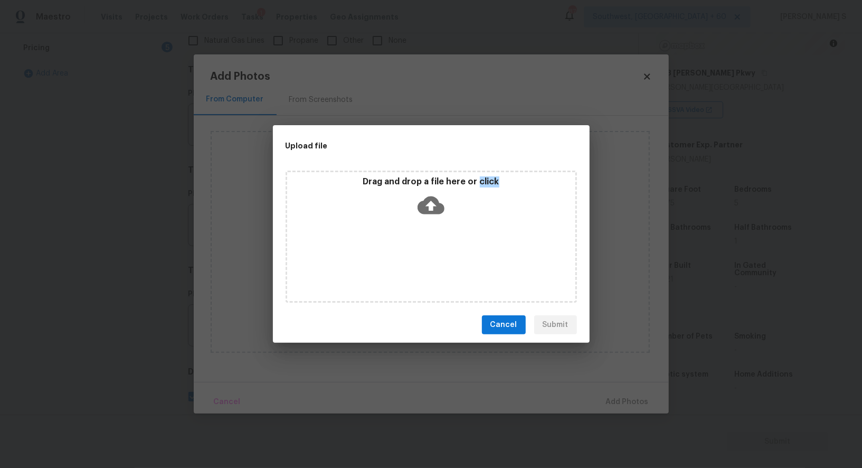
checkbox input "false"
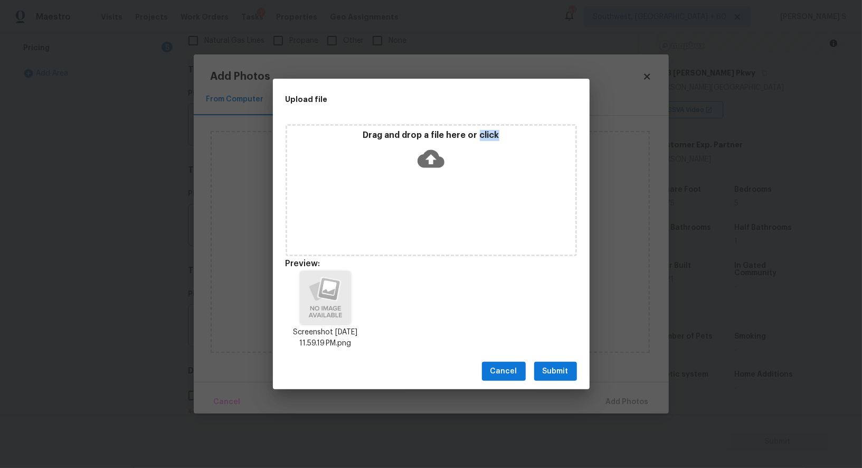
click at [557, 370] on span "Submit" at bounding box center [556, 371] width 26 height 13
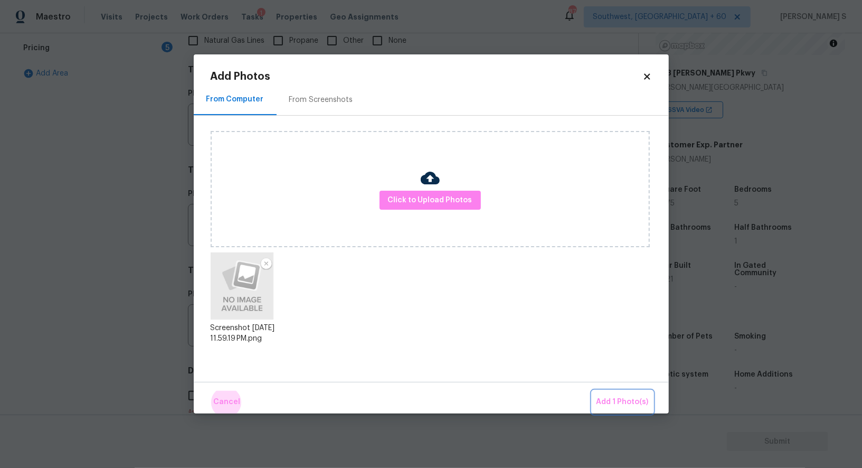
click at [592, 391] on button "Add 1 Photo(s)" at bounding box center [622, 402] width 61 height 23
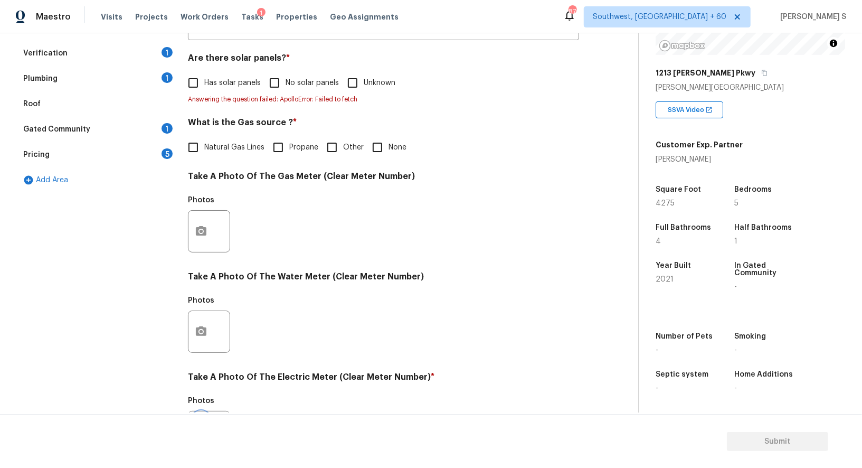
scroll to position [228, 0]
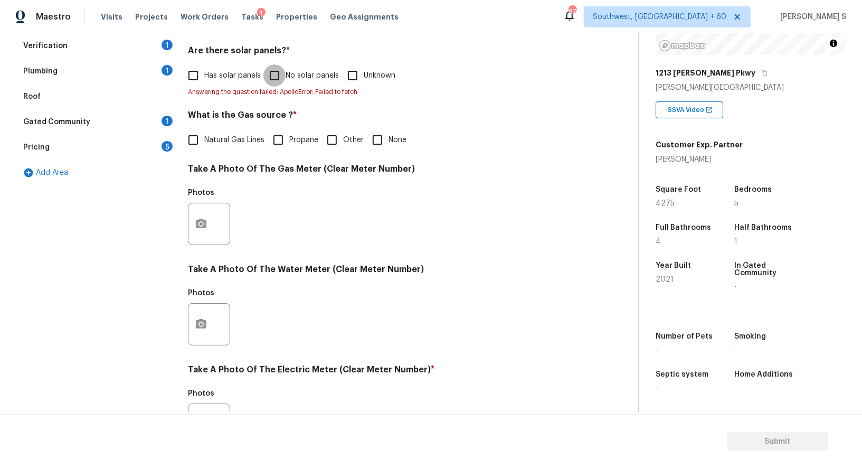
click at [277, 78] on input "No solar panels" at bounding box center [274, 75] width 22 height 22
checkbox input "true"
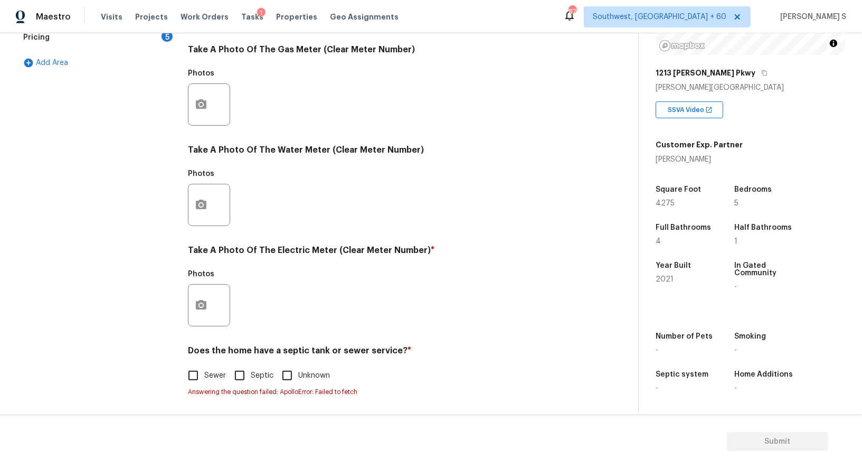
click at [204, 377] on span "Sewer" at bounding box center [215, 375] width 22 height 11
click at [204, 377] on input "Sewer" at bounding box center [193, 375] width 22 height 22
checkbox input "true"
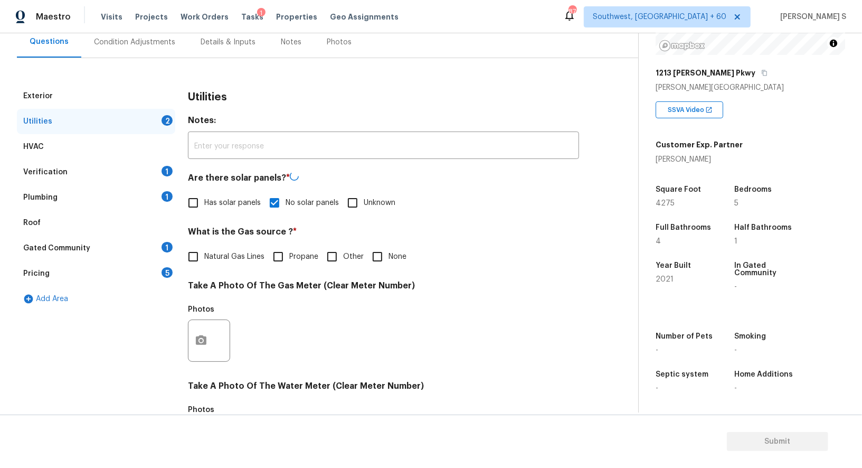
scroll to position [70, 0]
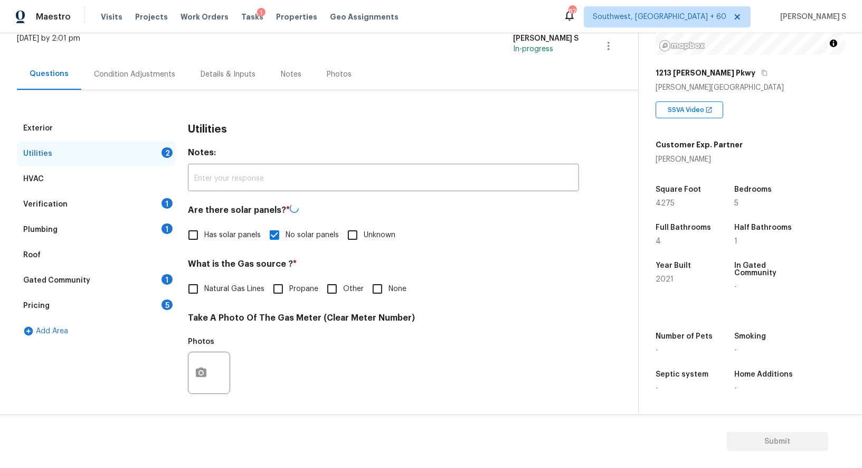
checkbox input "false"
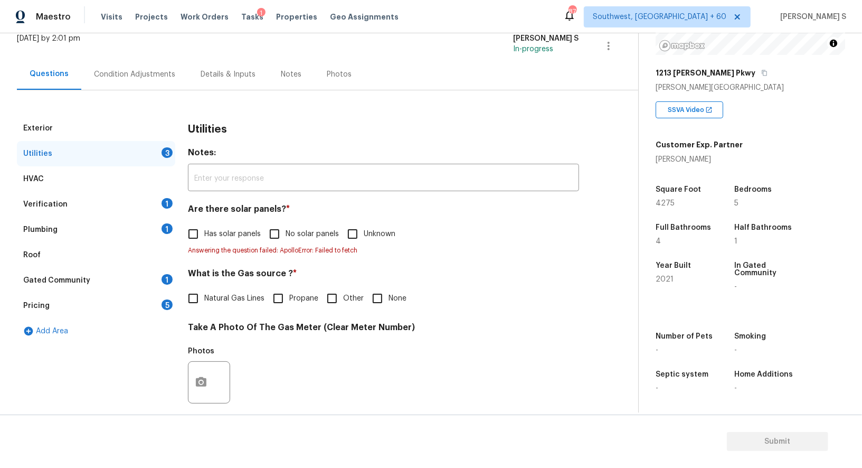
checkbox input "false"
